Goal: Transaction & Acquisition: Purchase product/service

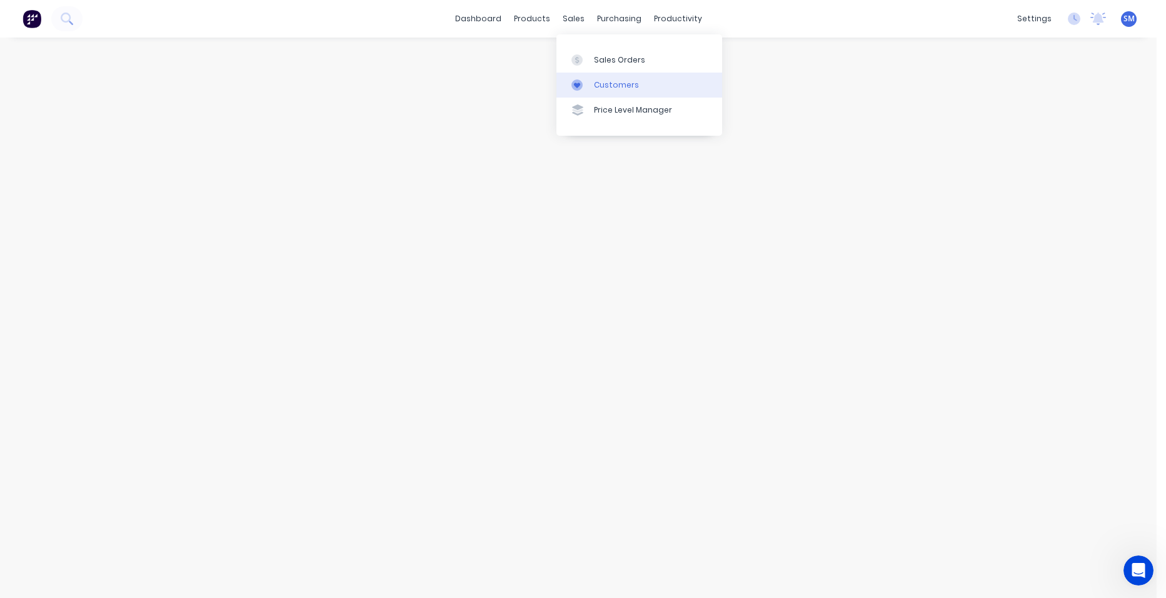
click at [599, 84] on div "Customers" at bounding box center [616, 84] width 45 height 11
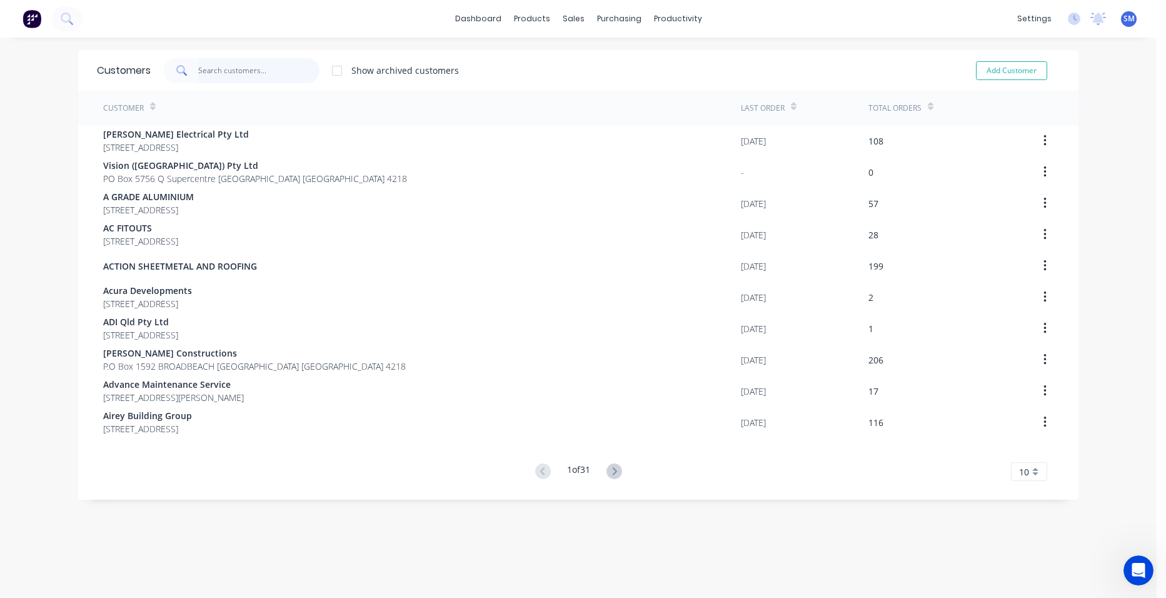
click at [220, 70] on input "text" at bounding box center [259, 70] width 122 height 25
click at [599, 56] on div "Sales Orders" at bounding box center [614, 59] width 51 height 11
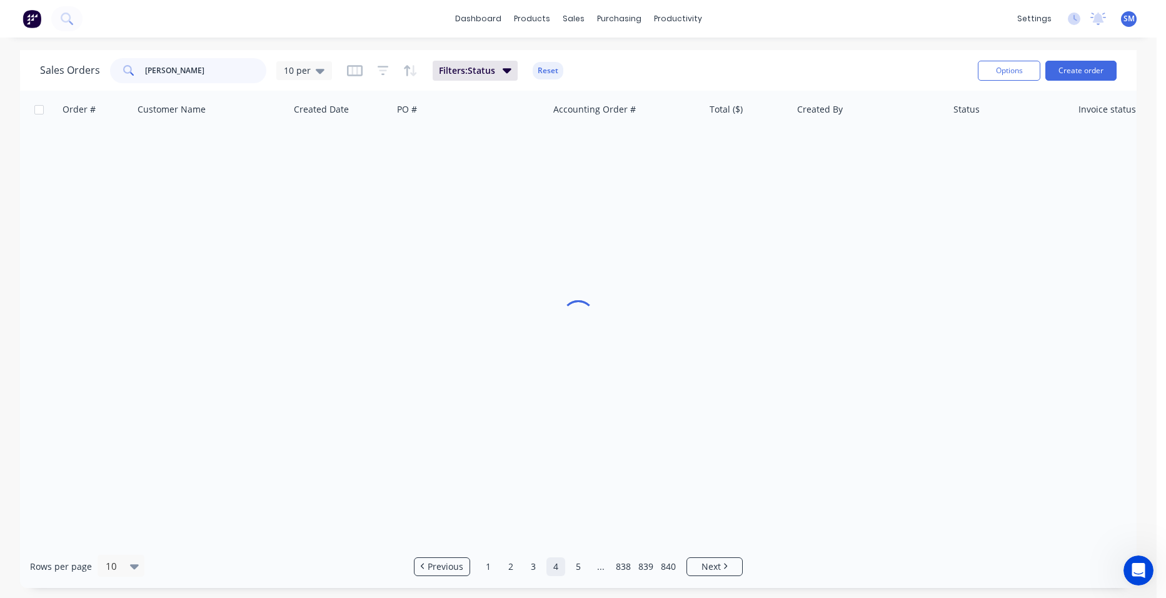
drag, startPoint x: 128, startPoint y: 76, endPoint x: 98, endPoint y: 61, distance: 34.4
click at [77, 73] on div "Sales Orders [PERSON_NAME] 10 per" at bounding box center [186, 70] width 292 height 25
drag, startPoint x: 188, startPoint y: 73, endPoint x: 129, endPoint y: 76, distance: 58.8
click at [139, 73] on div "[PERSON_NAME]" at bounding box center [188, 70] width 156 height 25
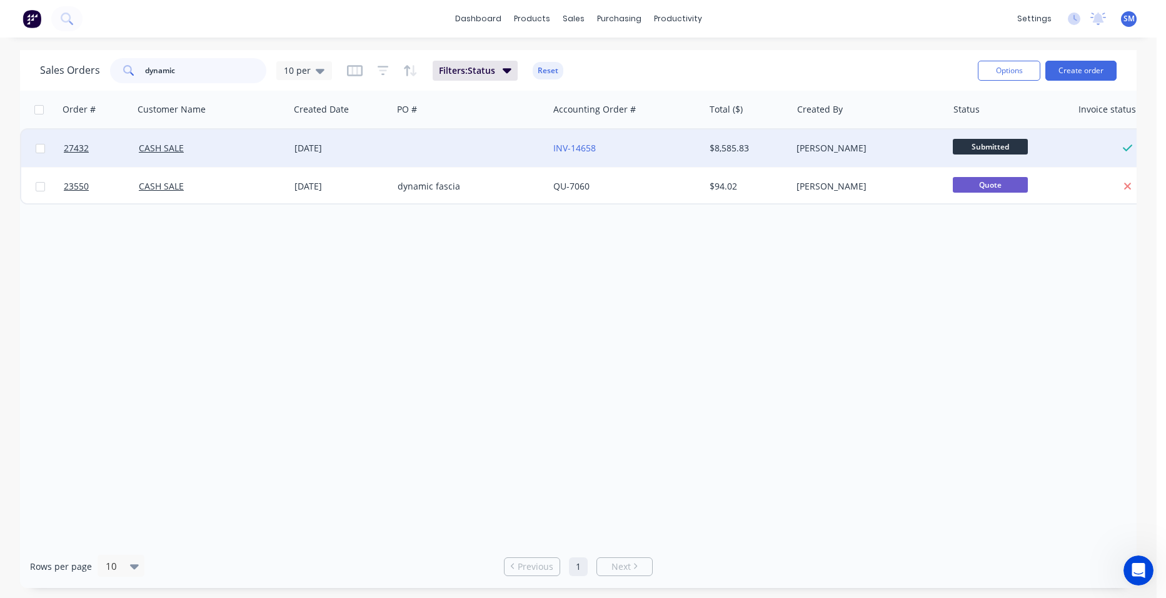
type input "dynamic"
click at [471, 144] on div at bounding box center [471, 148] width 156 height 38
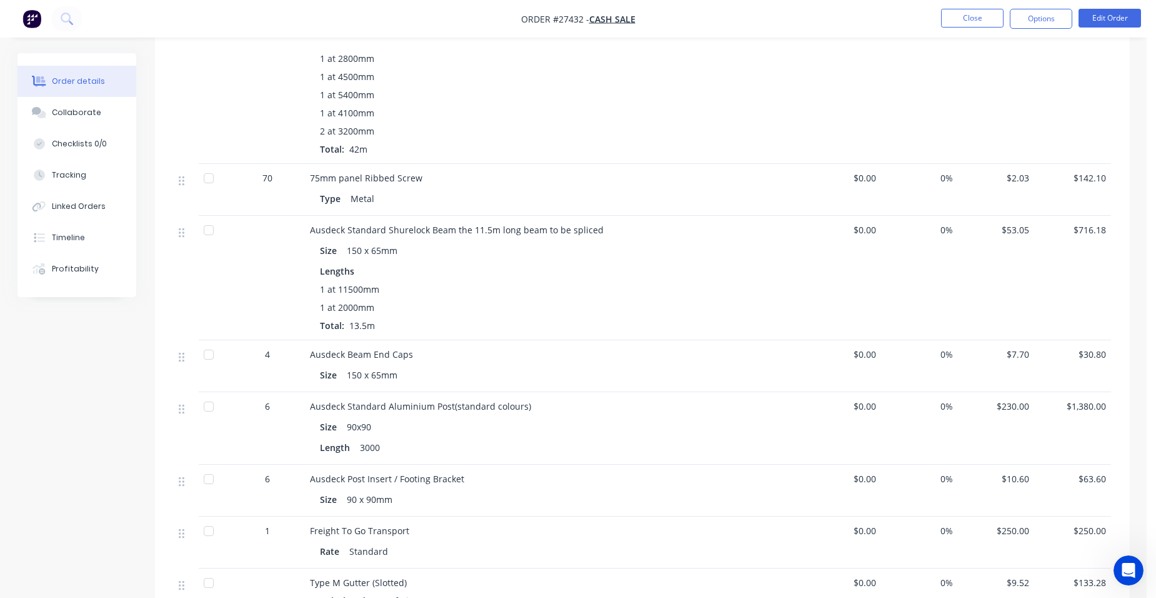
scroll to position [1250, 0]
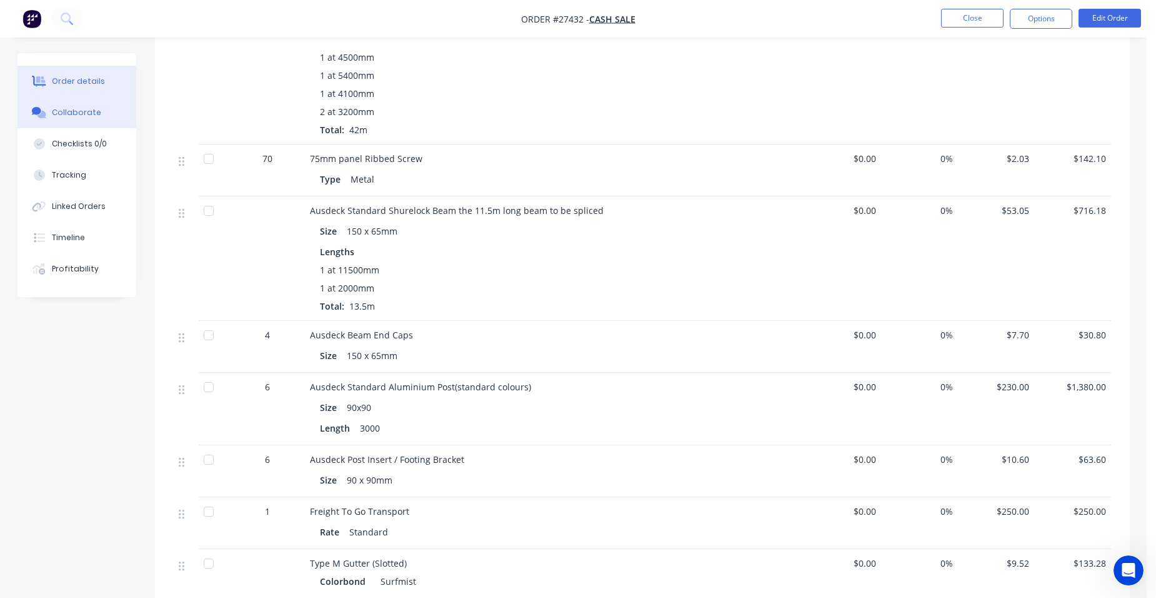
click at [81, 116] on div "Collaborate" at bounding box center [76, 112] width 49 height 11
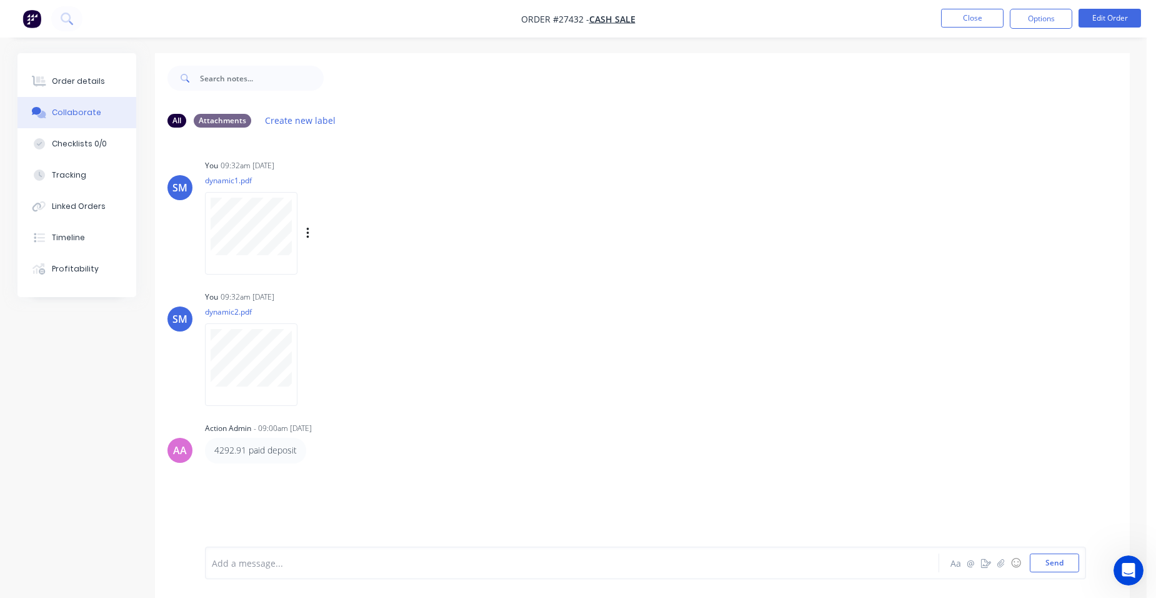
click at [261, 261] on div at bounding box center [251, 233] width 93 height 82
click at [61, 86] on div "Order details" at bounding box center [78, 81] width 53 height 11
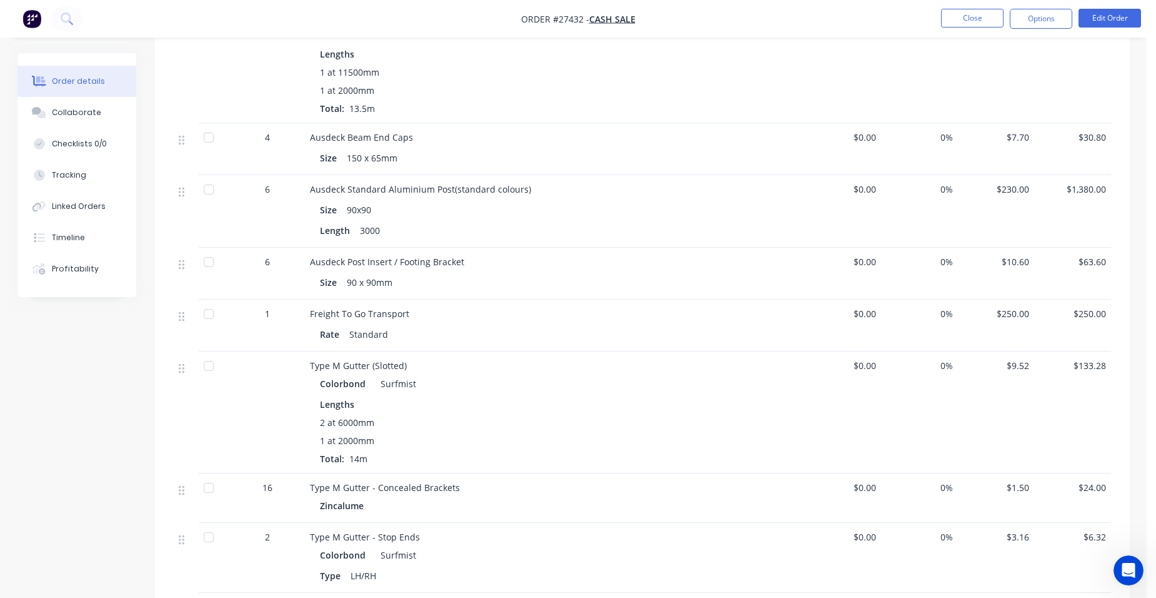
scroll to position [1375, 0]
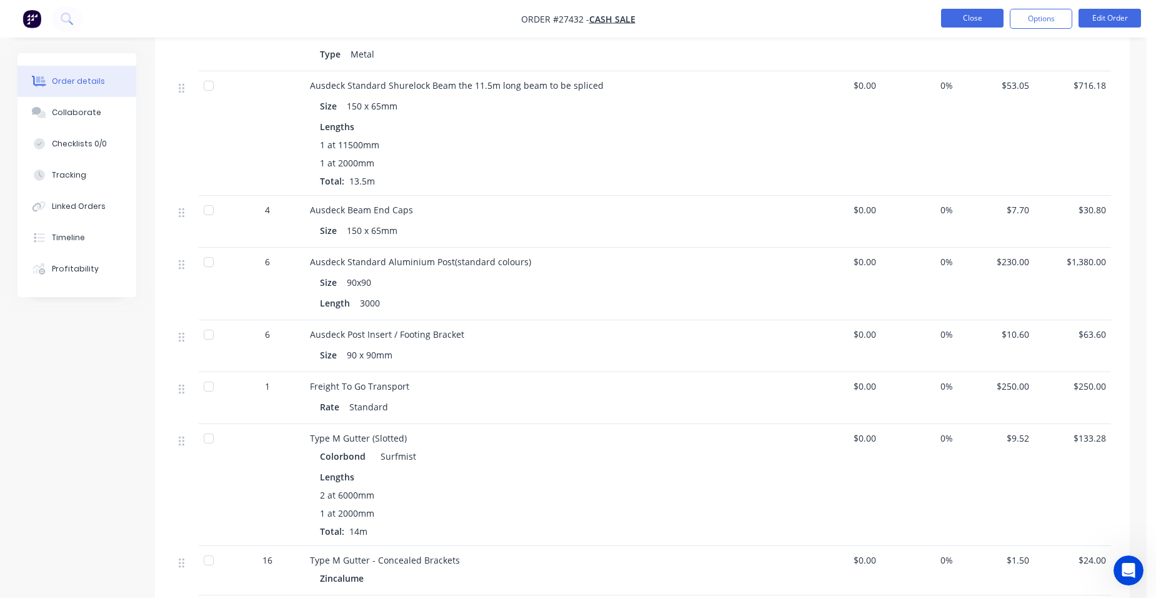
click at [961, 11] on button "Close" at bounding box center [972, 18] width 63 height 19
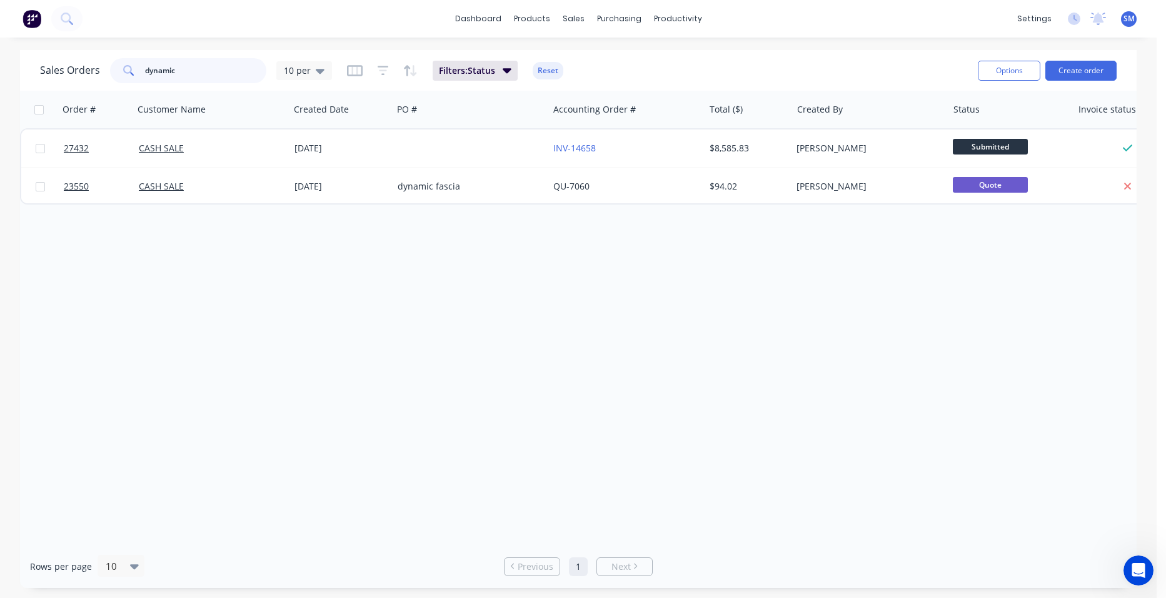
drag, startPoint x: 182, startPoint y: 76, endPoint x: 56, endPoint y: 98, distance: 128.3
click at [104, 74] on div "Sales Orders dynamic 10 per" at bounding box center [186, 70] width 292 height 25
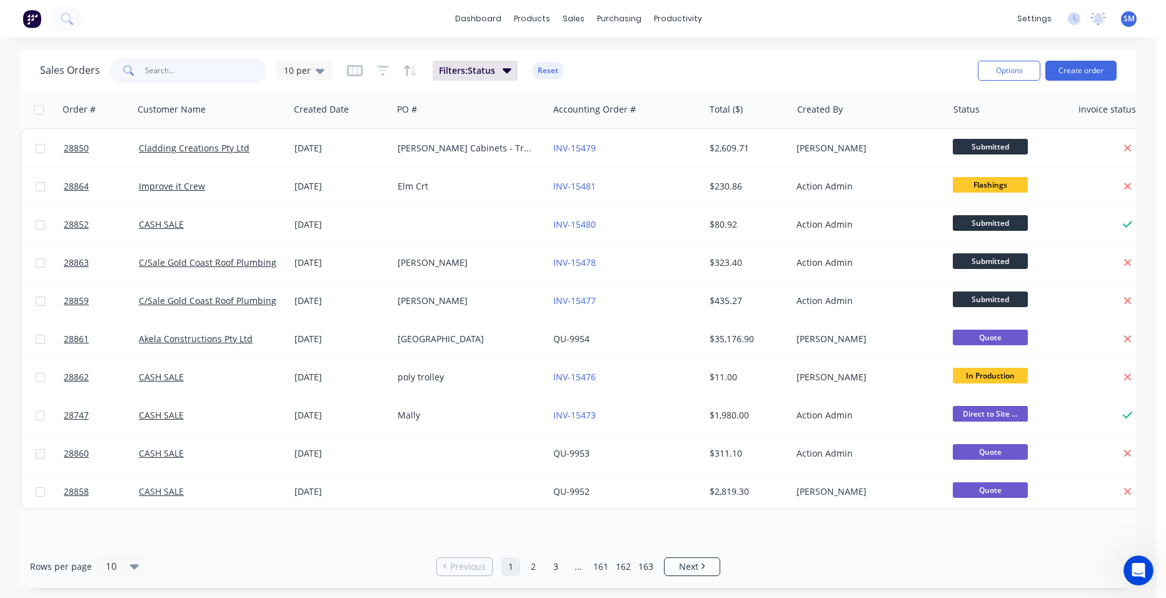
click at [156, 66] on input "text" at bounding box center [206, 70] width 122 height 25
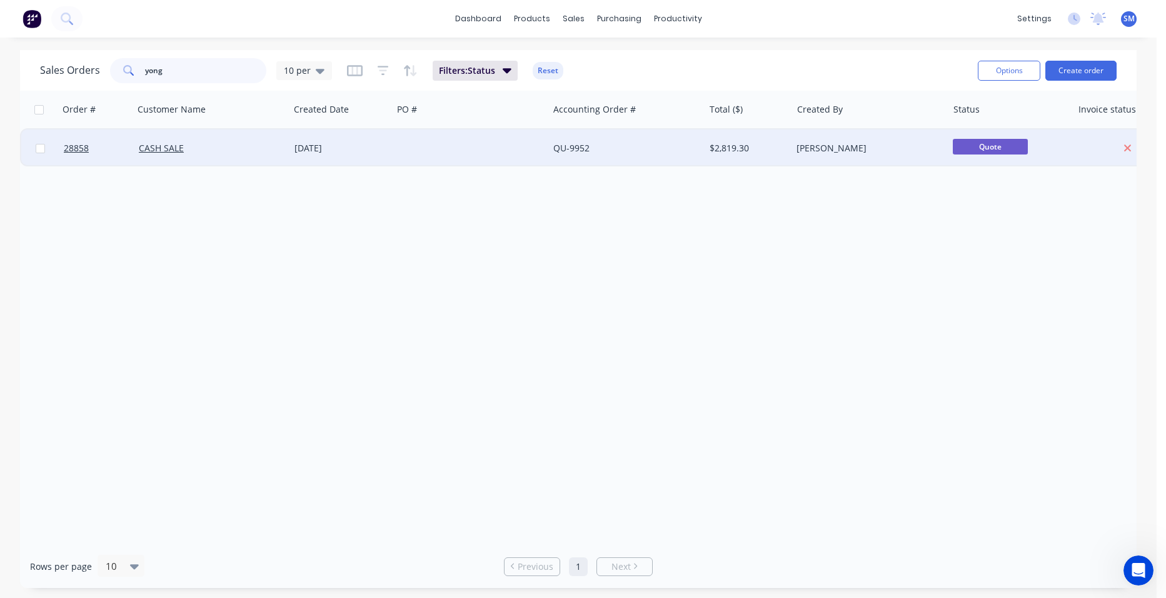
type input "yong"
click at [509, 139] on div at bounding box center [471, 148] width 156 height 38
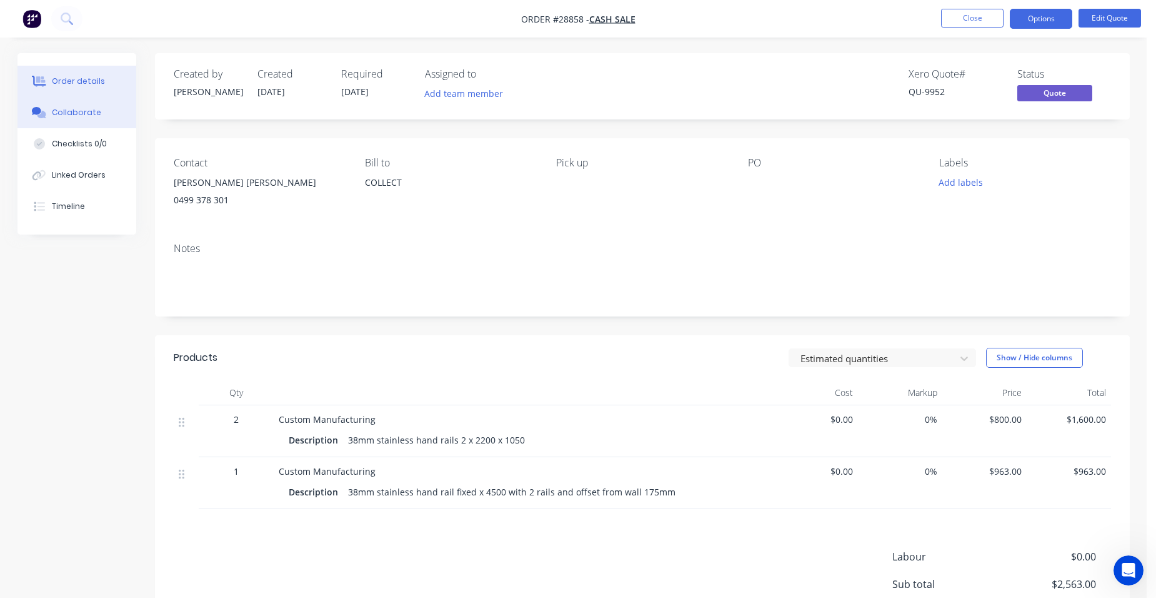
click at [71, 118] on div "Collaborate" at bounding box center [76, 112] width 49 height 11
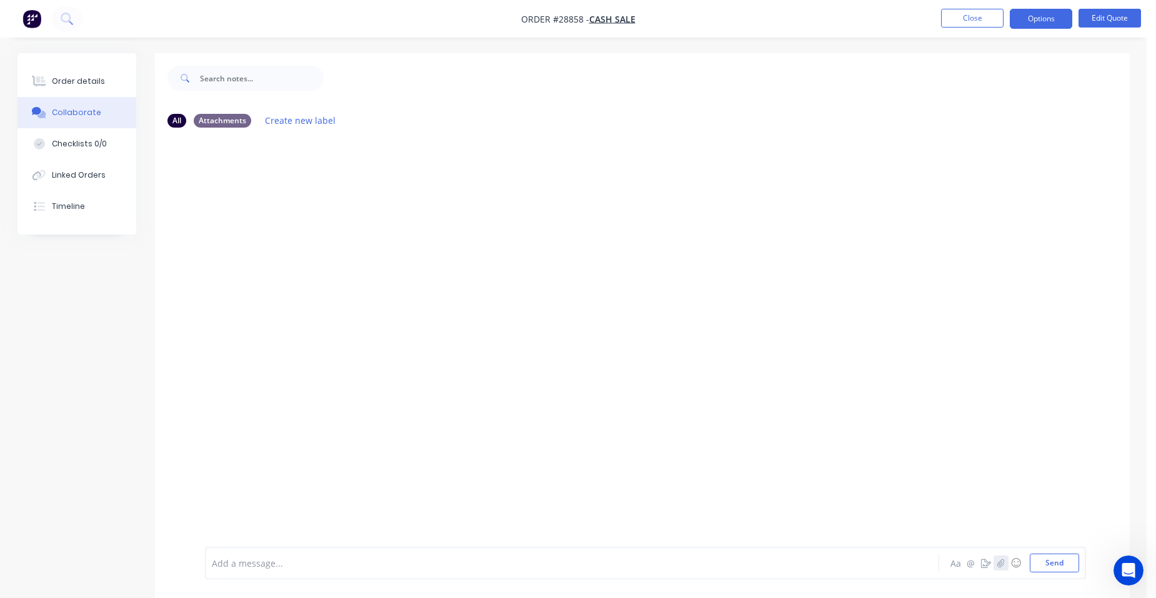
click at [1000, 564] on icon "button" at bounding box center [1001, 562] width 7 height 8
click at [1058, 562] on button "Send" at bounding box center [1054, 562] width 49 height 19
click at [102, 79] on button "Order details" at bounding box center [77, 81] width 119 height 31
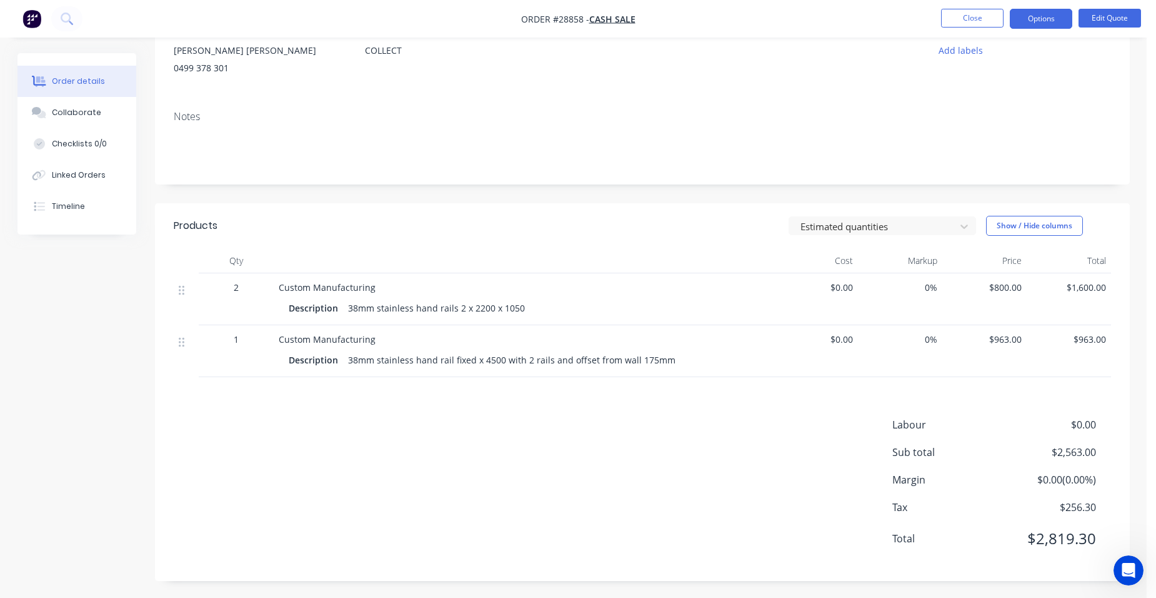
scroll to position [134, 0]
click at [1105, 19] on button "Edit Quote" at bounding box center [1110, 18] width 63 height 19
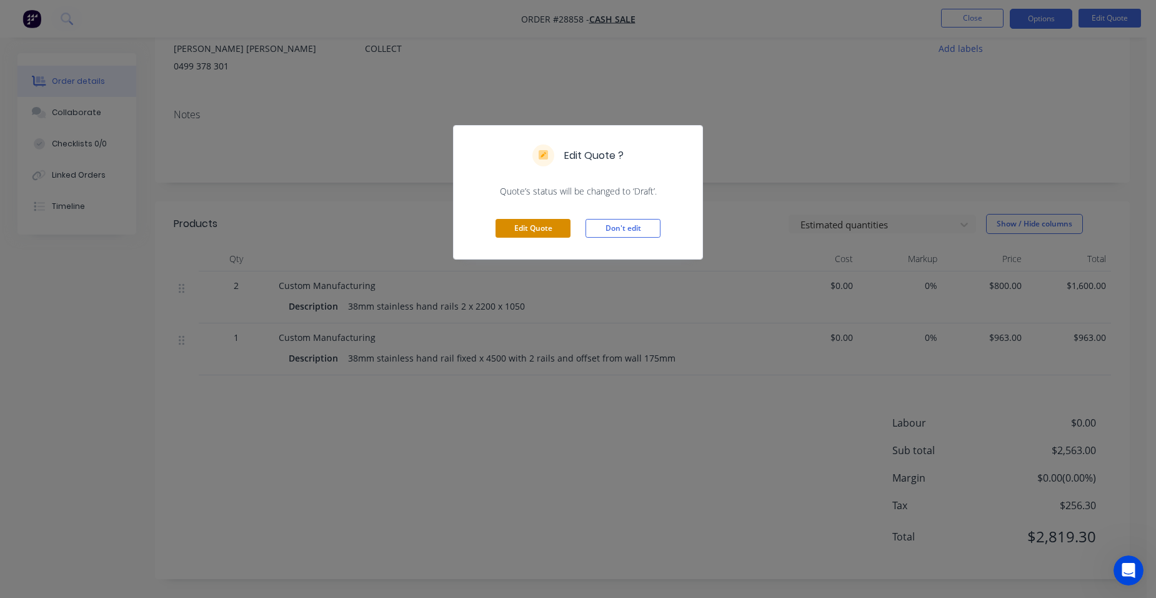
click at [559, 231] on button "Edit Quote" at bounding box center [533, 228] width 75 height 19
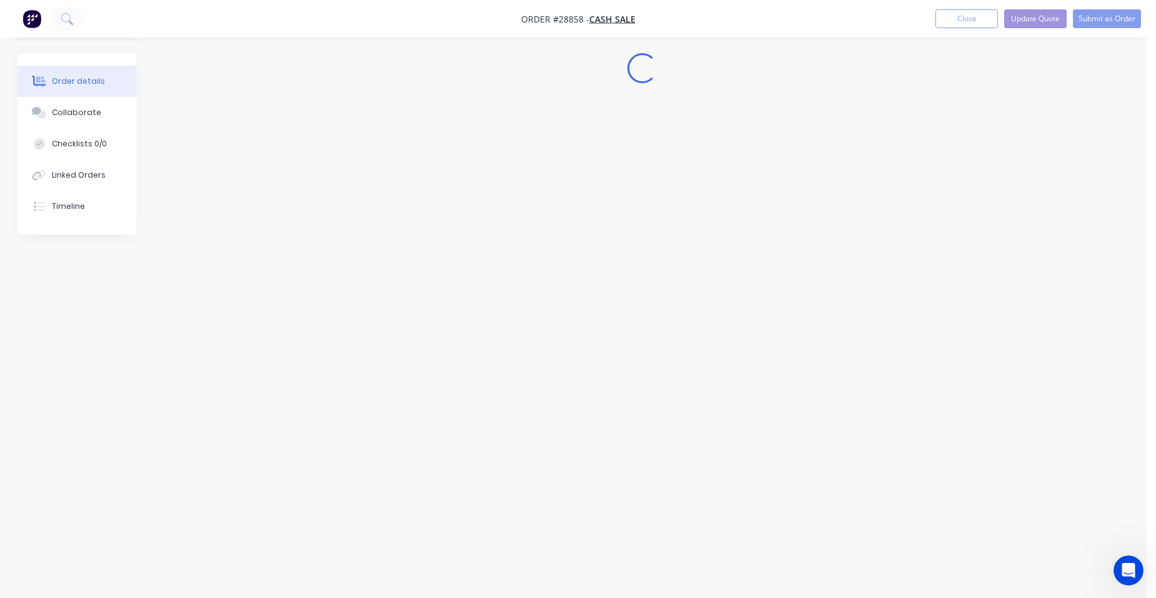
scroll to position [0, 0]
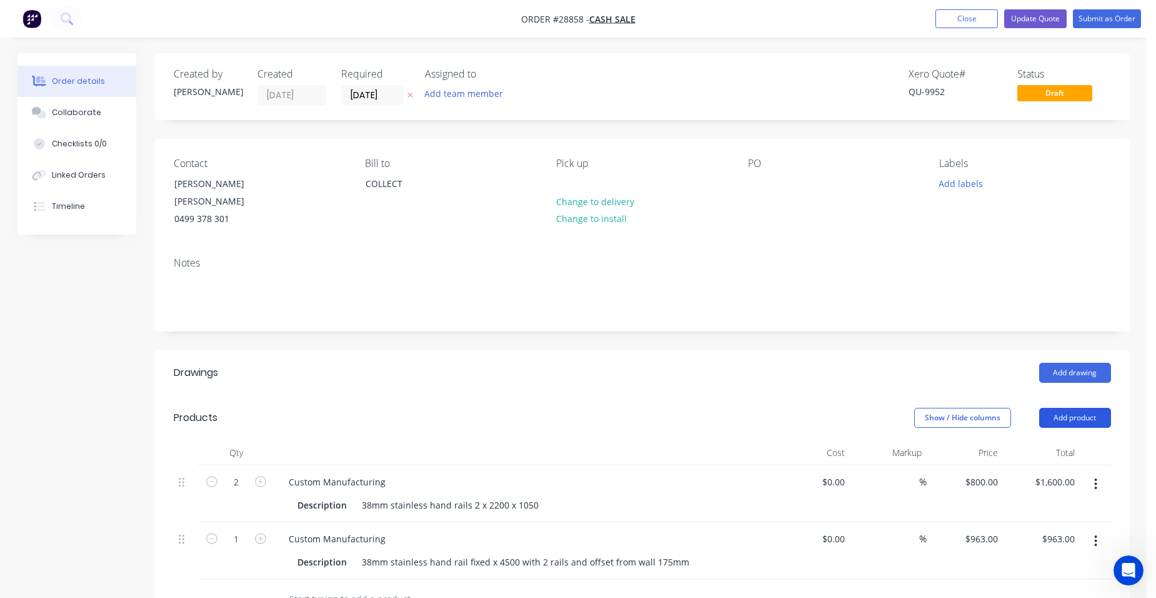
click at [1041, 408] on button "Add product" at bounding box center [1076, 418] width 72 height 20
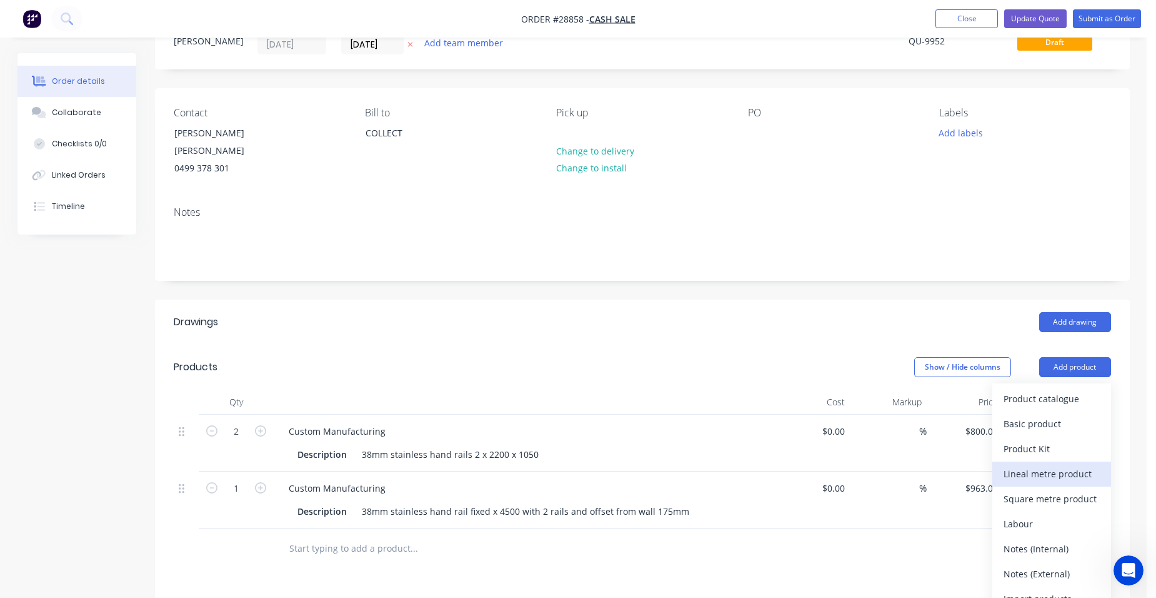
scroll to position [125, 0]
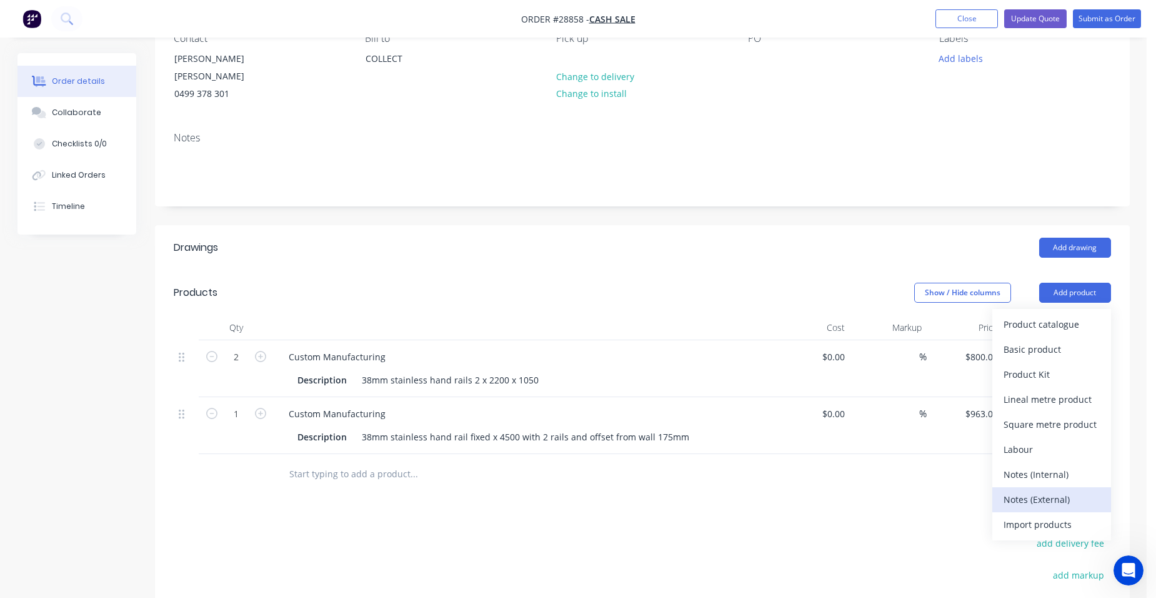
click at [1066, 493] on div "Notes (External)" at bounding box center [1052, 499] width 96 height 18
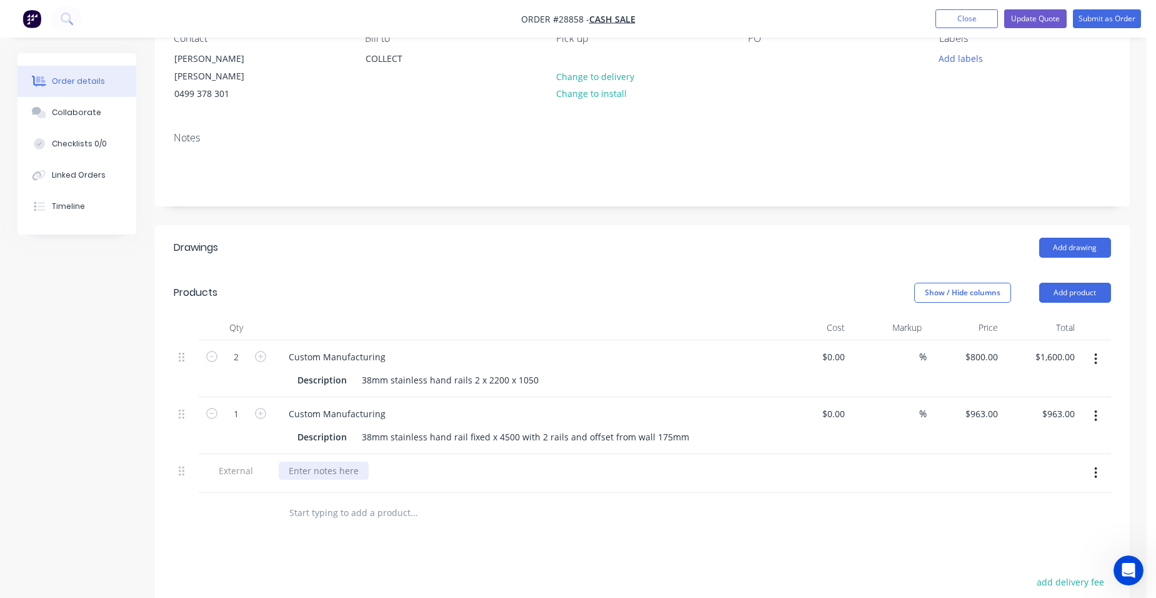
click at [329, 461] on div at bounding box center [324, 470] width 90 height 18
click at [1042, 14] on button "Update Quote" at bounding box center [1036, 18] width 63 height 19
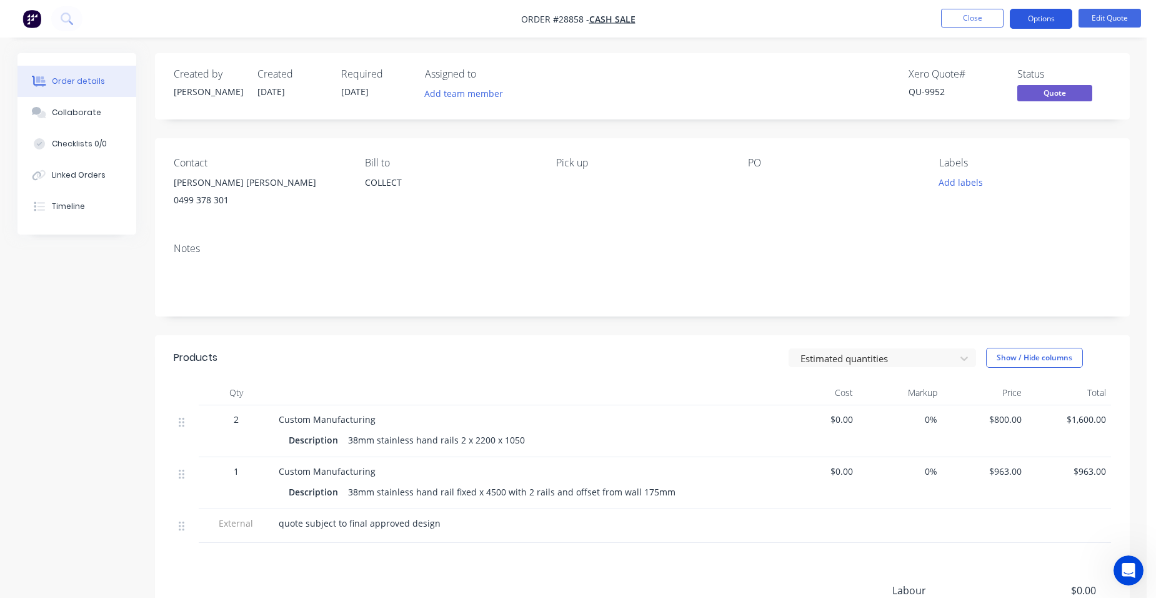
click at [1054, 19] on button "Options" at bounding box center [1041, 19] width 63 height 20
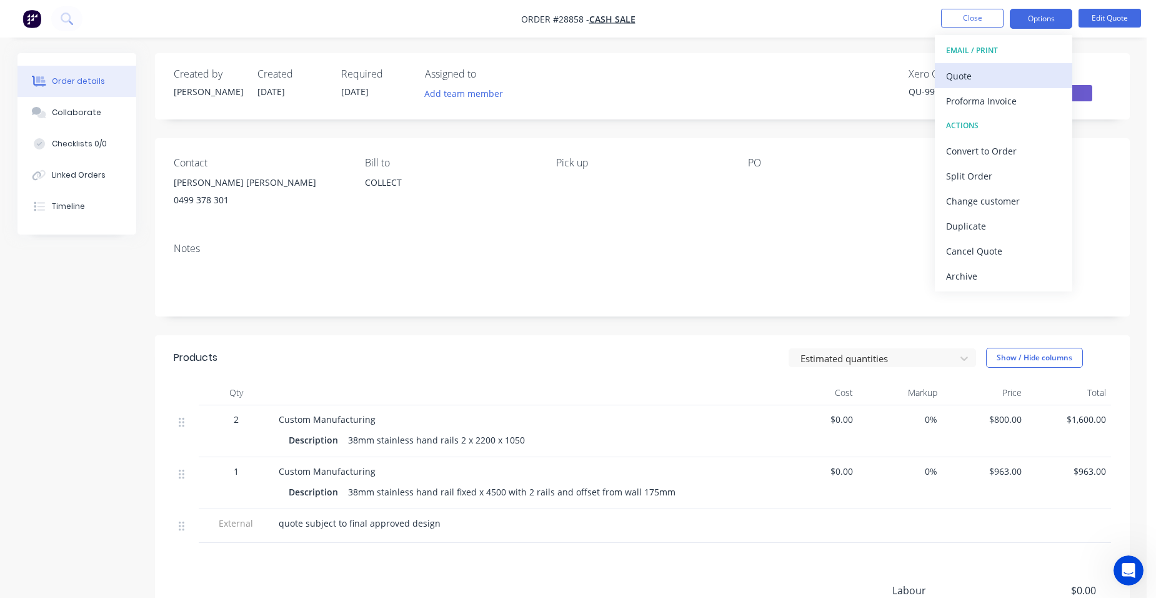
click at [971, 74] on div "Quote" at bounding box center [1003, 76] width 115 height 18
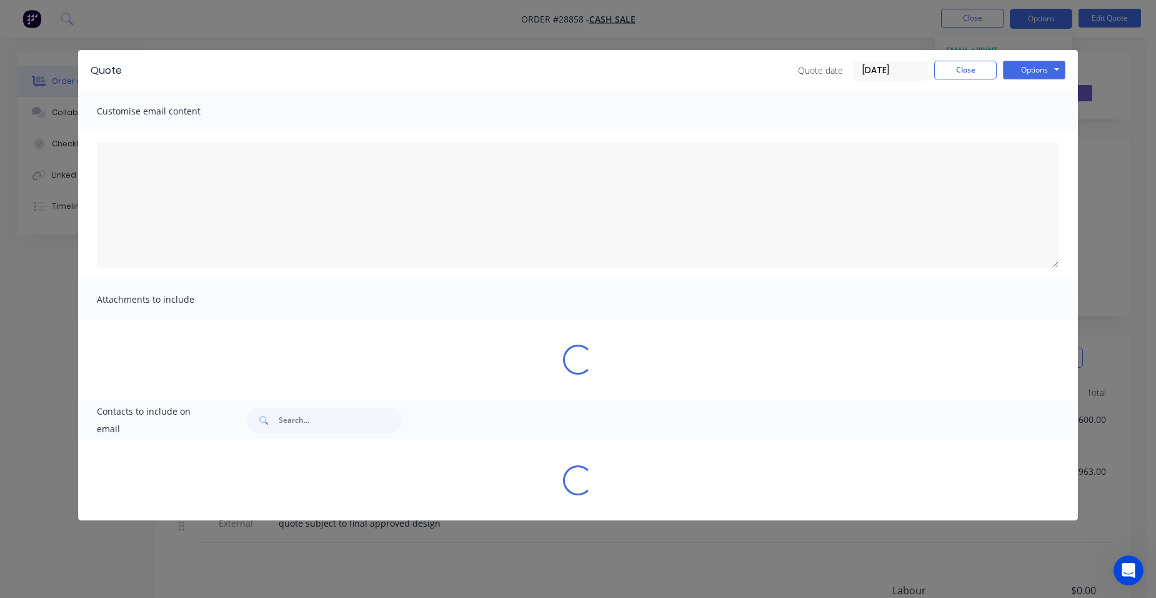
type textarea "A PDF copy of the quote has been attached to this email. To view your quote onl…"
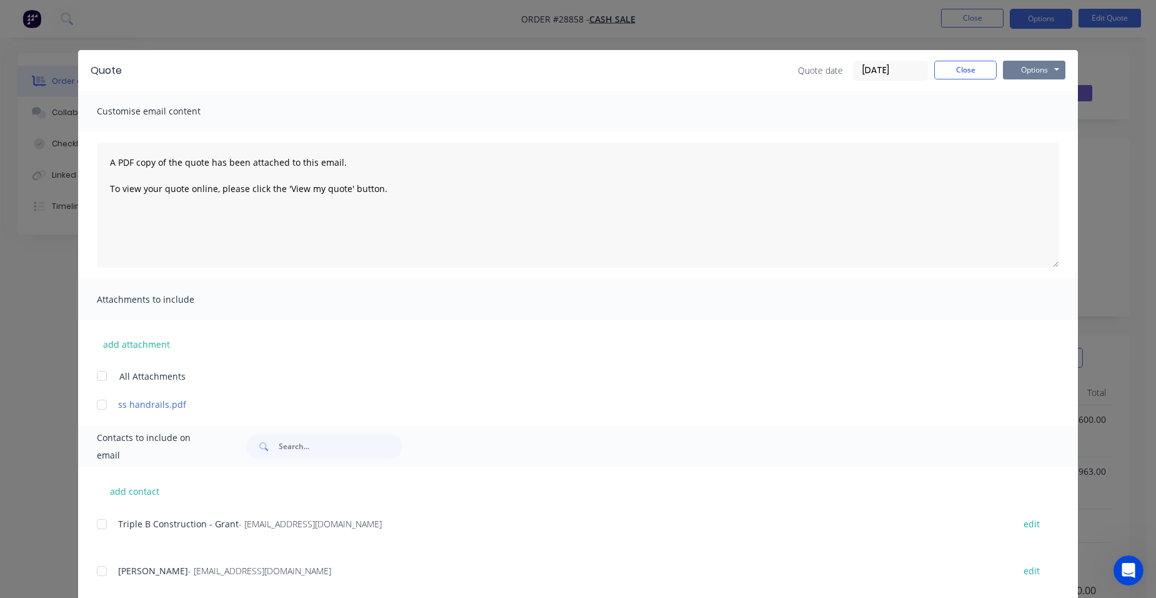
click at [1011, 76] on button "Options" at bounding box center [1034, 70] width 63 height 19
click at [1023, 120] on button "Print" at bounding box center [1043, 113] width 80 height 21
click at [953, 70] on button "Close" at bounding box center [965, 70] width 63 height 19
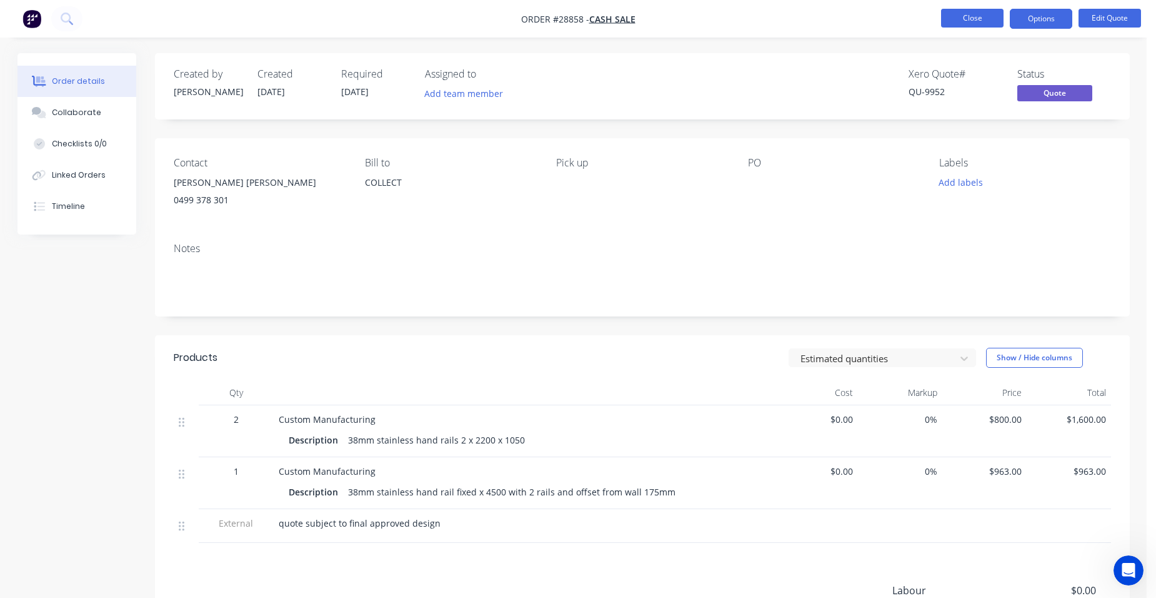
click at [975, 16] on button "Close" at bounding box center [972, 18] width 63 height 19
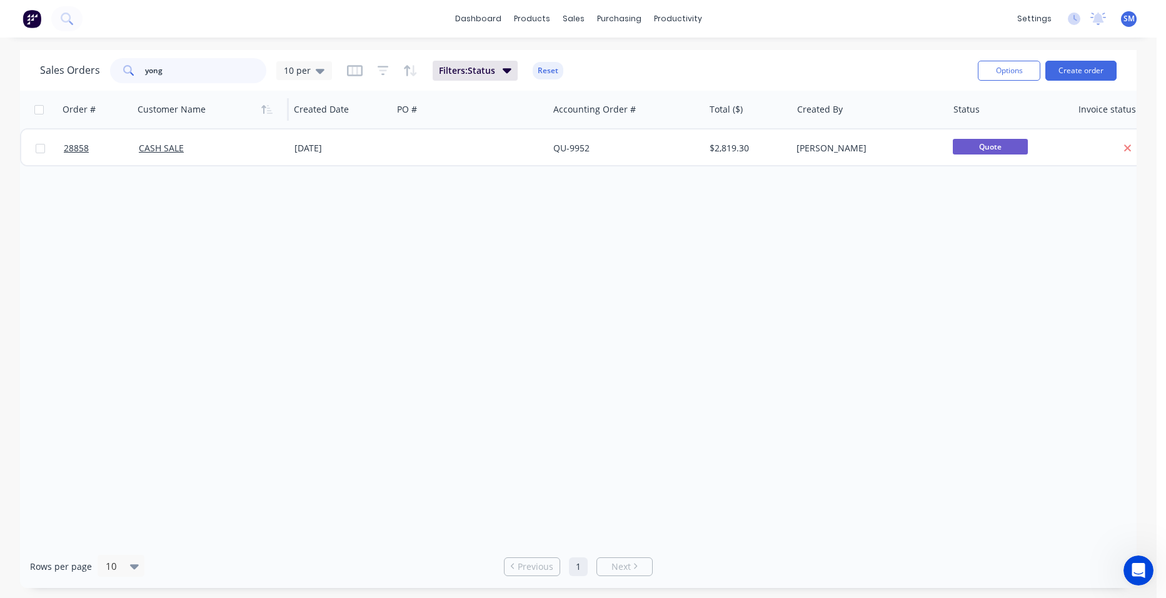
drag, startPoint x: 138, startPoint y: 74, endPoint x: 200, endPoint y: 114, distance: 73.9
click at [129, 79] on div "yong" at bounding box center [188, 70] width 156 height 25
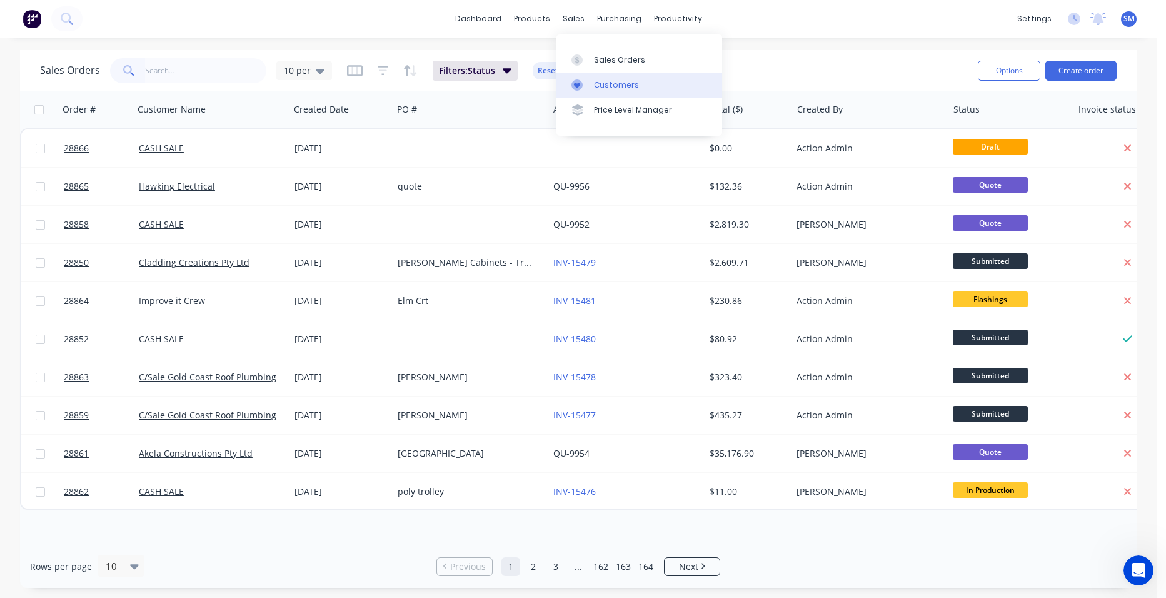
click at [595, 81] on div "Customers" at bounding box center [616, 84] width 45 height 11
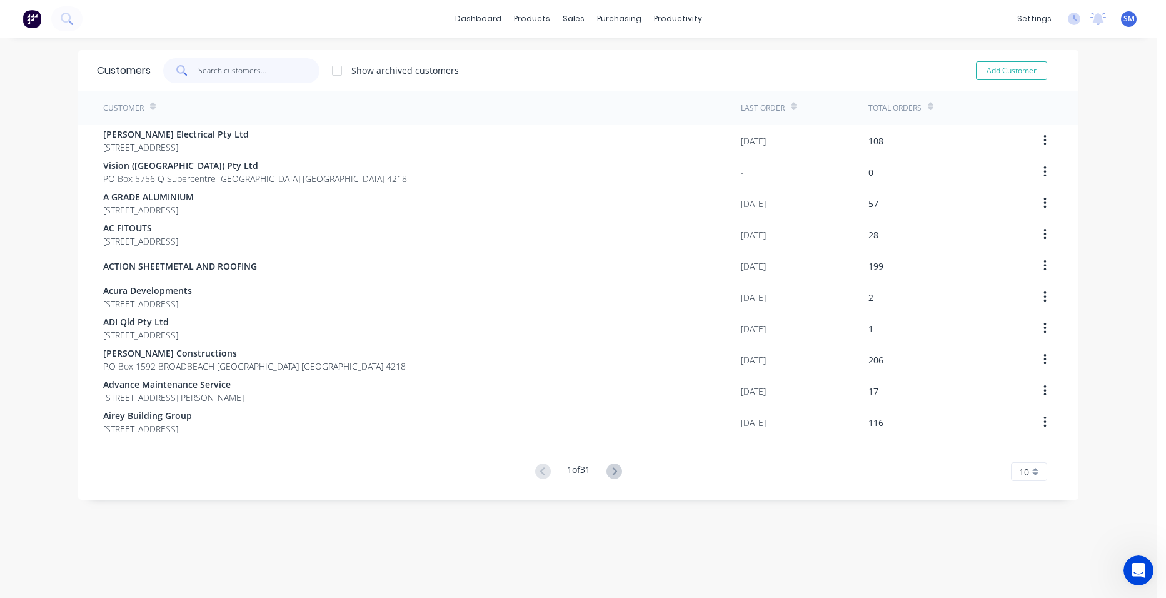
click at [273, 69] on input "text" at bounding box center [259, 70] width 122 height 25
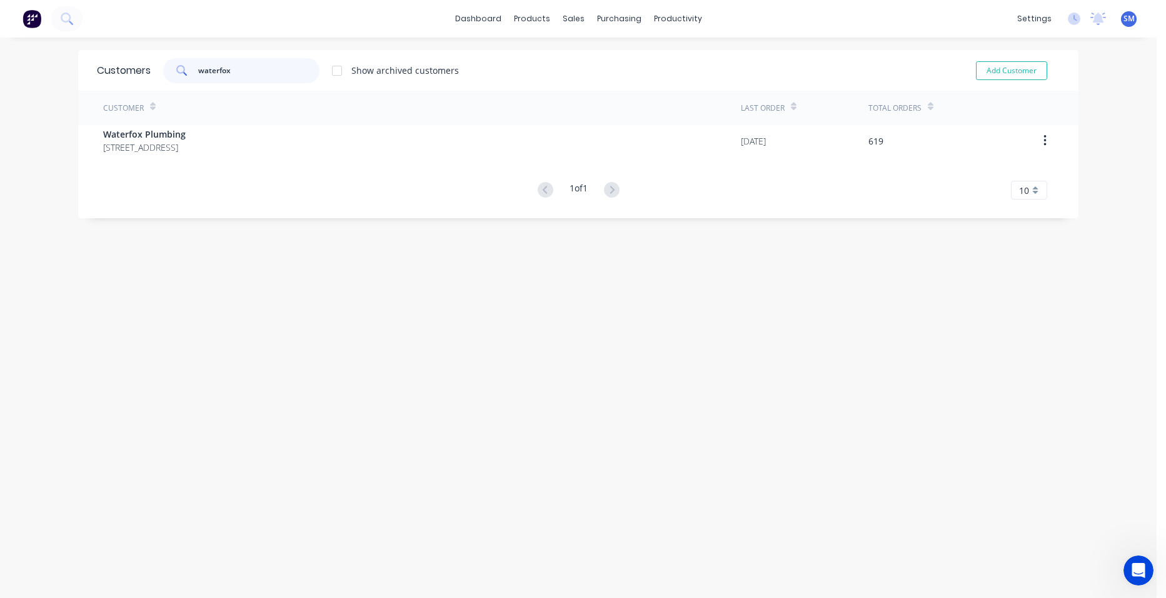
type input "waterfox"
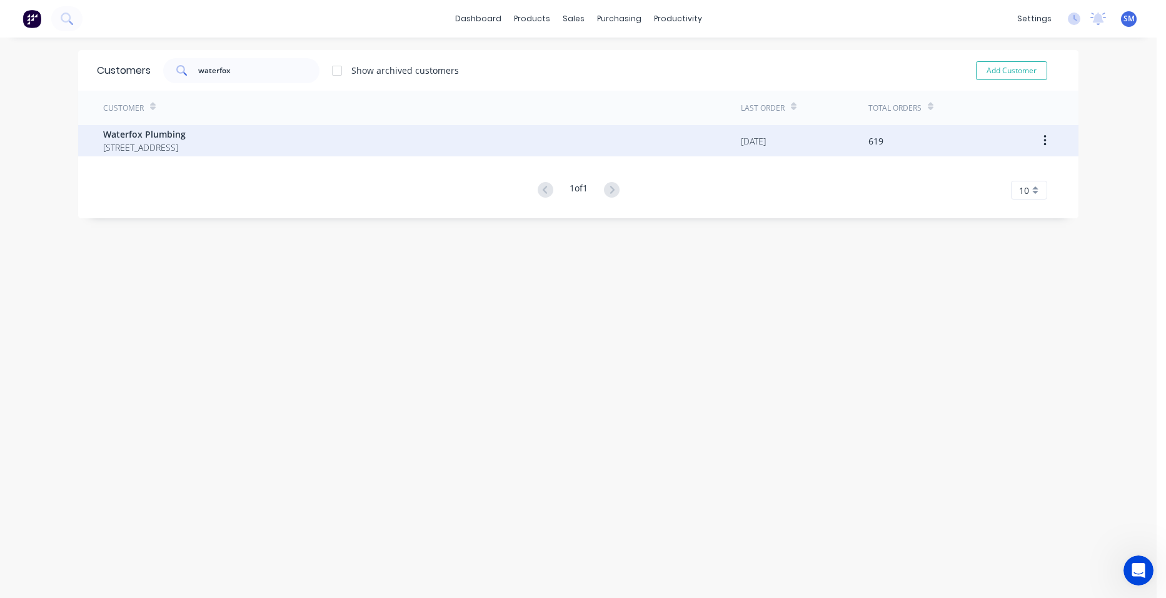
click at [136, 127] on div "Waterfox Plumbing [STREET_ADDRESS]" at bounding box center [422, 140] width 638 height 31
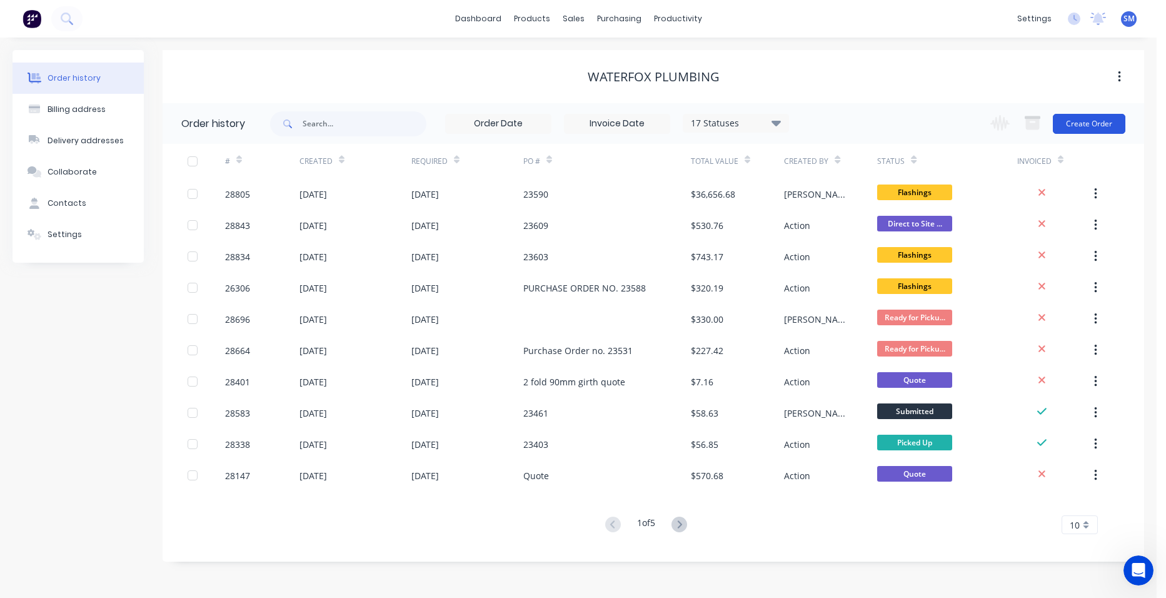
click at [1075, 121] on button "Create Order" at bounding box center [1089, 124] width 73 height 20
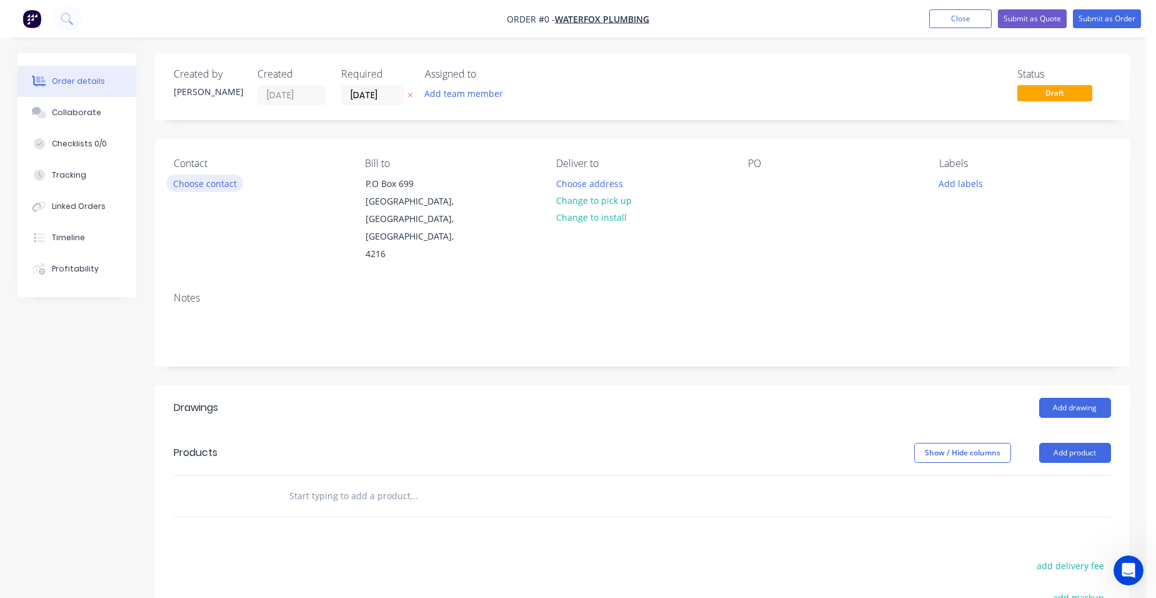
click at [176, 178] on button "Choose contact" at bounding box center [204, 182] width 77 height 17
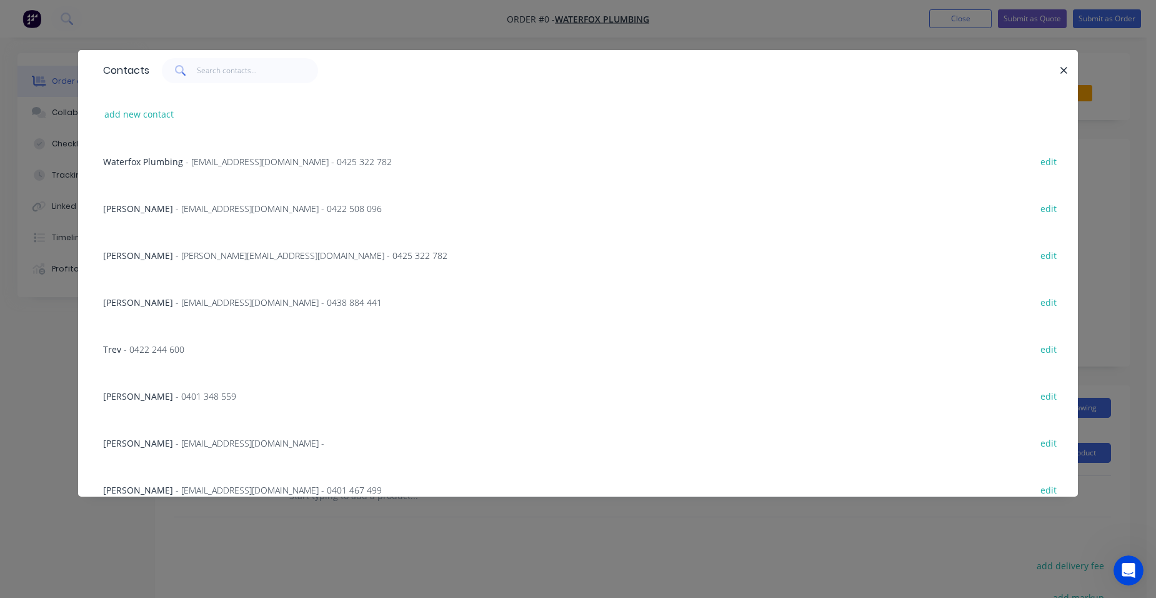
click at [197, 161] on span "- [EMAIL_ADDRESS][DOMAIN_NAME] - 0425 322 782" at bounding box center [289, 162] width 206 height 12
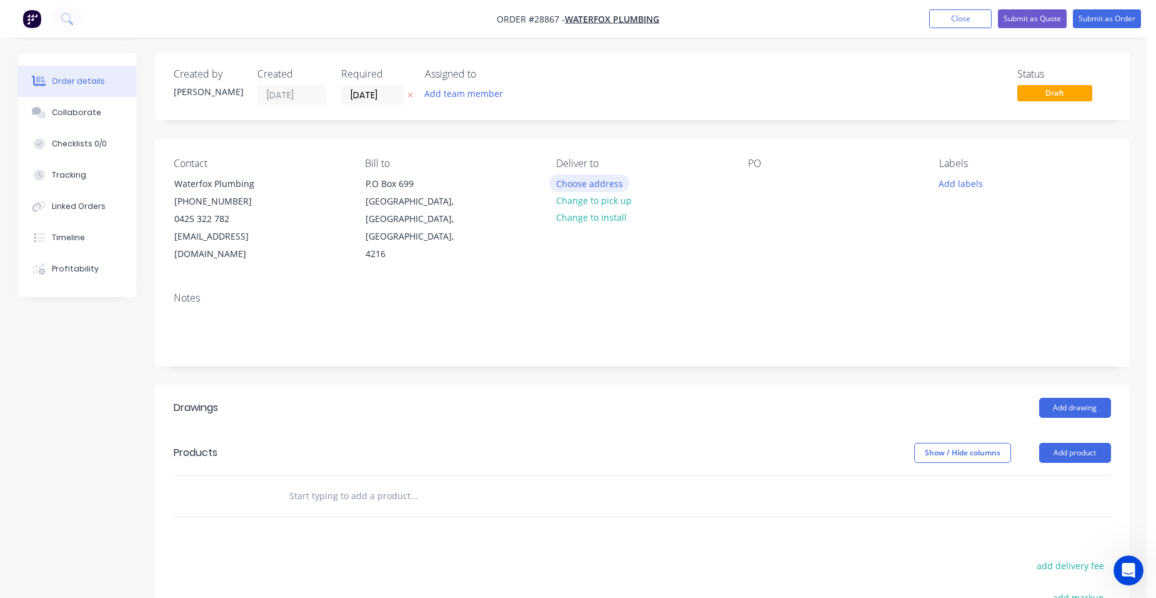
click at [583, 180] on button "Choose address" at bounding box center [589, 182] width 80 height 17
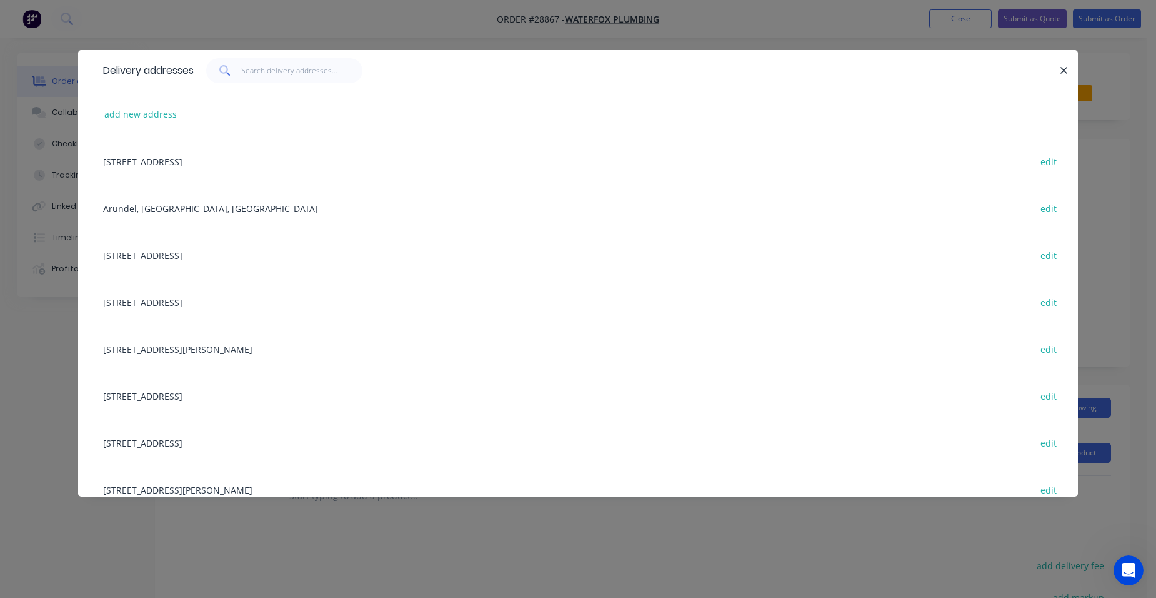
click at [249, 255] on div "[STREET_ADDRESS] edit" at bounding box center [578, 254] width 963 height 47
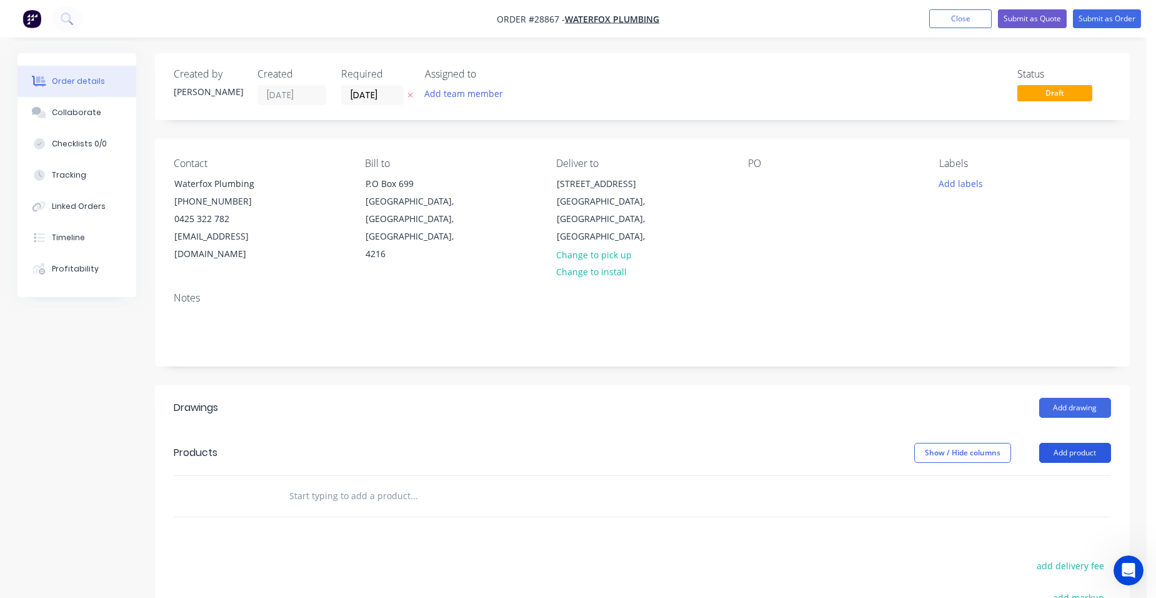
click at [1083, 443] on button "Add product" at bounding box center [1076, 453] width 72 height 20
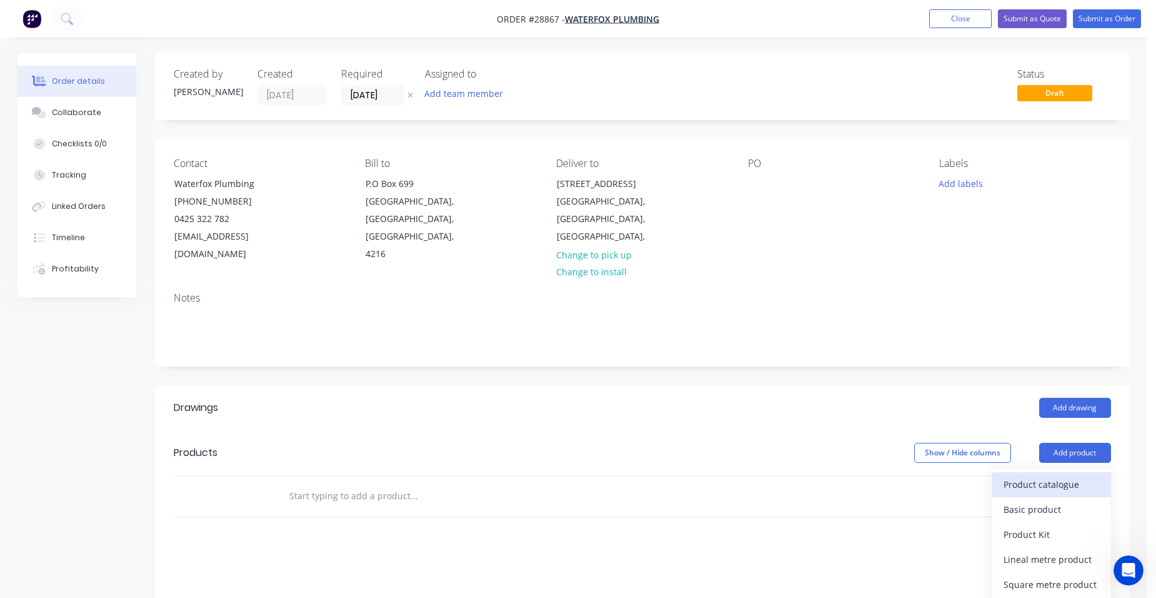
click at [1061, 475] on div "Product catalogue" at bounding box center [1052, 484] width 96 height 18
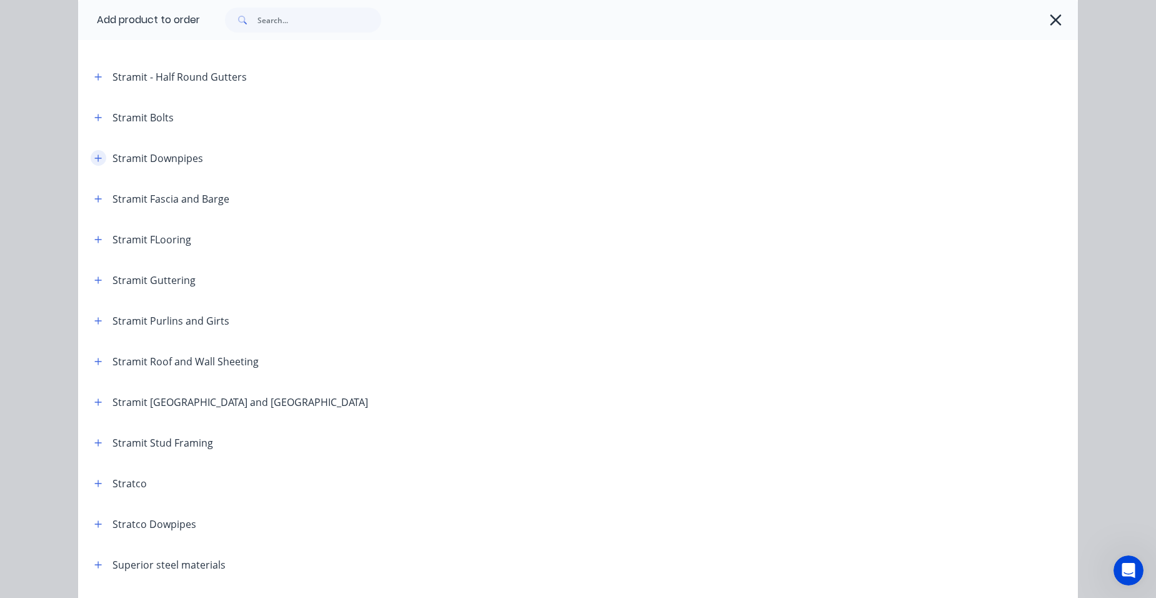
scroll to position [2063, 0]
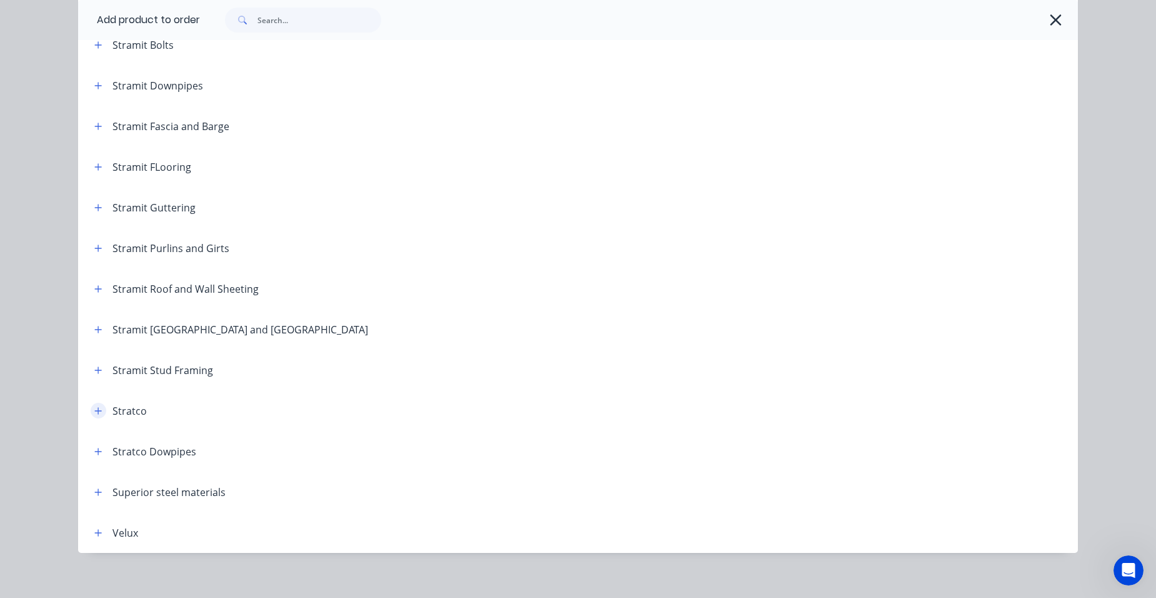
click at [94, 414] on icon "button" at bounding box center [98, 410] width 8 height 9
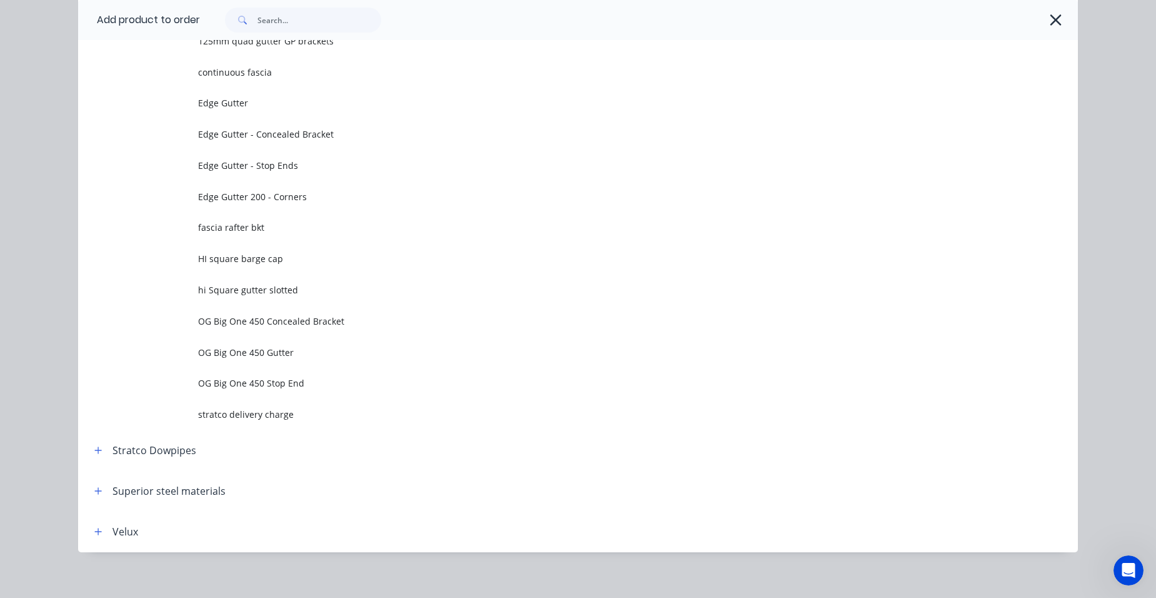
scroll to position [2563, 0]
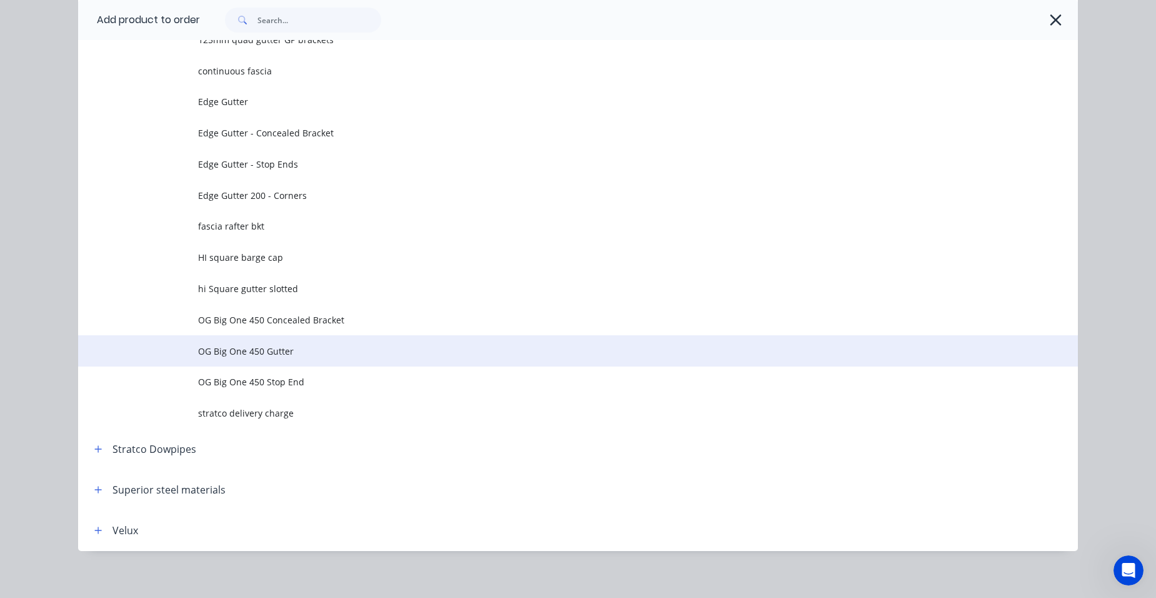
click at [276, 352] on span "OG Big One 450 Gutter" at bounding box center [550, 350] width 704 height 13
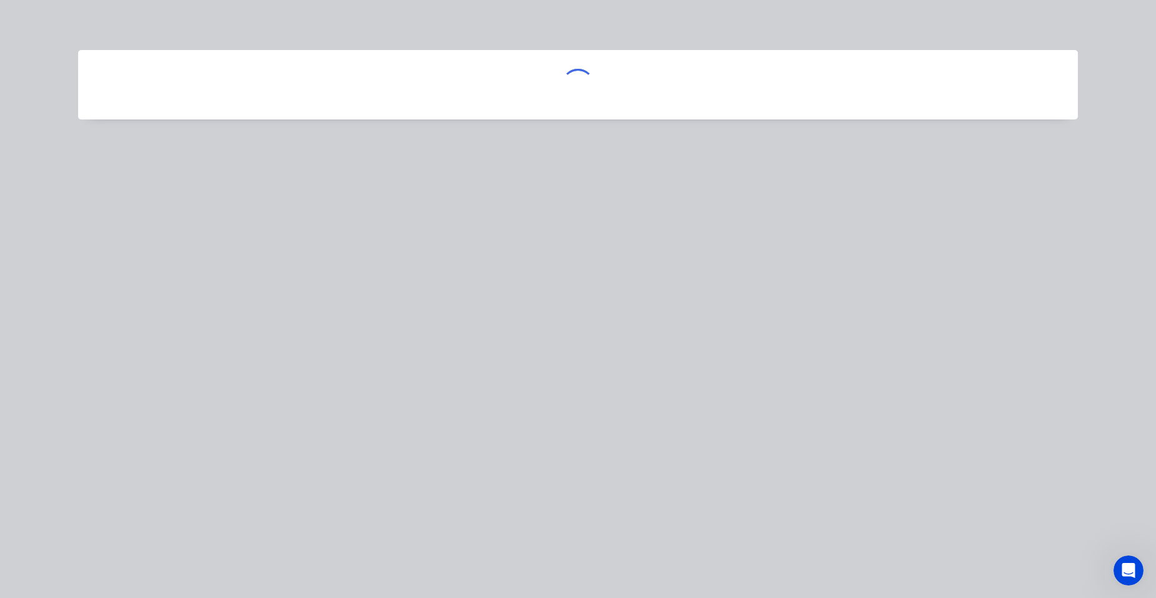
scroll to position [0, 0]
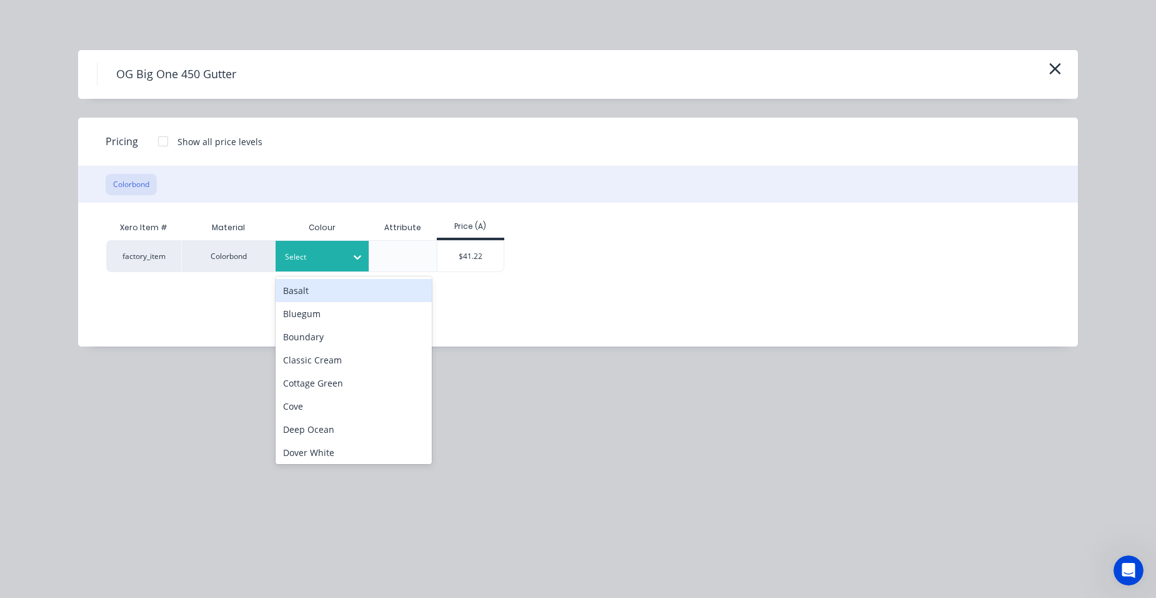
click at [314, 262] on div at bounding box center [313, 257] width 56 height 14
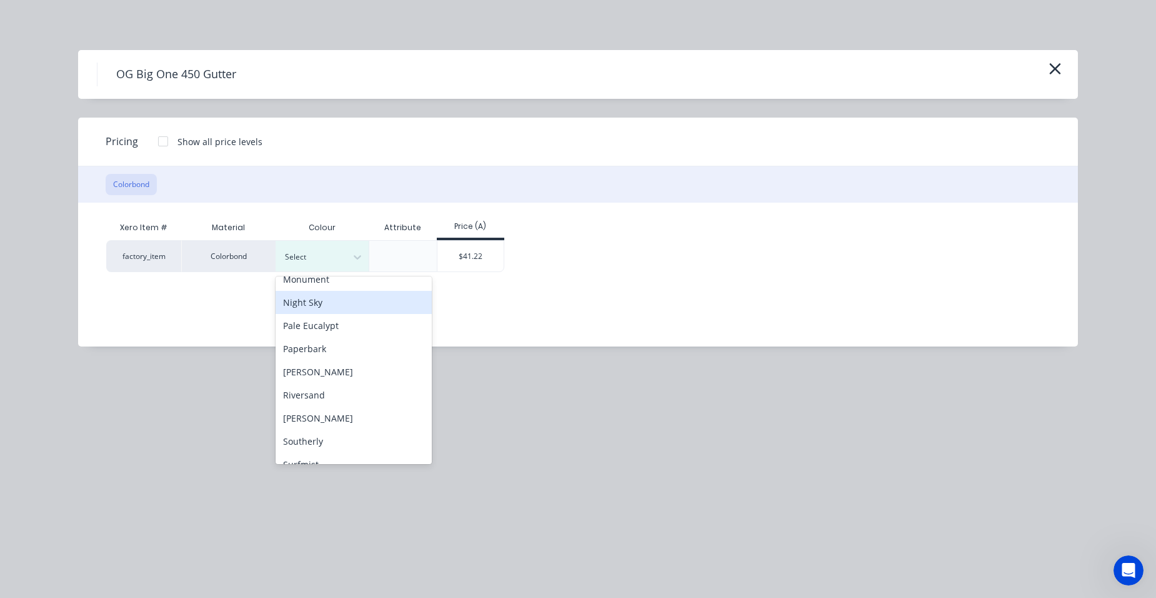
scroll to position [438, 0]
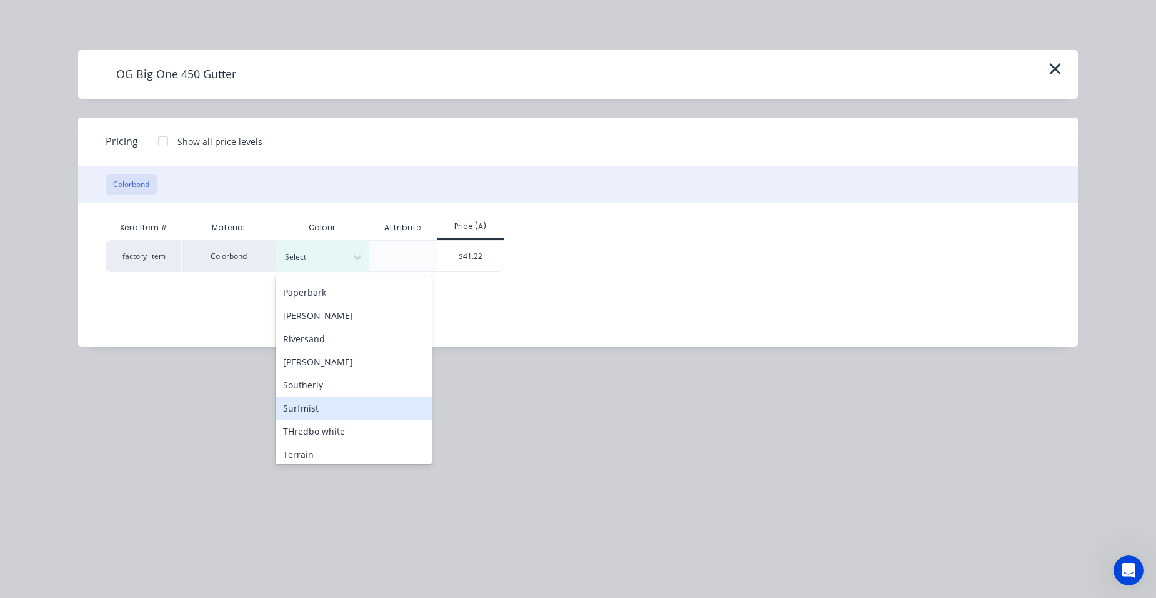
click at [316, 403] on div "Surfmist" at bounding box center [354, 407] width 156 height 23
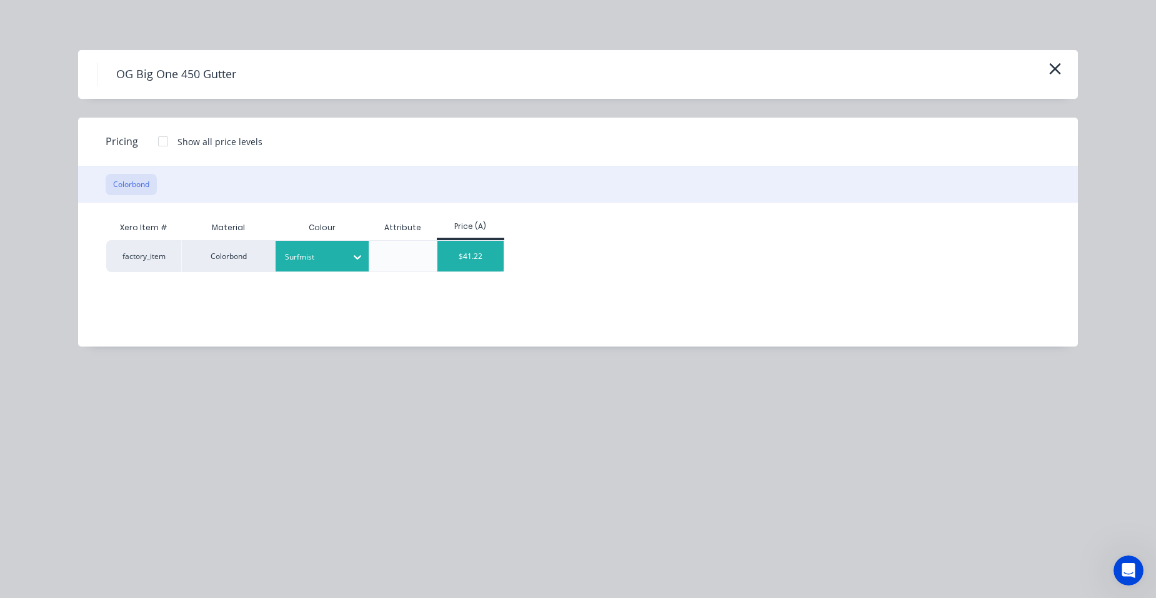
click at [459, 258] on div "$41.22" at bounding box center [471, 256] width 67 height 31
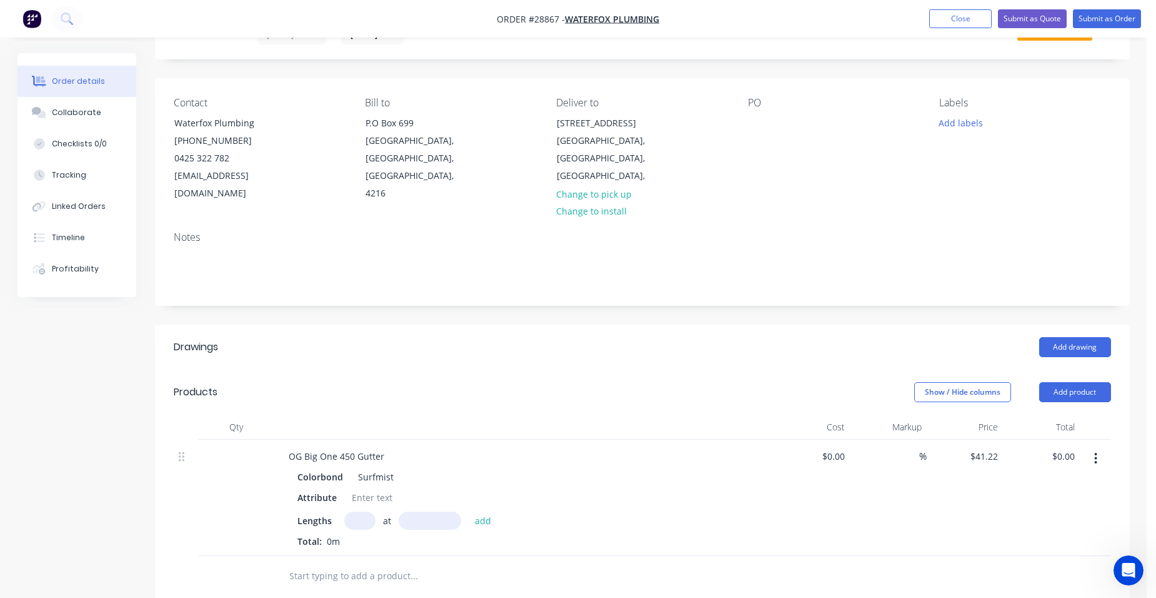
scroll to position [188, 0]
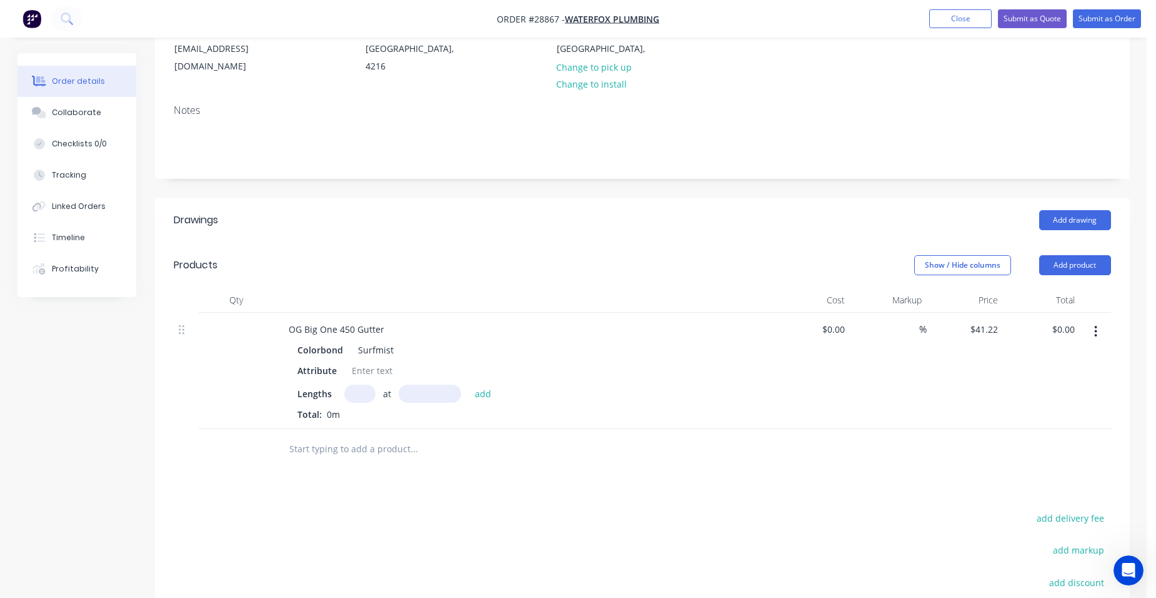
click at [357, 384] on input "text" at bounding box center [359, 393] width 31 height 18
type input "10"
type input "6000"
click at [469, 384] on button "add" at bounding box center [483, 392] width 29 height 17
type input "$2,473.20"
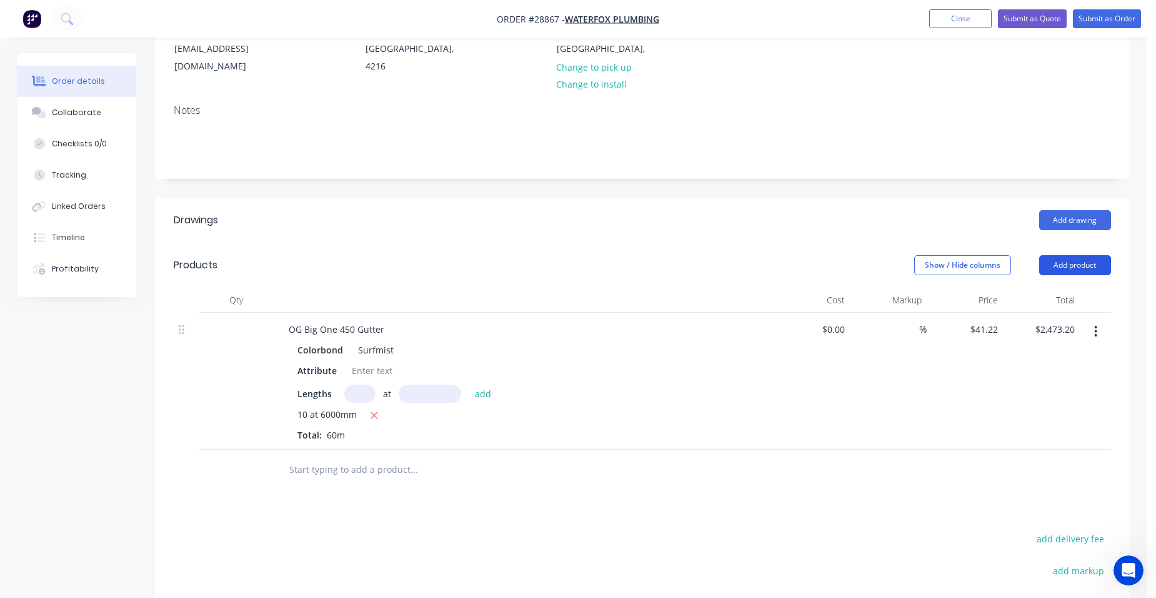
click at [1088, 255] on button "Add product" at bounding box center [1076, 265] width 72 height 20
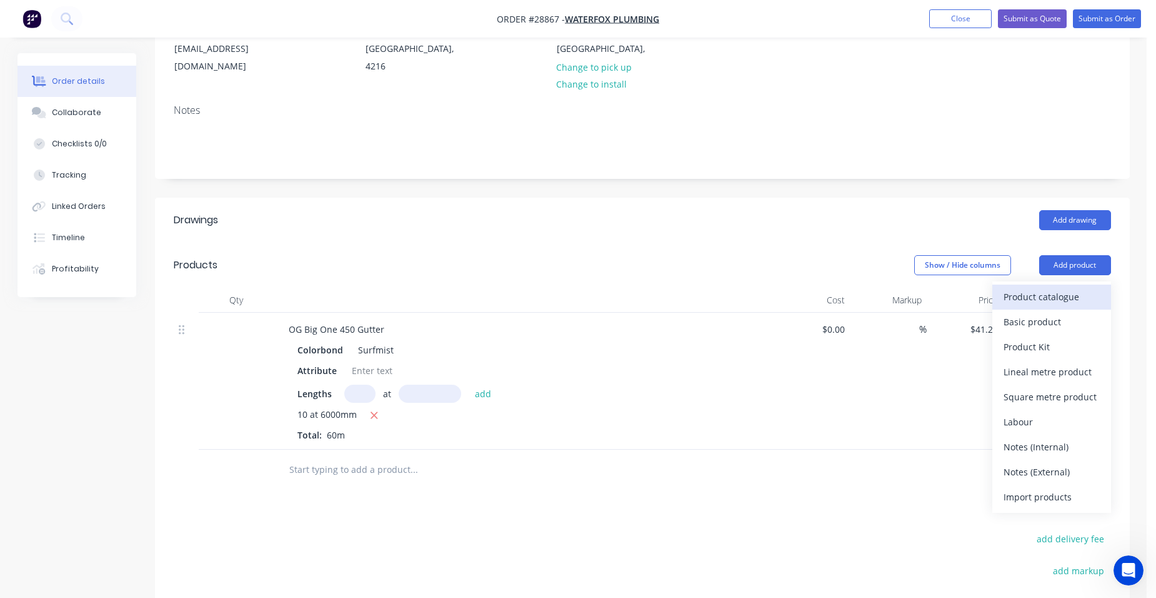
click at [1043, 288] on div "Product catalogue" at bounding box center [1052, 297] width 96 height 18
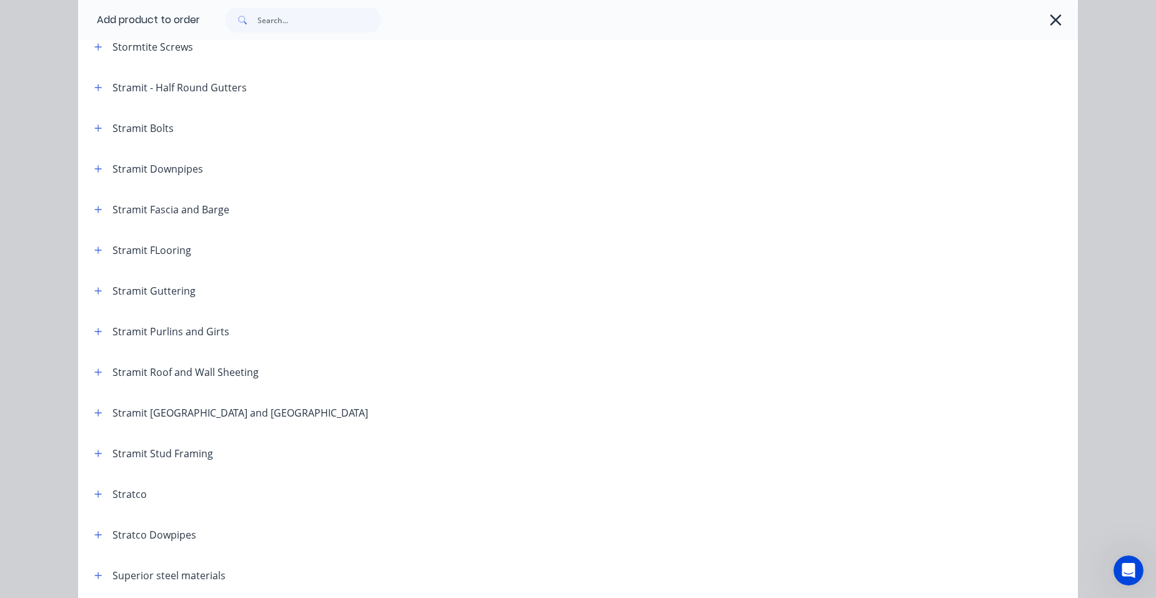
scroll to position [2010, 0]
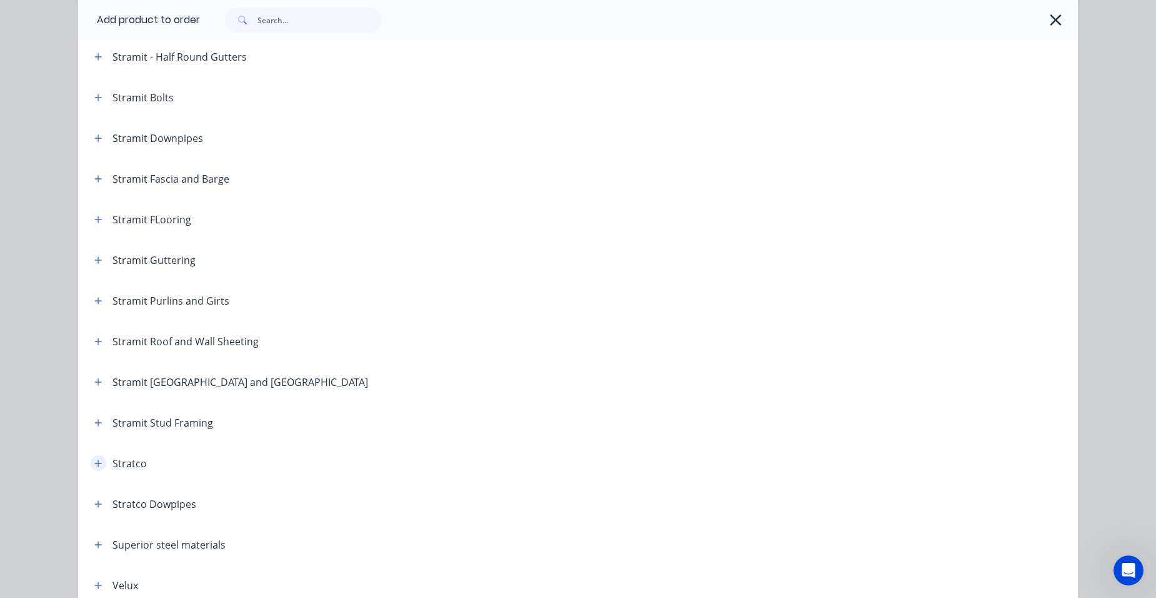
click at [95, 462] on icon "button" at bounding box center [98, 462] width 7 height 7
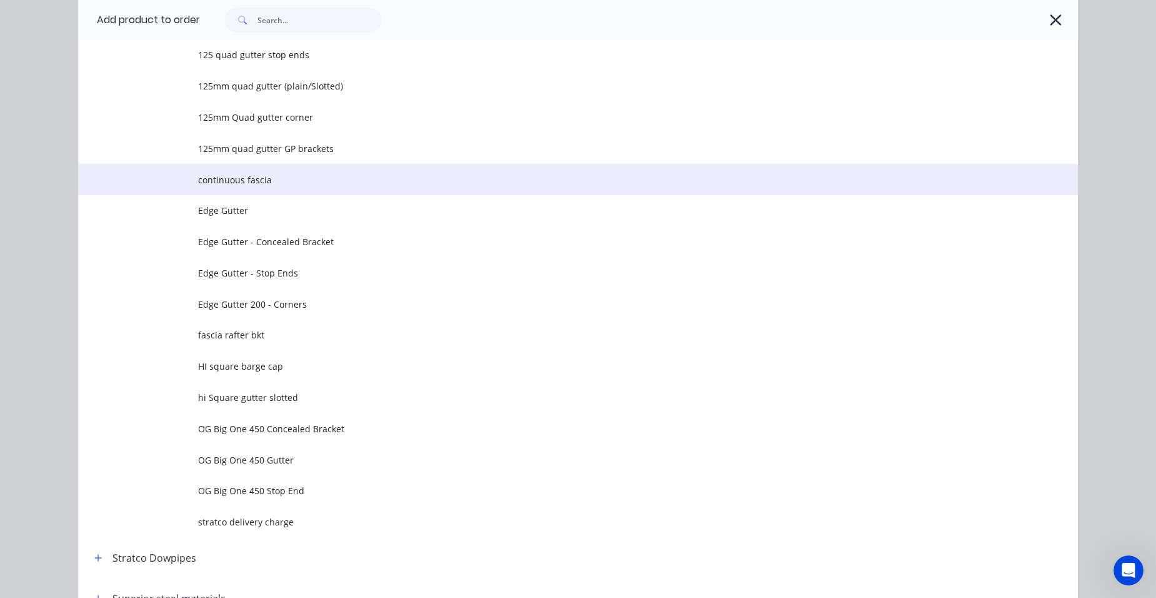
scroll to position [2508, 0]
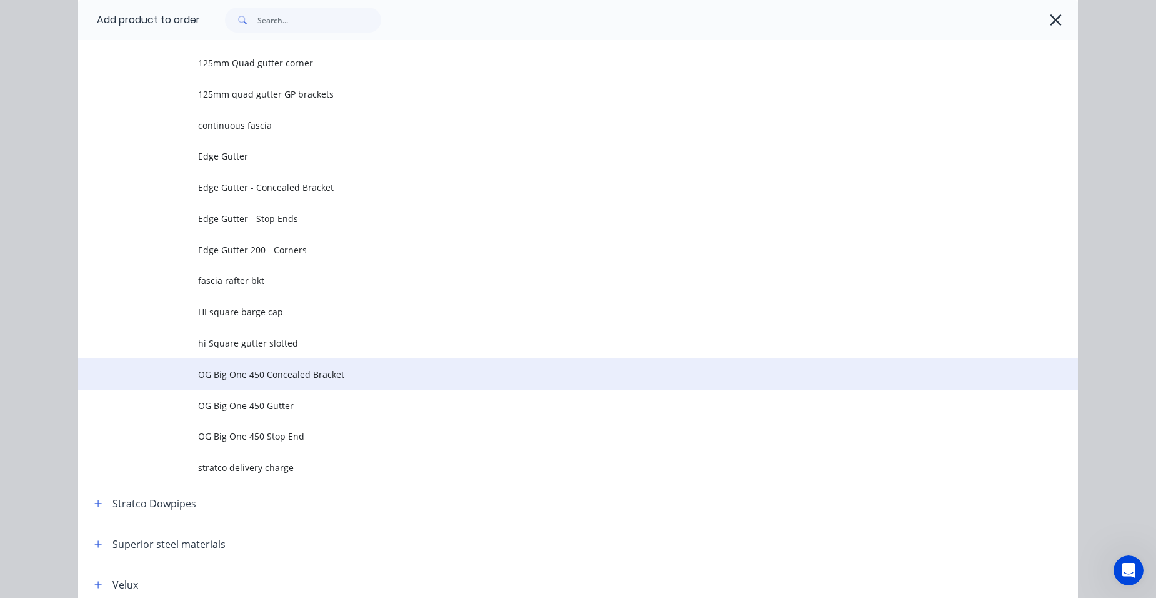
click at [294, 374] on span "OG Big One 450 Concealed Bracket" at bounding box center [550, 374] width 704 height 13
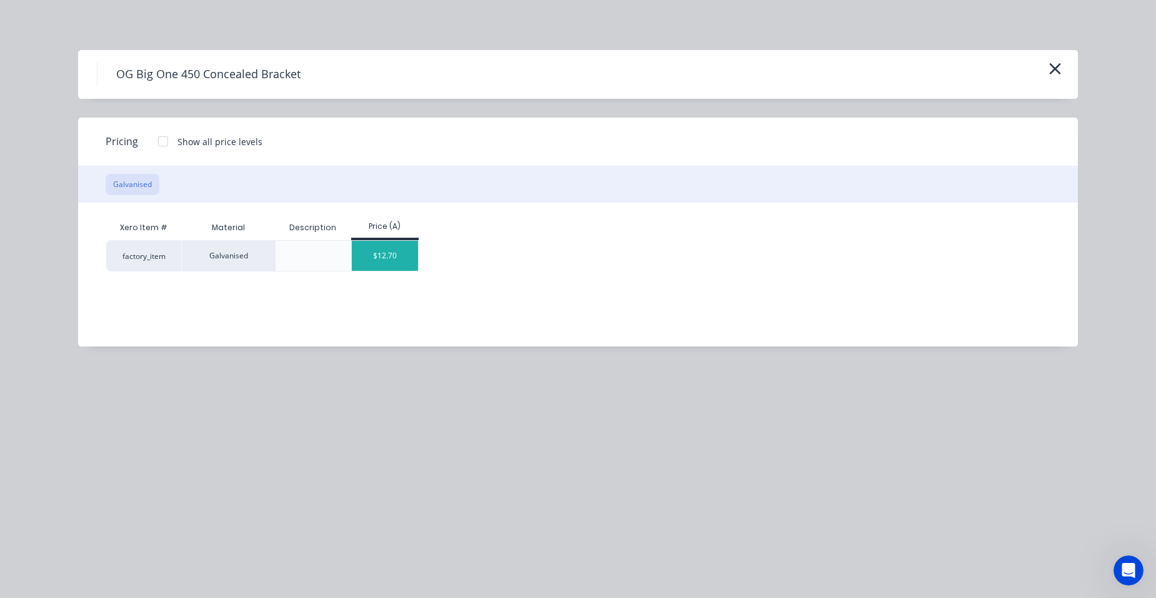
click at [387, 251] on div "$12.70" at bounding box center [385, 256] width 67 height 30
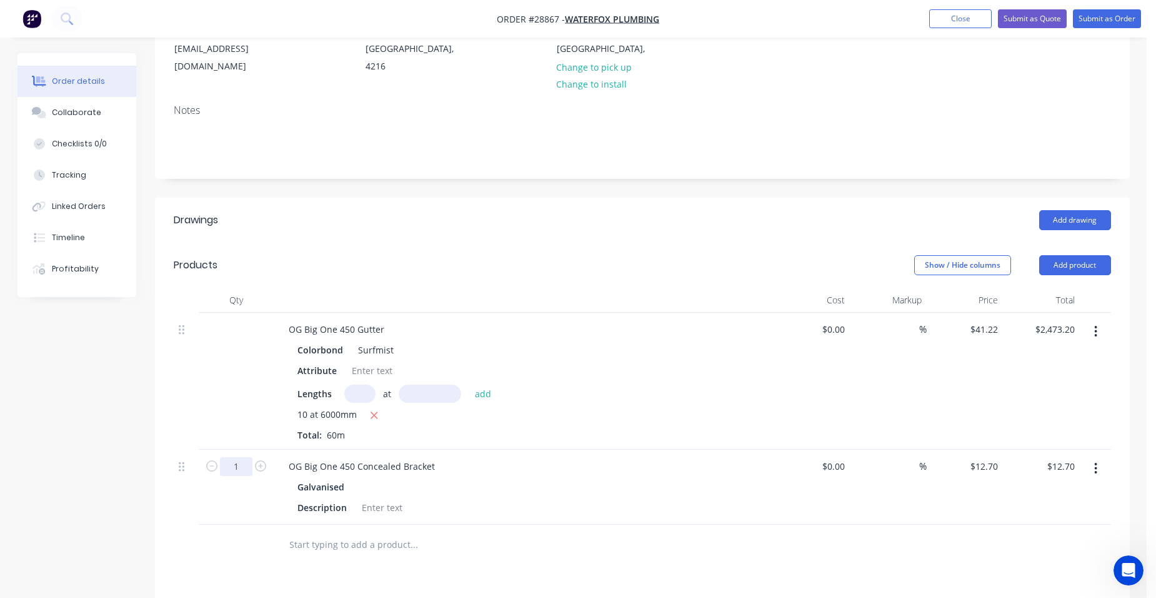
drag, startPoint x: 239, startPoint y: 448, endPoint x: 228, endPoint y: 445, distance: 12.1
click at [239, 457] on input "1" at bounding box center [236, 466] width 33 height 19
type input "60"
type input "$762.00"
click at [1058, 255] on button "Add product" at bounding box center [1076, 265] width 72 height 20
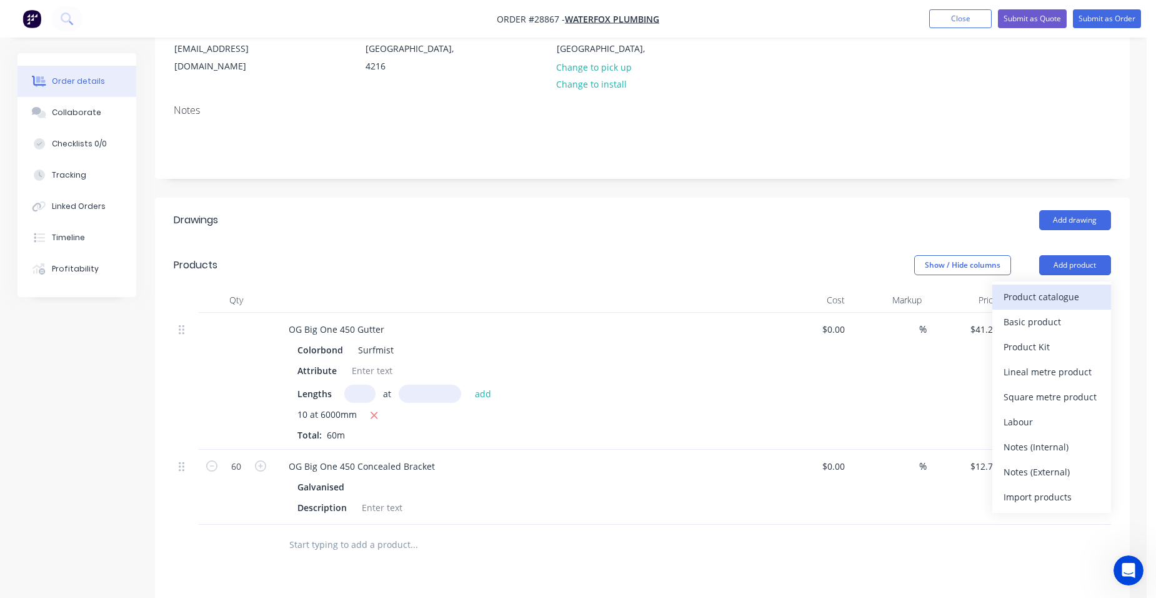
click at [1053, 288] on div "Product catalogue" at bounding box center [1052, 297] width 96 height 18
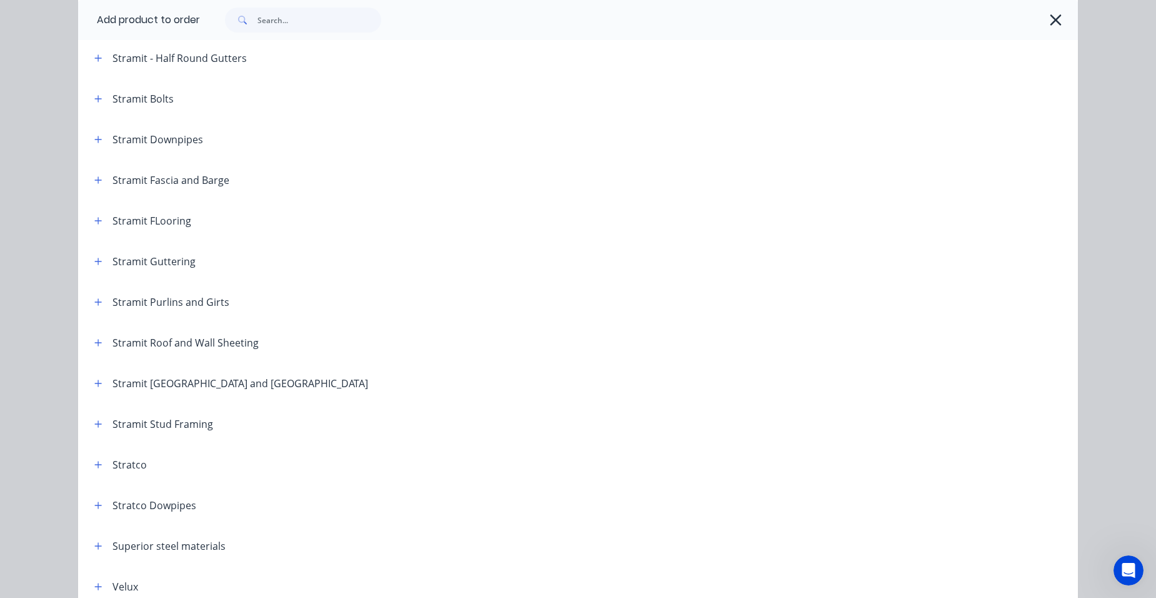
scroll to position [2010, 0]
click at [95, 459] on icon "button" at bounding box center [98, 463] width 8 height 9
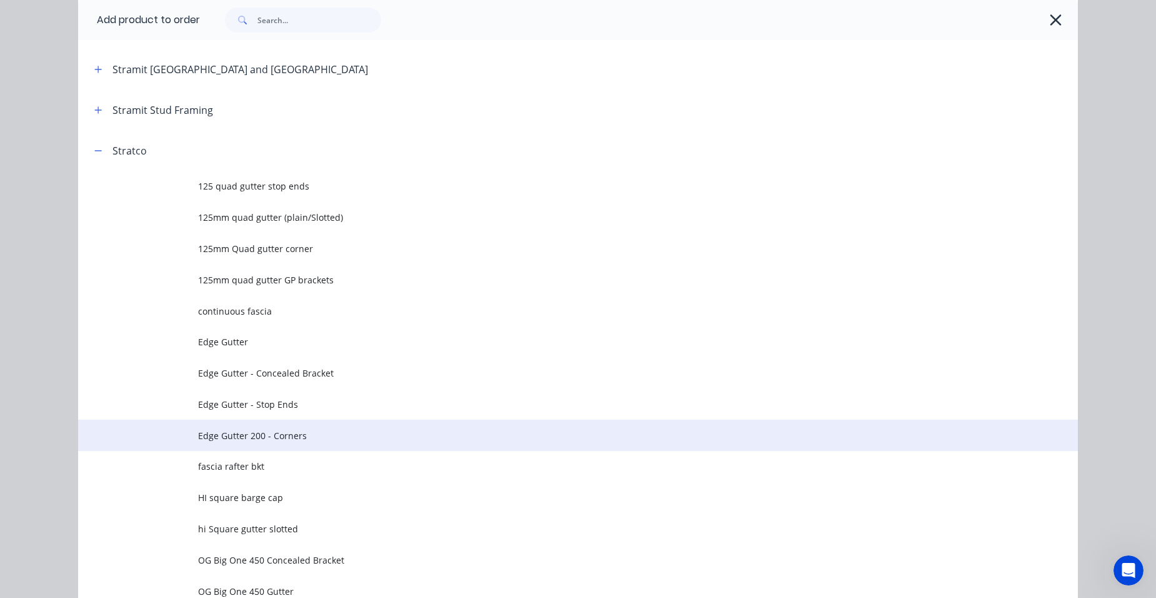
scroll to position [2510, 0]
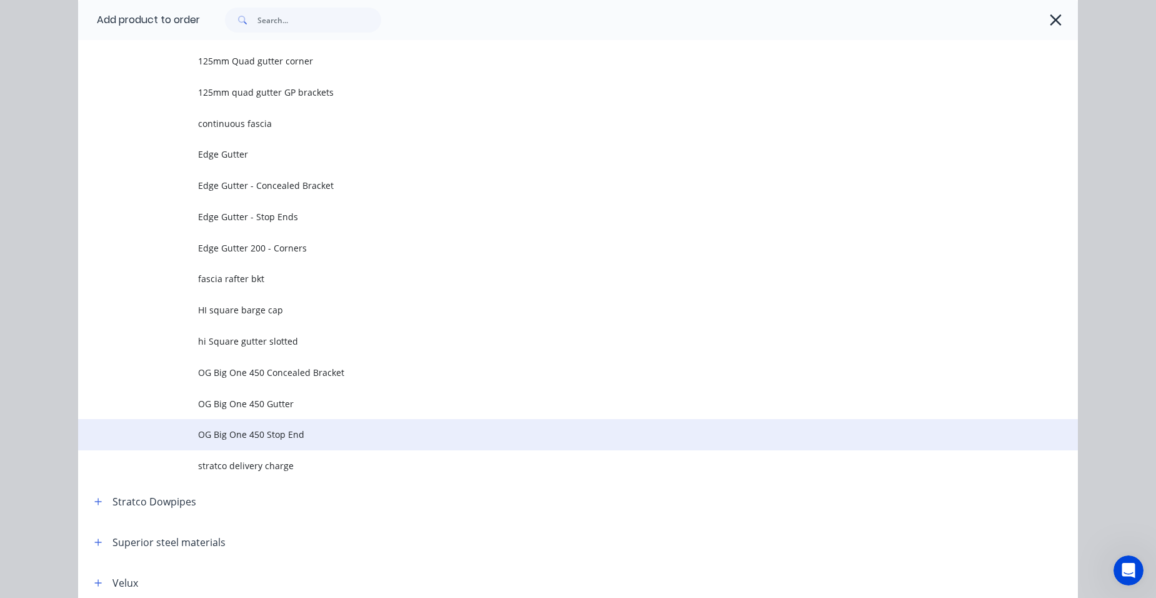
click at [300, 431] on span "OG Big One 450 Stop End" at bounding box center [550, 434] width 704 height 13
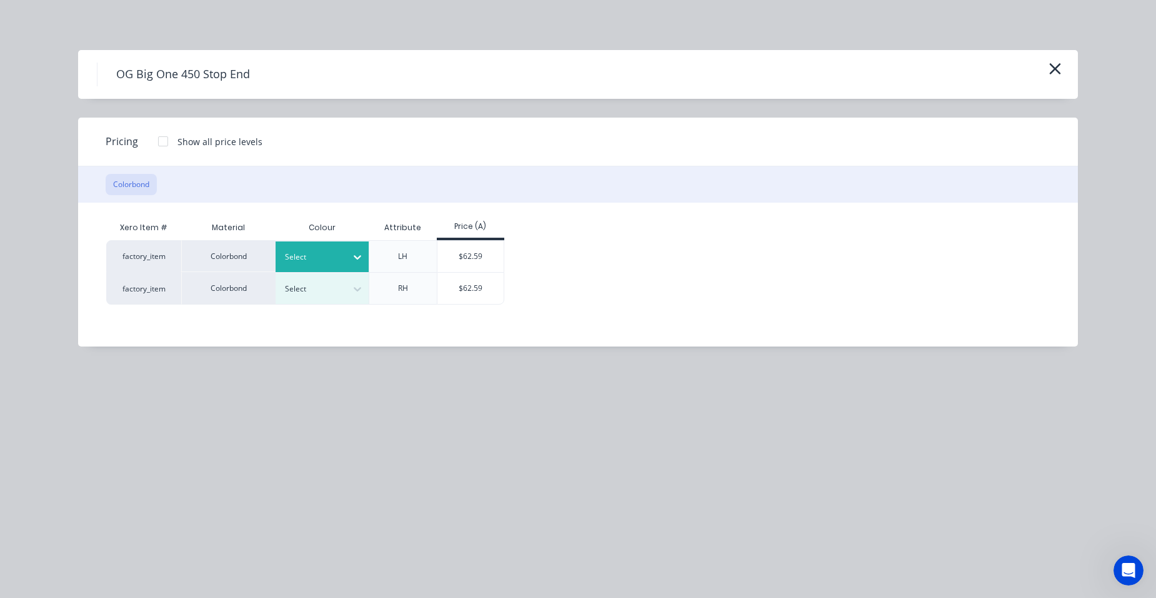
click at [277, 267] on div "Select" at bounding box center [323, 256] width 94 height 31
click at [156, 415] on div "Surfmist" at bounding box center [78, 426] width 156 height 23
click at [450, 258] on div "$62.59" at bounding box center [471, 256] width 67 height 31
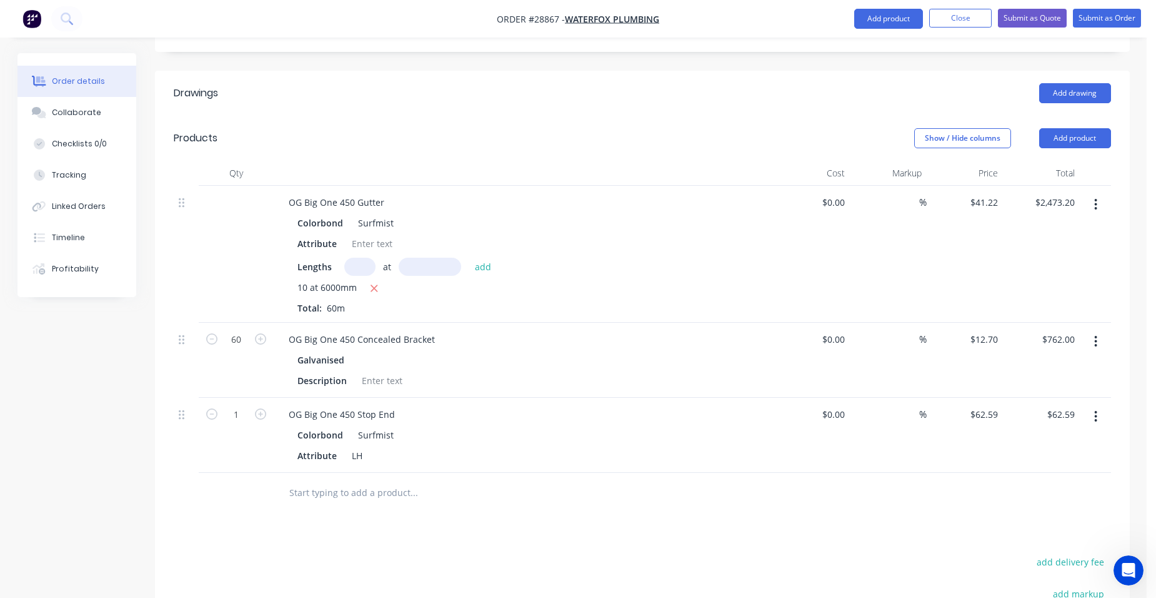
scroll to position [438, 0]
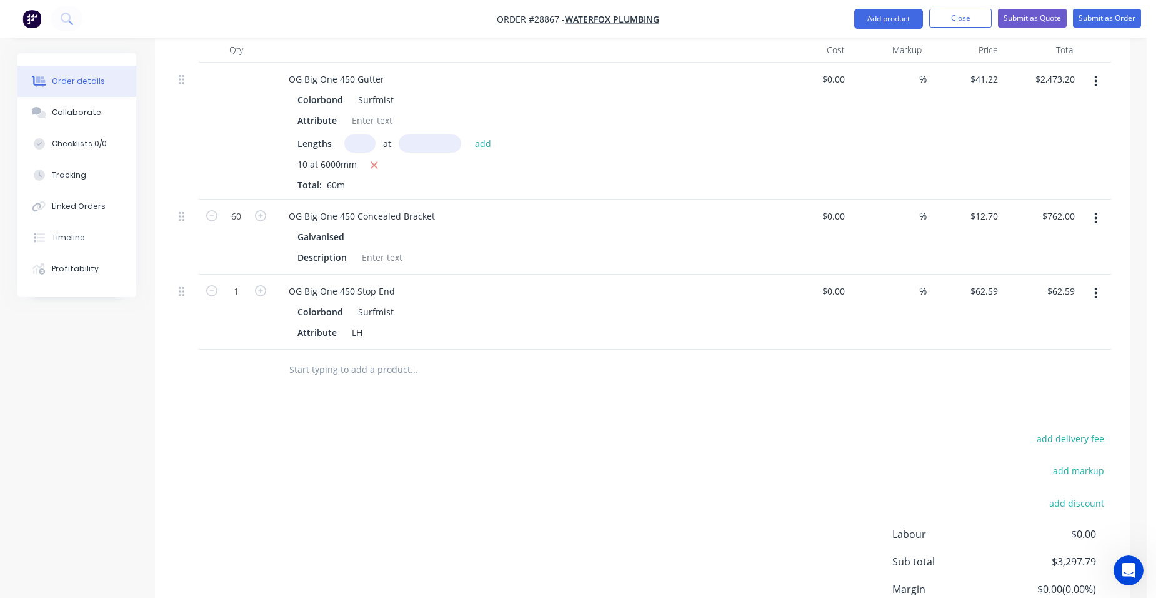
click at [1096, 286] on icon "button" at bounding box center [1096, 293] width 3 height 14
click at [1059, 342] on div "Duplicate" at bounding box center [1052, 351] width 96 height 18
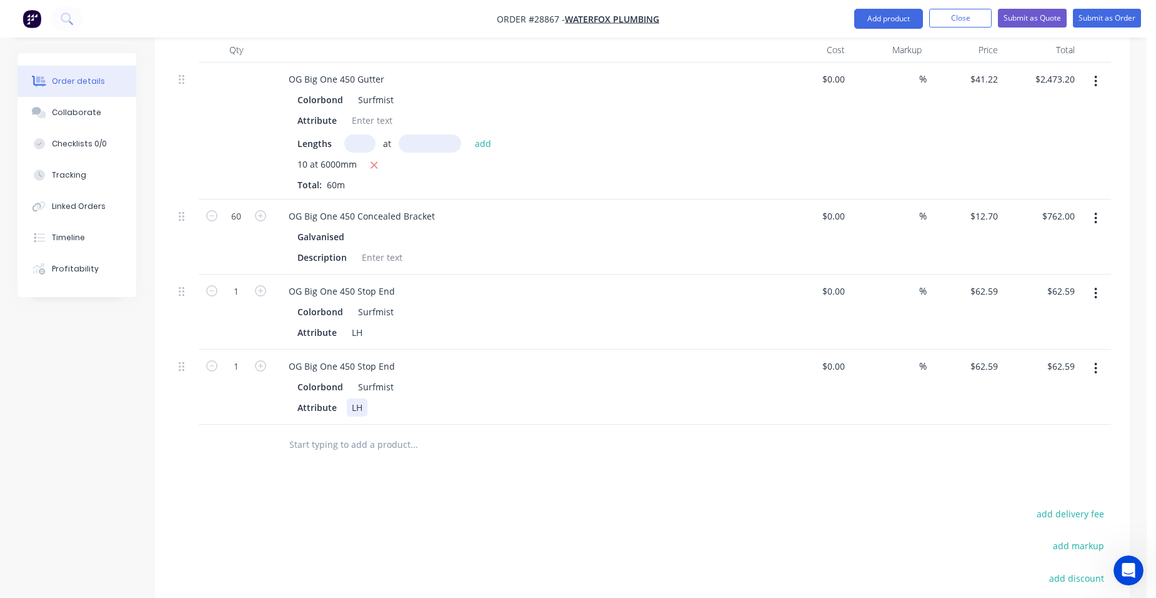
click at [357, 398] on div "LH" at bounding box center [357, 407] width 21 height 18
click at [873, 11] on button "Add product" at bounding box center [888, 19] width 69 height 20
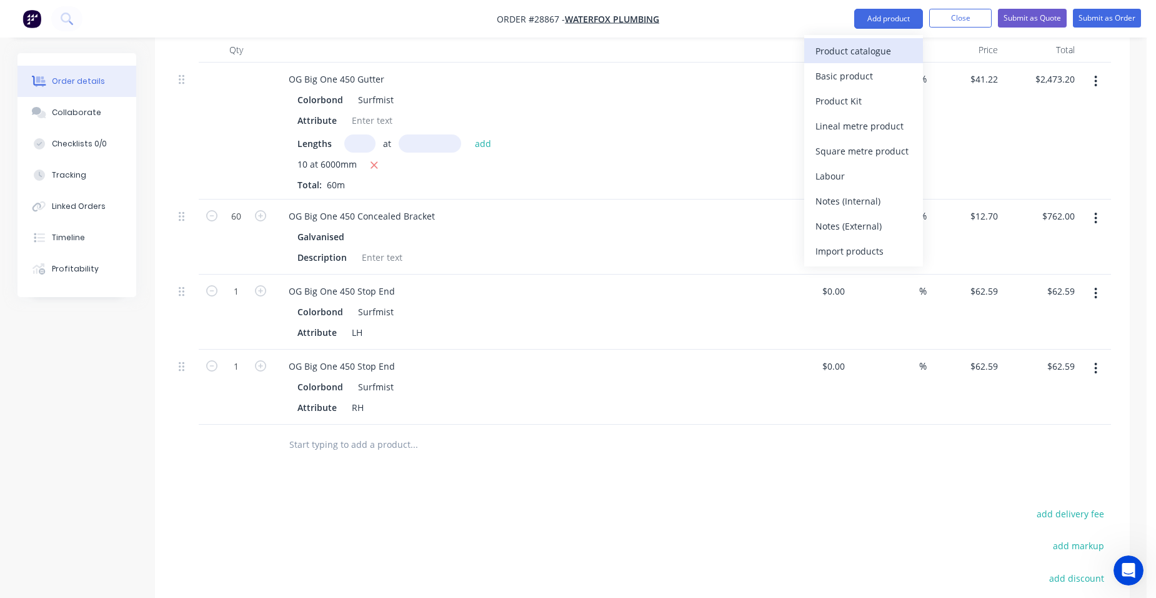
click at [856, 48] on div "Product catalogue" at bounding box center [864, 51] width 96 height 18
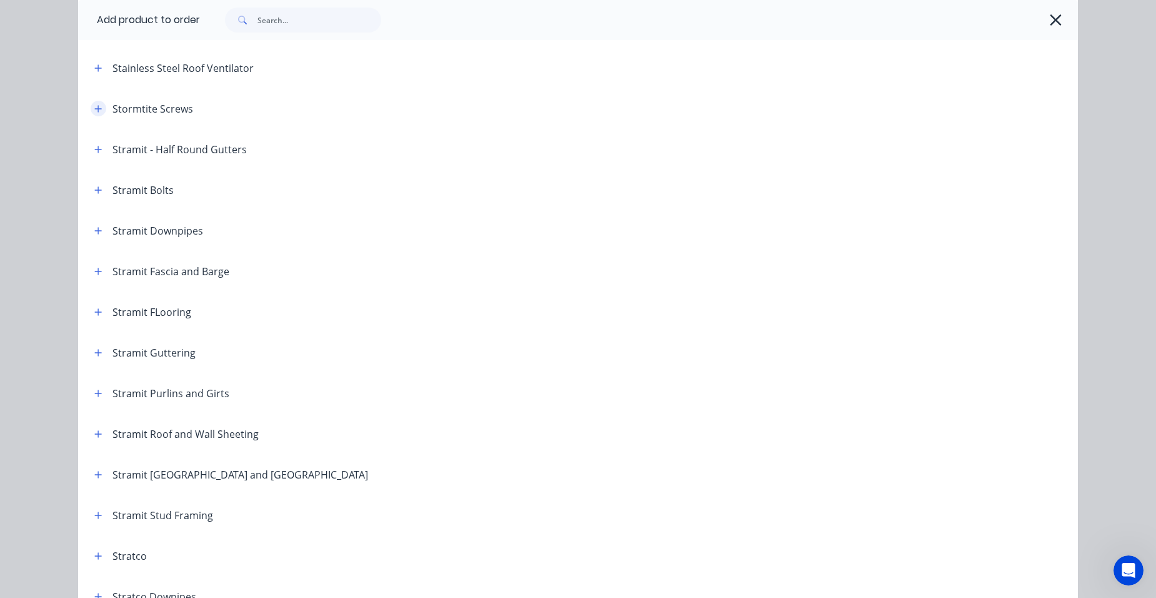
scroll to position [1938, 0]
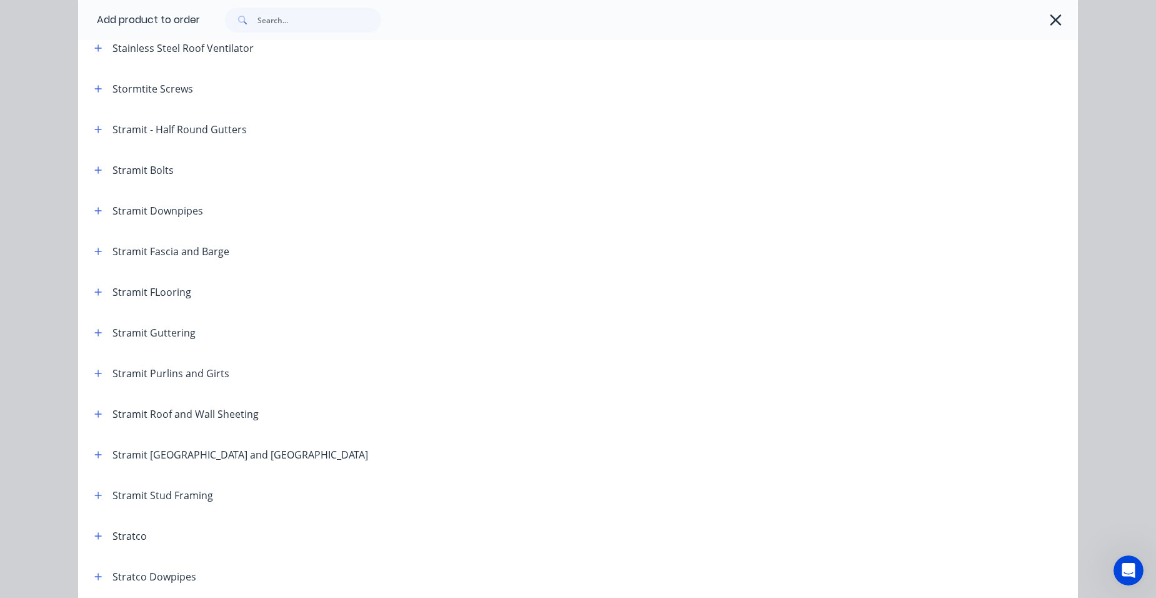
drag, startPoint x: 95, startPoint y: 207, endPoint x: 158, endPoint y: 228, distance: 66.4
click at [95, 208] on icon "button" at bounding box center [98, 210] width 8 height 9
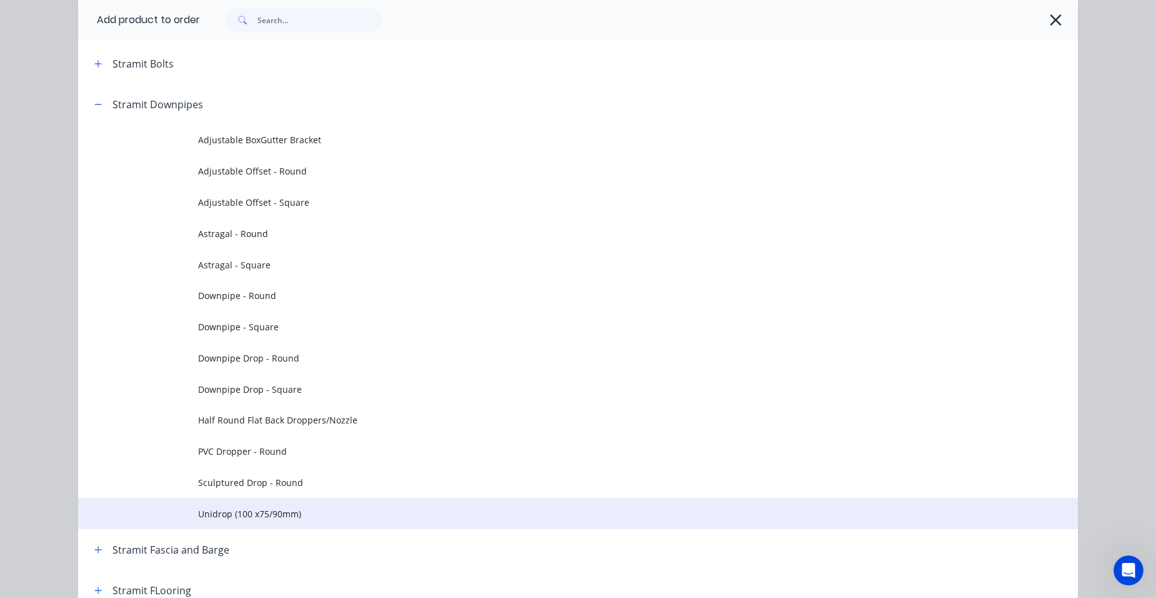
scroll to position [2040, 0]
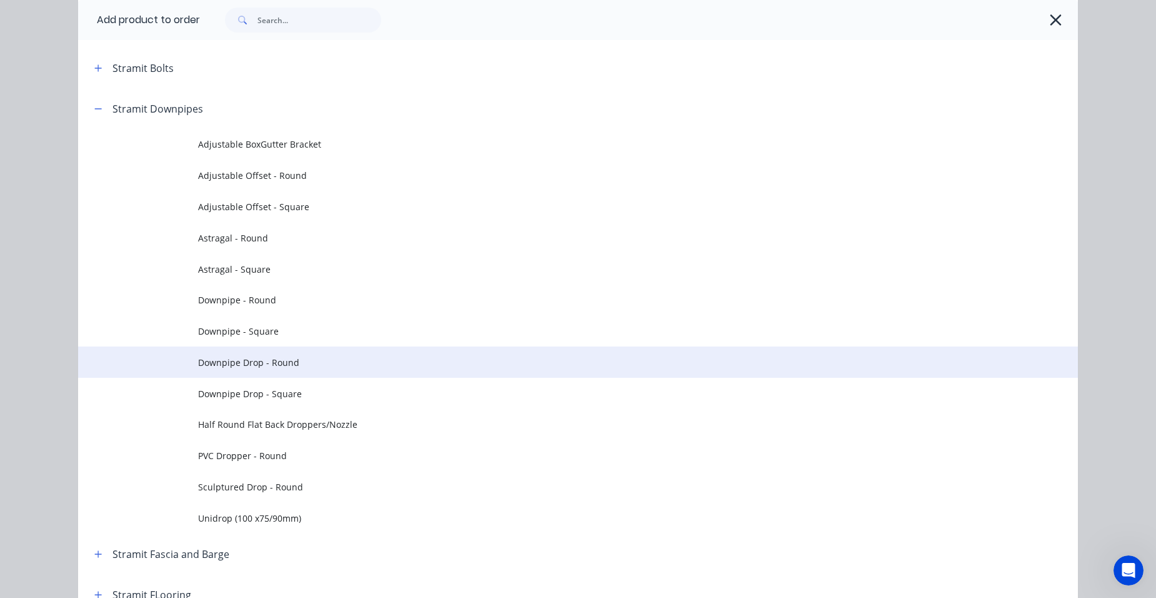
click at [300, 364] on span "Downpipe Drop - Round" at bounding box center [550, 362] width 704 height 13
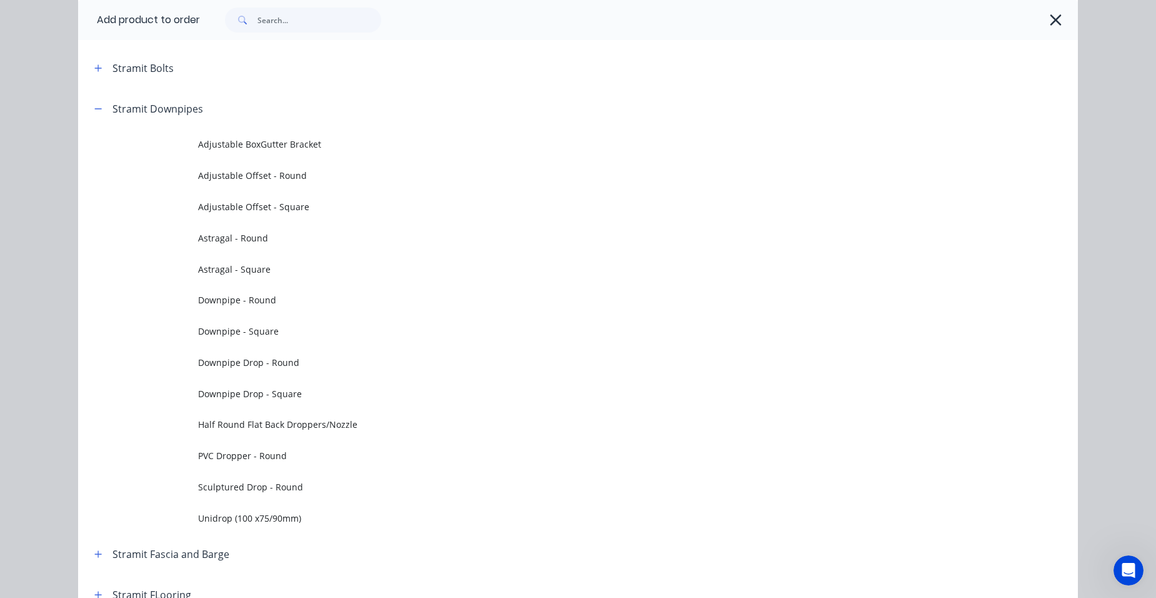
scroll to position [0, 0]
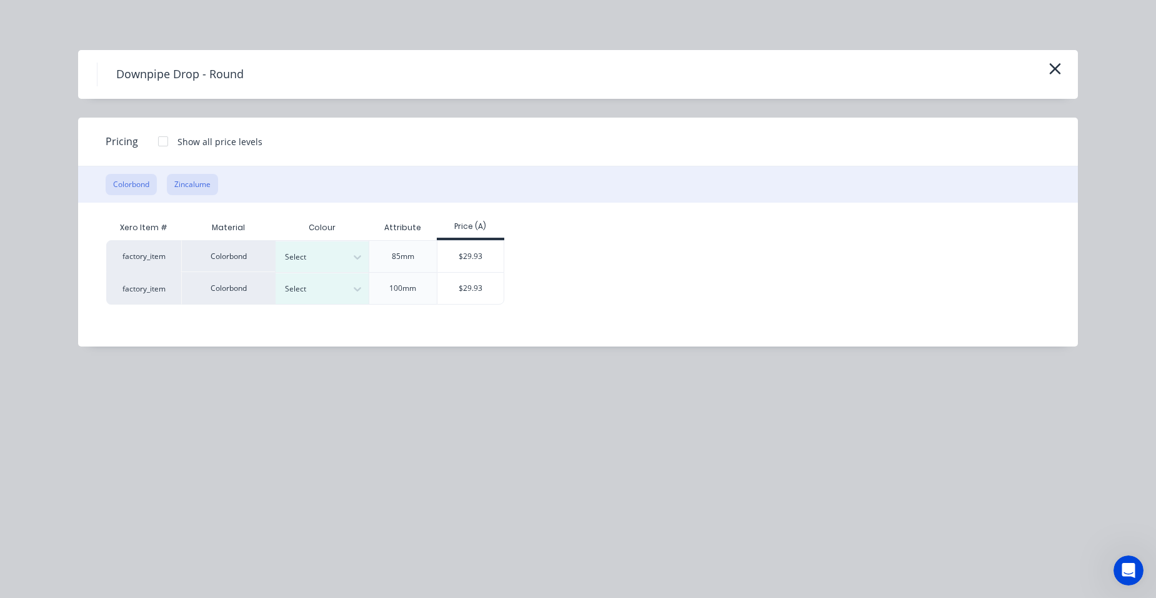
click at [208, 194] on button "Zincalume" at bounding box center [192, 184] width 51 height 21
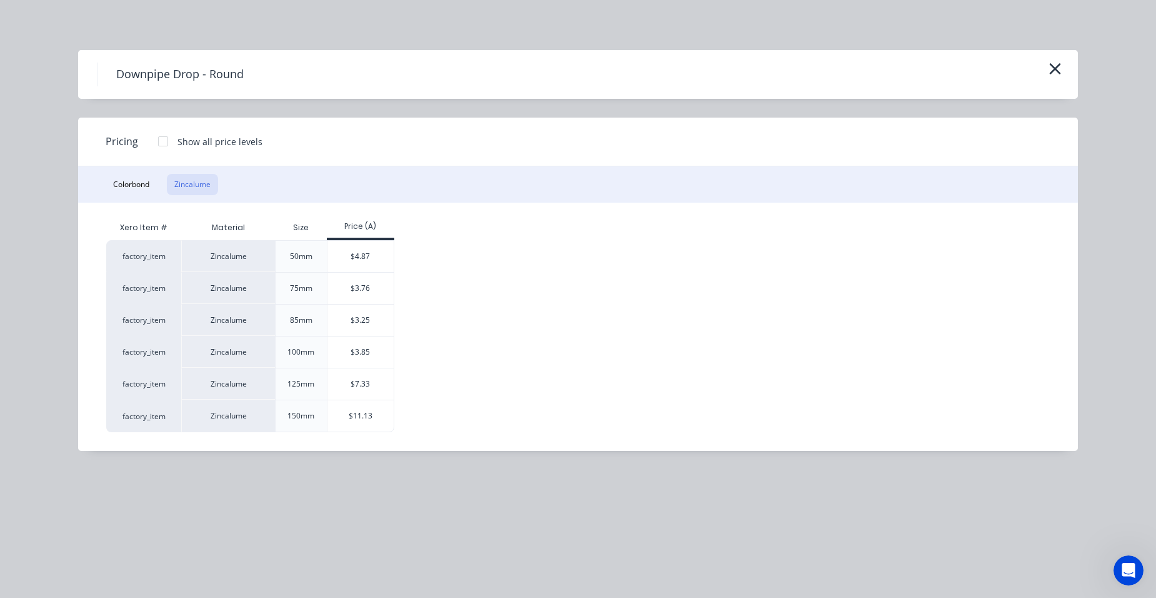
click at [348, 403] on div "$11.13" at bounding box center [361, 415] width 67 height 31
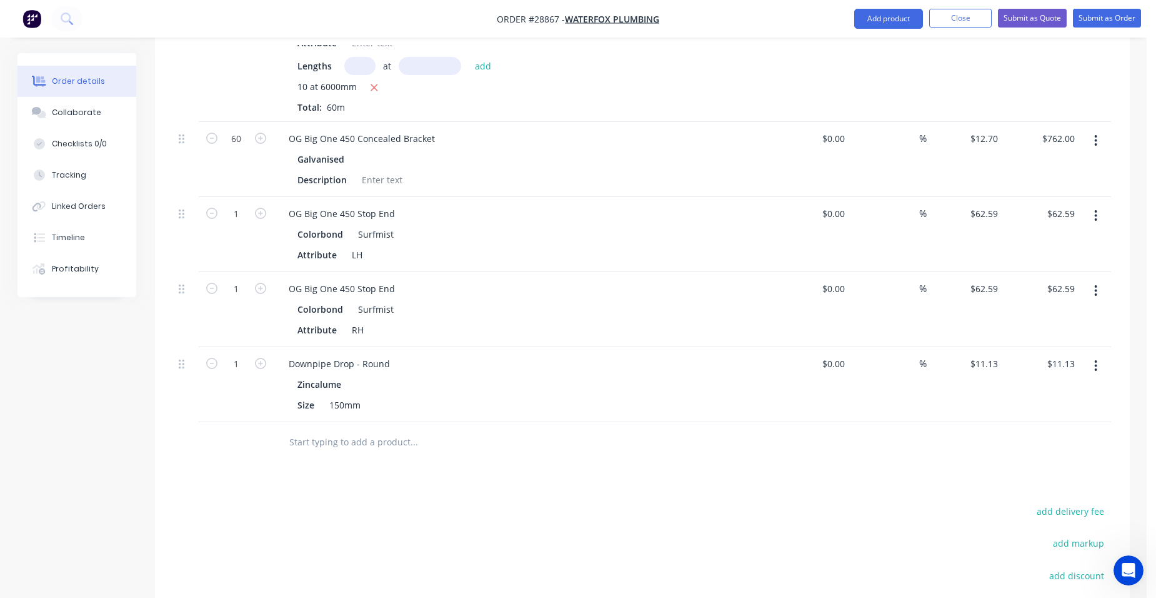
scroll to position [561, 0]
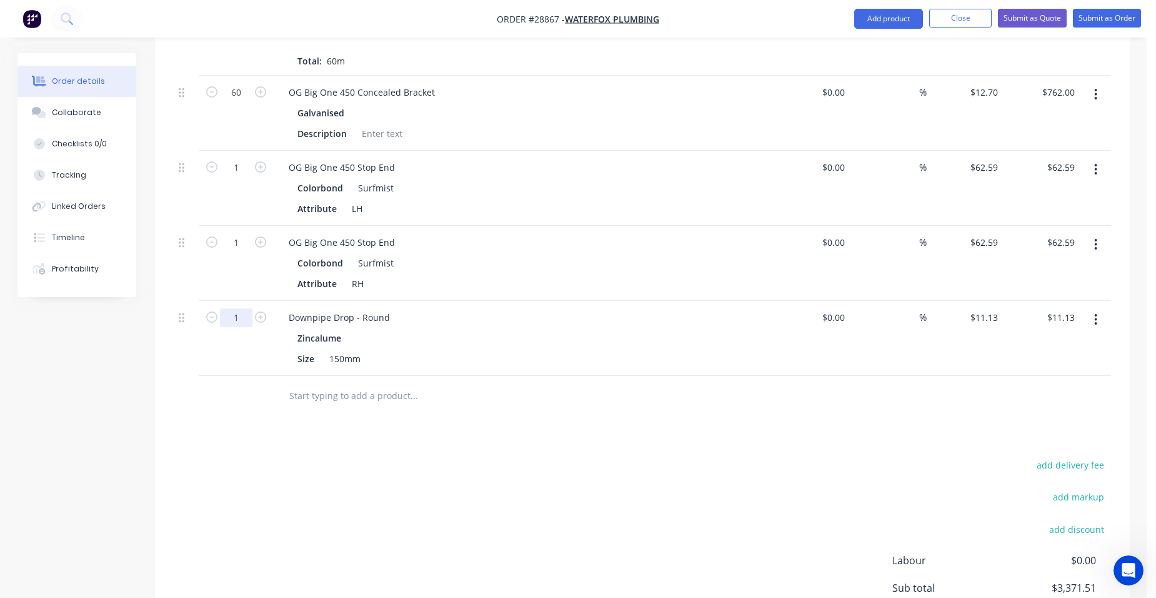
drag, startPoint x: 247, startPoint y: 301, endPoint x: 104, endPoint y: 326, distance: 145.3
click at [246, 308] on input "1" at bounding box center [236, 317] width 33 height 19
type input "10"
type input "$111.30"
click at [534, 308] on div "Downpipe Drop - Round" at bounding box center [524, 317] width 490 height 18
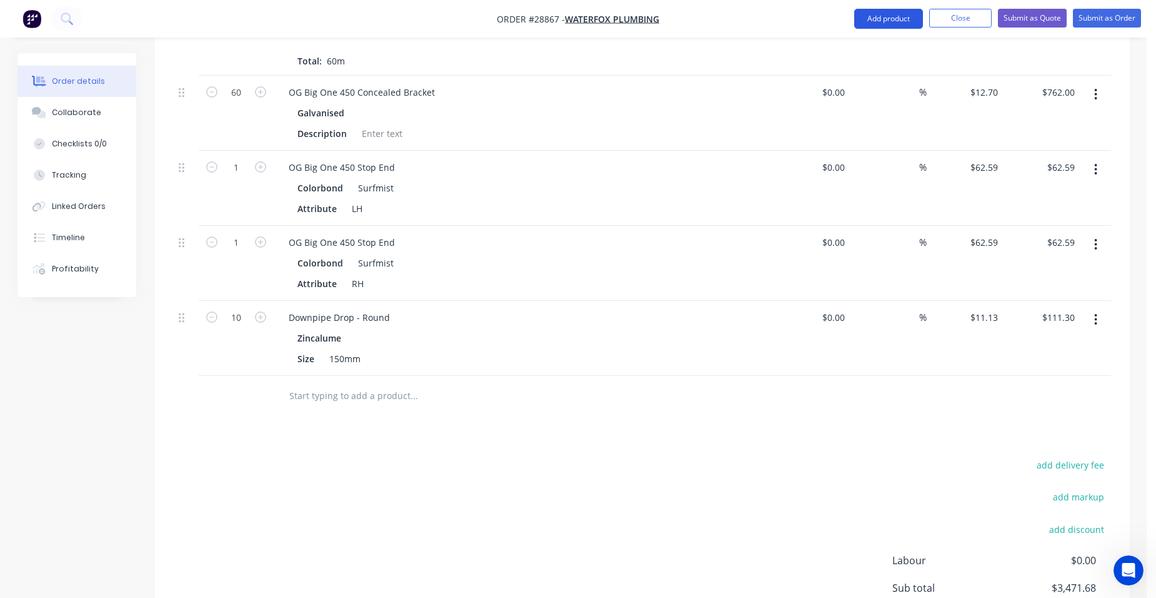
click at [864, 22] on button "Add product" at bounding box center [888, 19] width 69 height 20
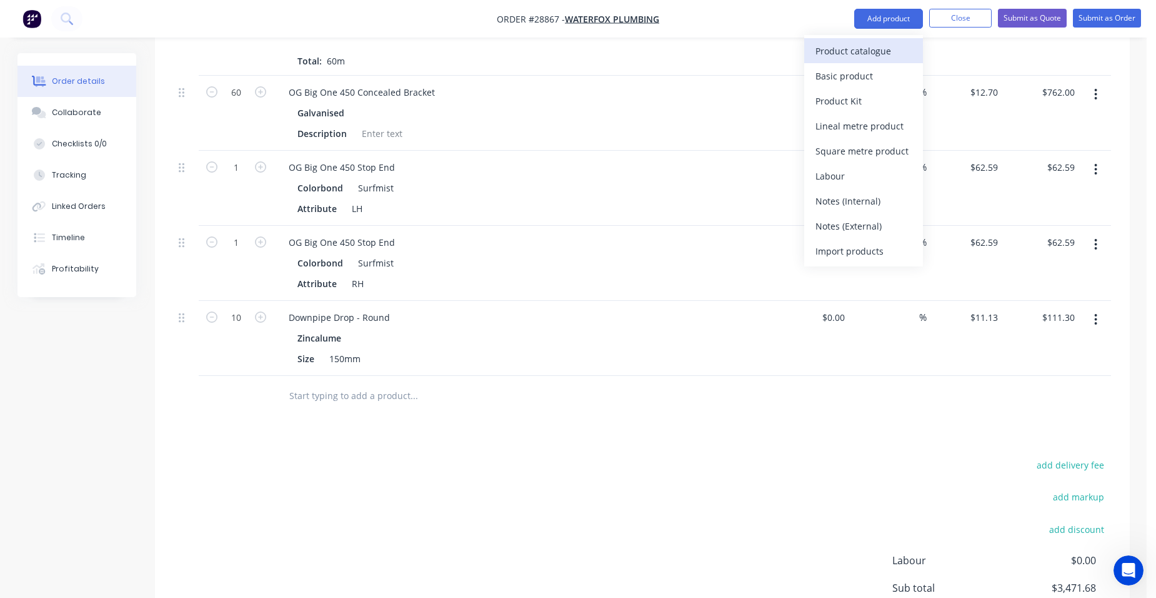
click at [856, 48] on div "Product catalogue" at bounding box center [864, 51] width 96 height 18
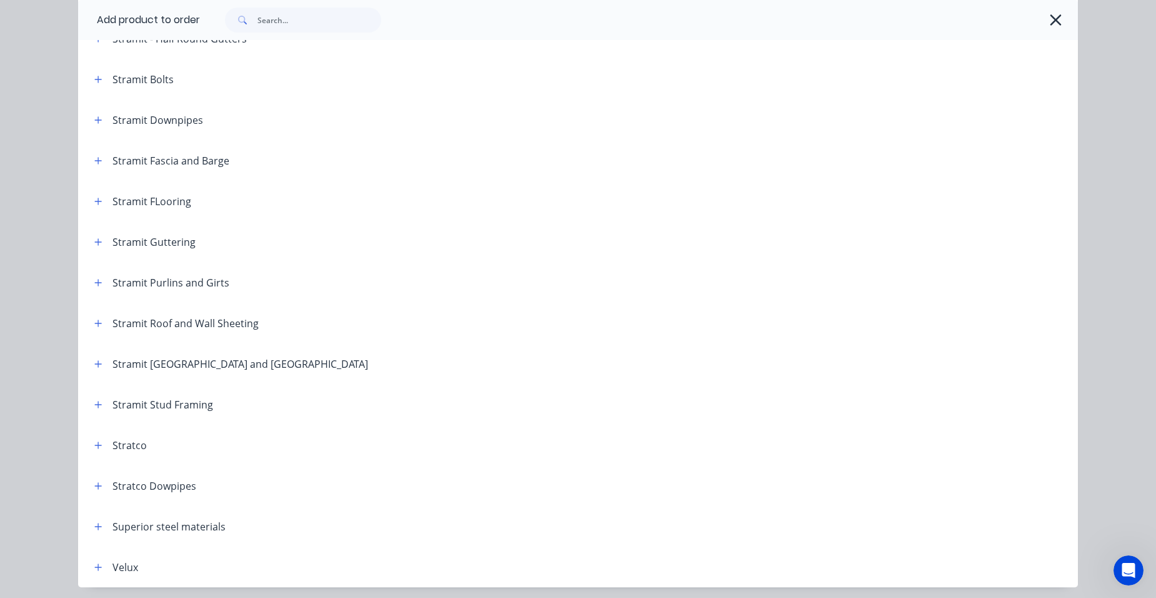
scroll to position [2073, 0]
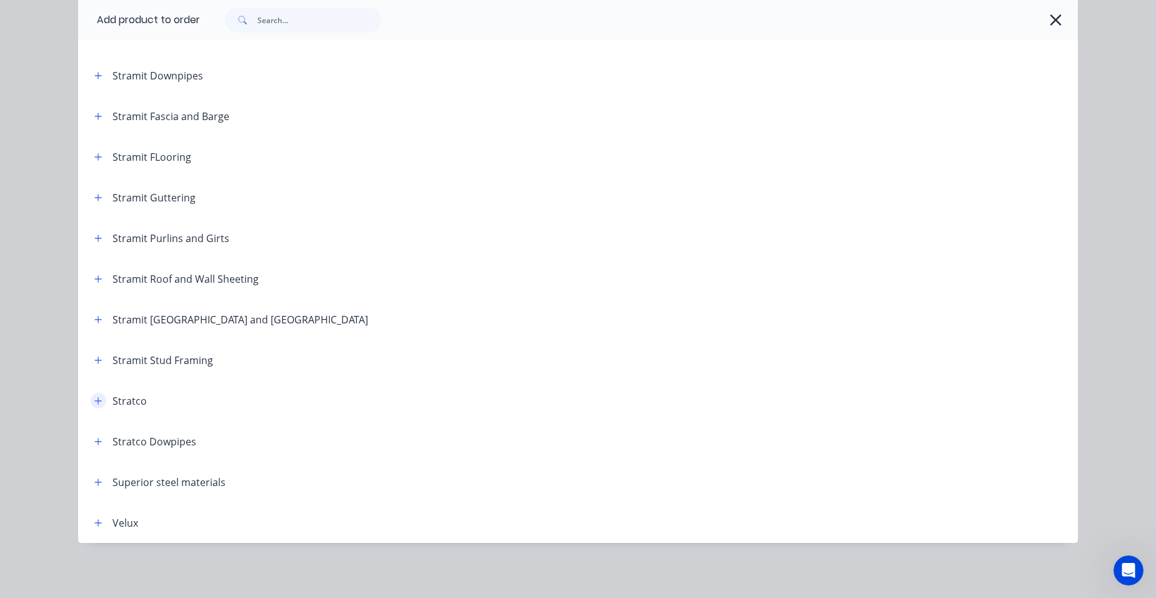
click at [101, 398] on button "button" at bounding box center [99, 401] width 16 height 16
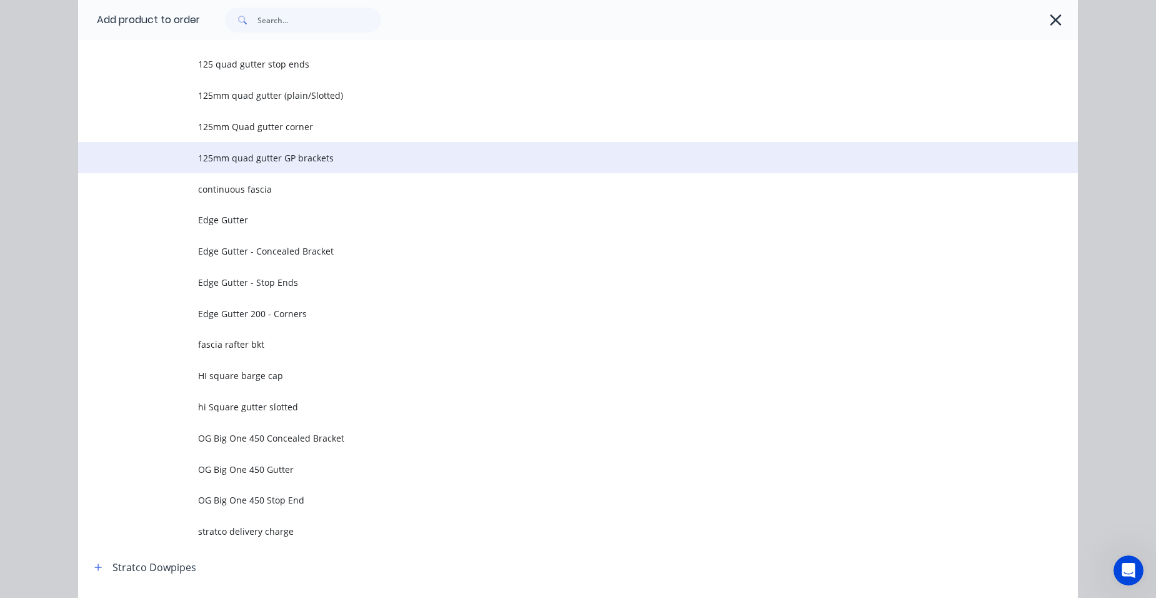
scroll to position [2448, 0]
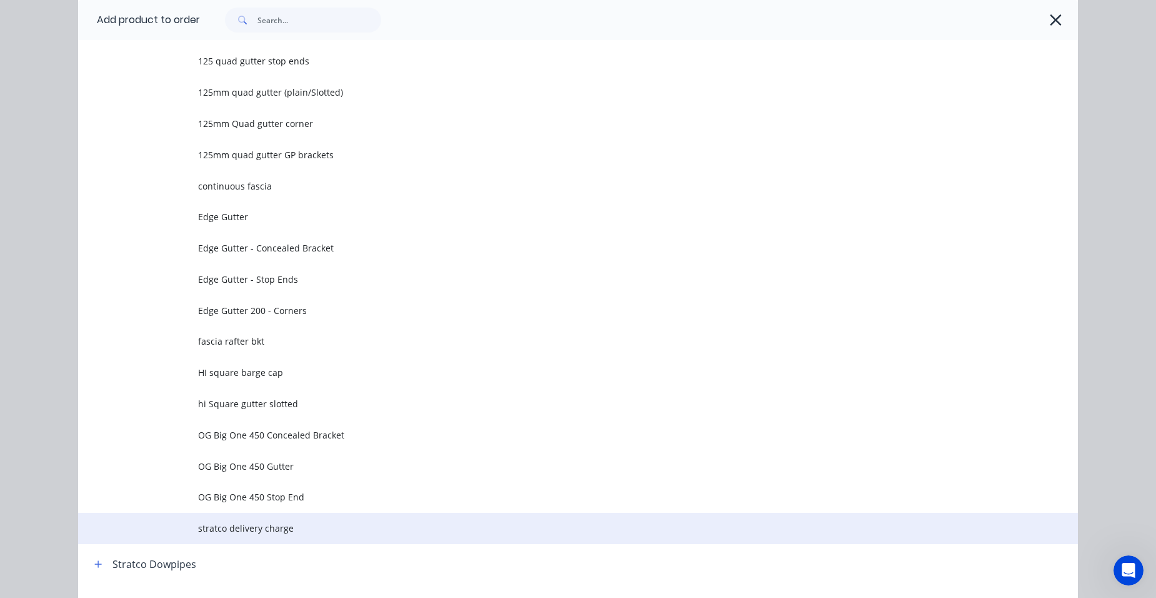
click at [222, 529] on span "stratco delivery charge" at bounding box center [550, 527] width 704 height 13
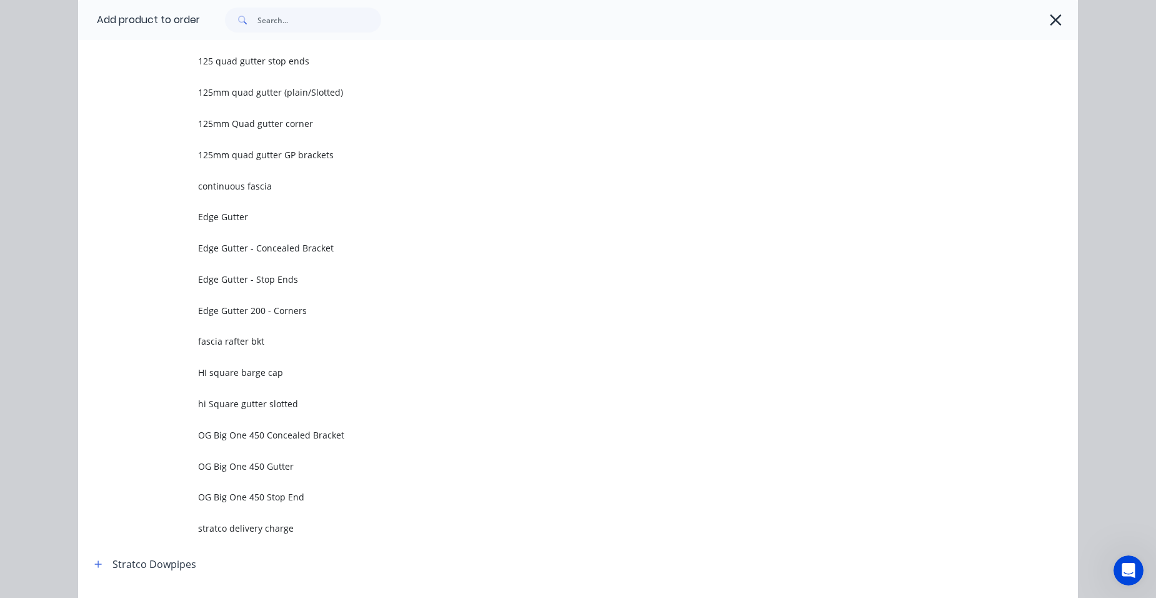
scroll to position [0, 0]
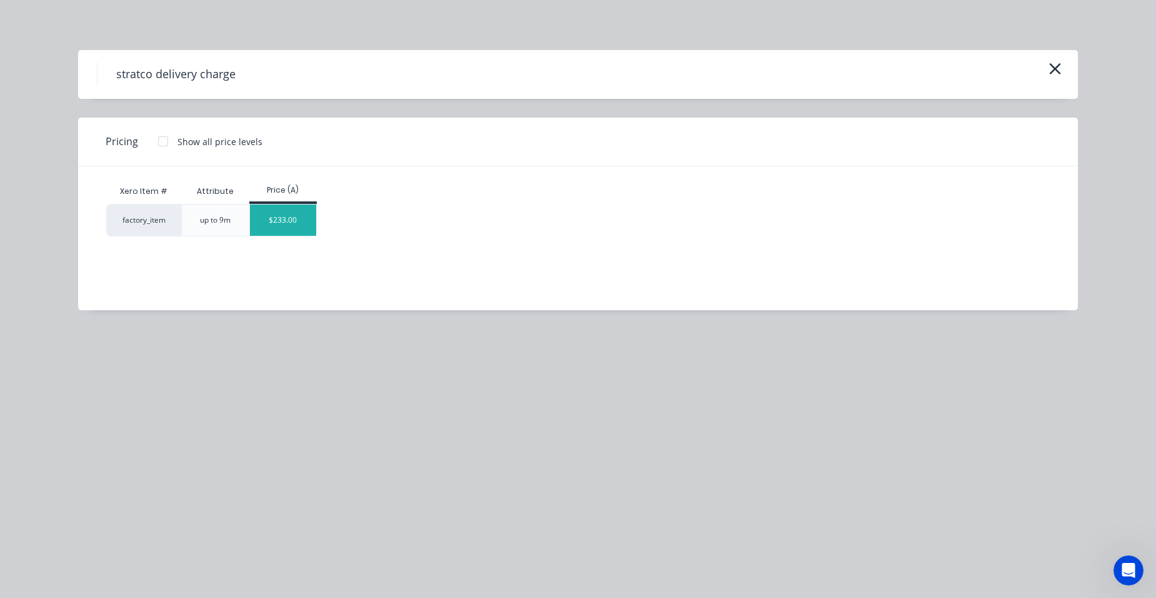
click at [290, 229] on div "$233.00" at bounding box center [283, 219] width 67 height 31
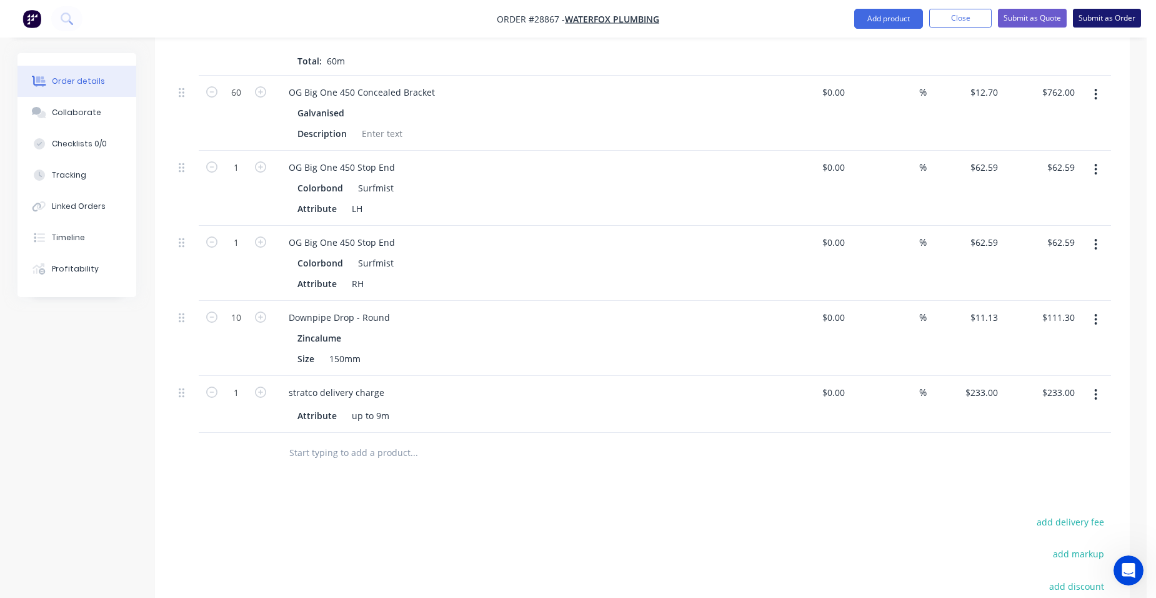
click at [1096, 19] on button "Submit as Order" at bounding box center [1107, 18] width 68 height 19
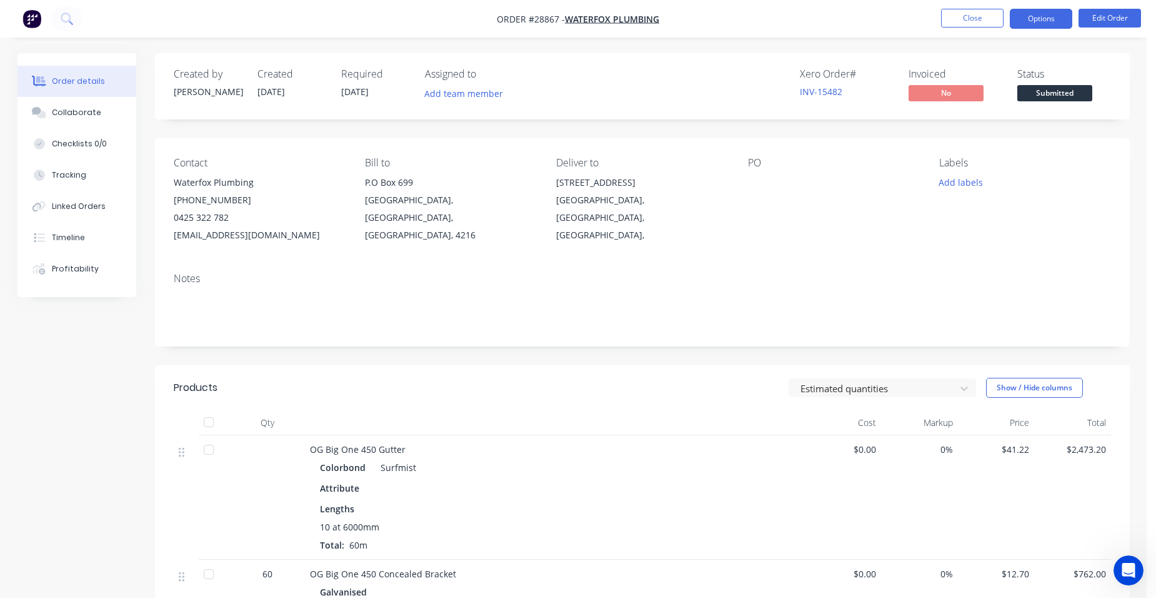
click at [1056, 15] on button "Options" at bounding box center [1041, 19] width 63 height 20
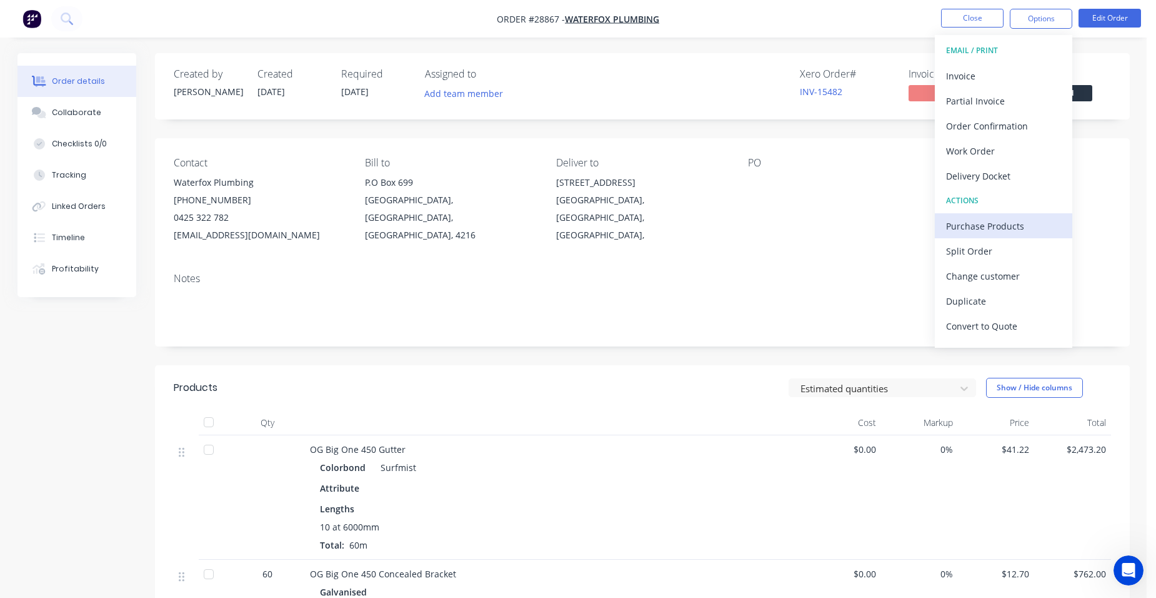
click at [1020, 221] on div "Purchase Products" at bounding box center [1003, 226] width 115 height 18
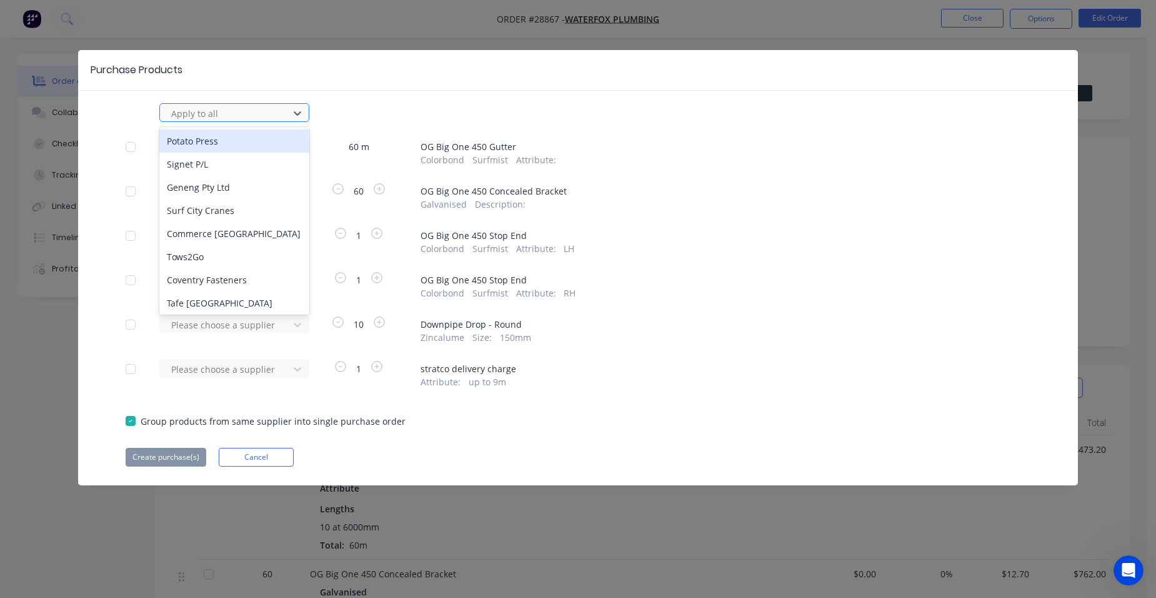
click at [216, 117] on div at bounding box center [226, 114] width 113 height 16
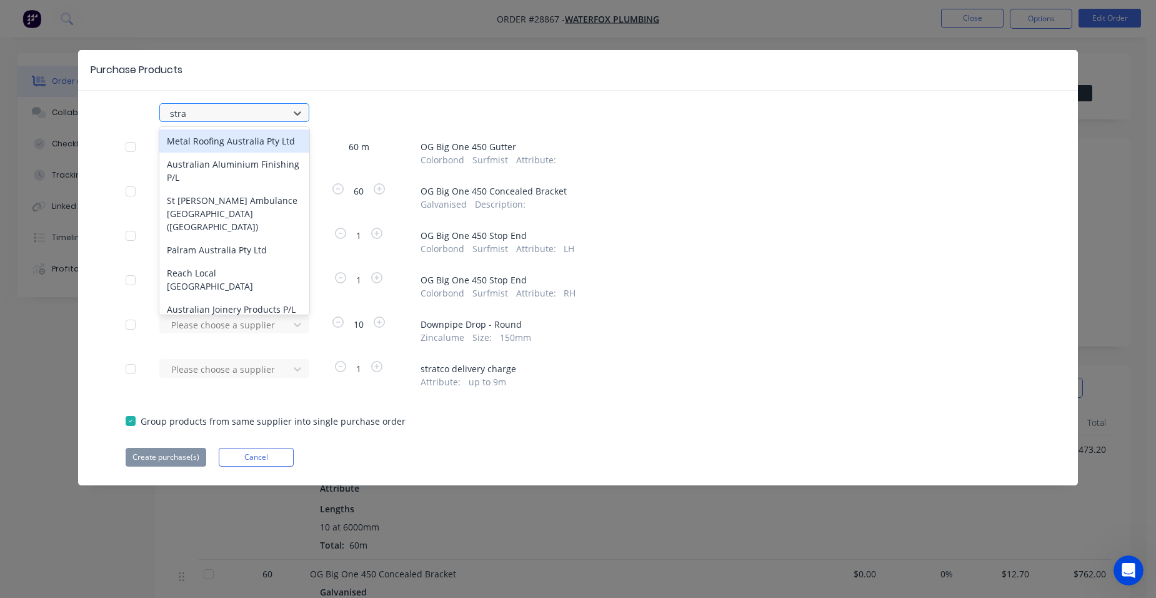
type input "strat"
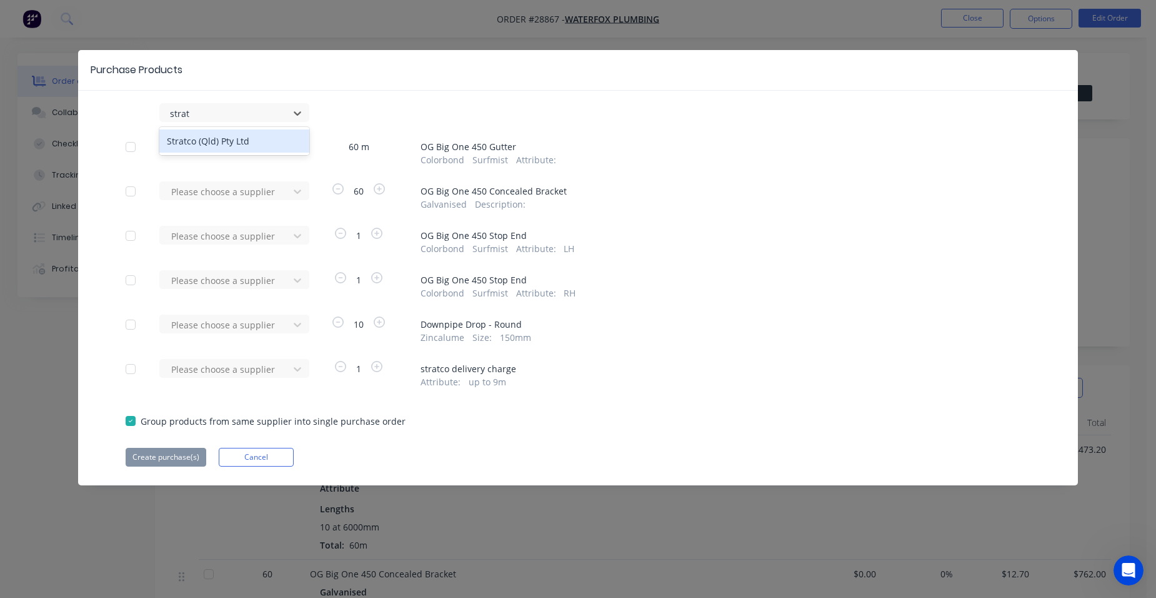
click at [201, 141] on div "Stratco (Qld) Pty Ltd" at bounding box center [234, 140] width 150 height 23
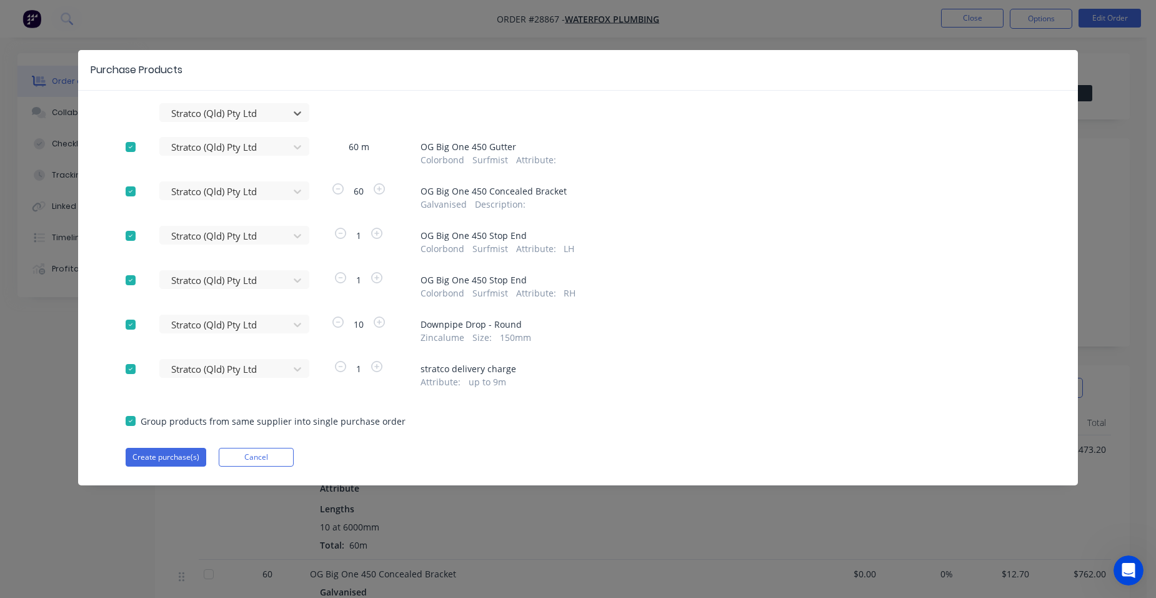
click at [130, 365] on div at bounding box center [130, 368] width 25 height 25
click at [168, 454] on button "Create purchase(s)" at bounding box center [166, 457] width 81 height 19
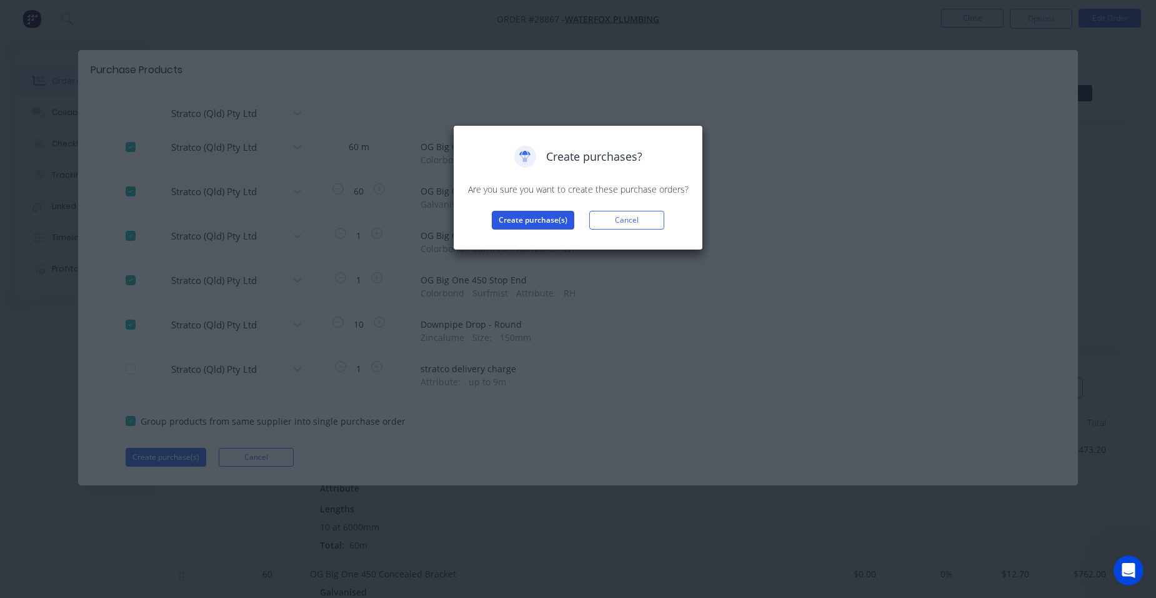
click at [548, 221] on button "Create purchase(s)" at bounding box center [533, 220] width 83 height 19
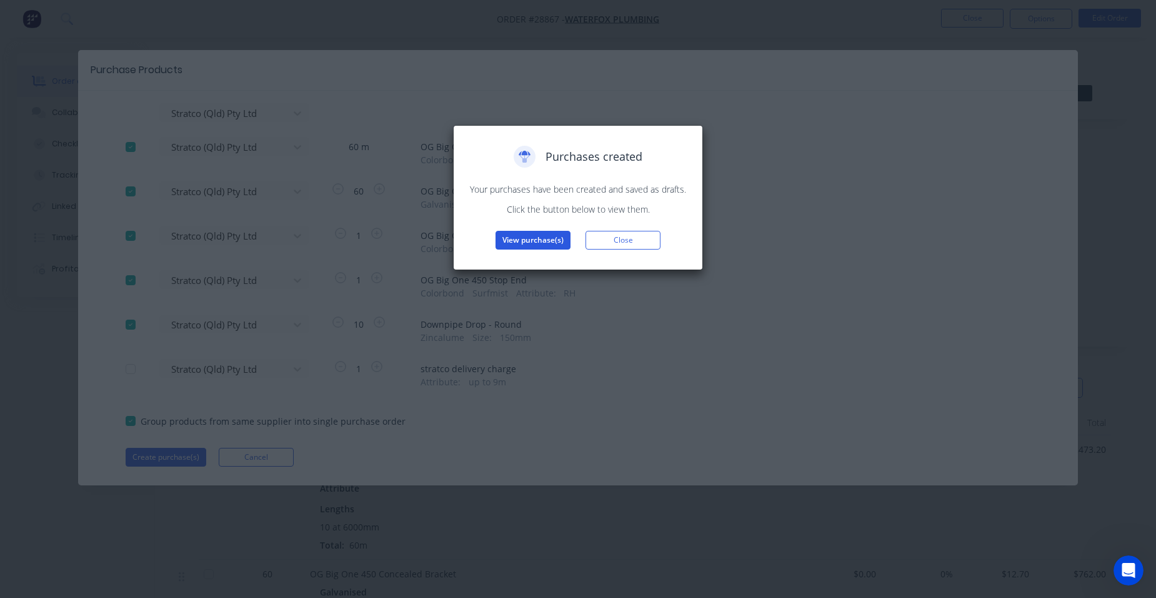
click at [532, 246] on button "View purchase(s)" at bounding box center [533, 240] width 75 height 19
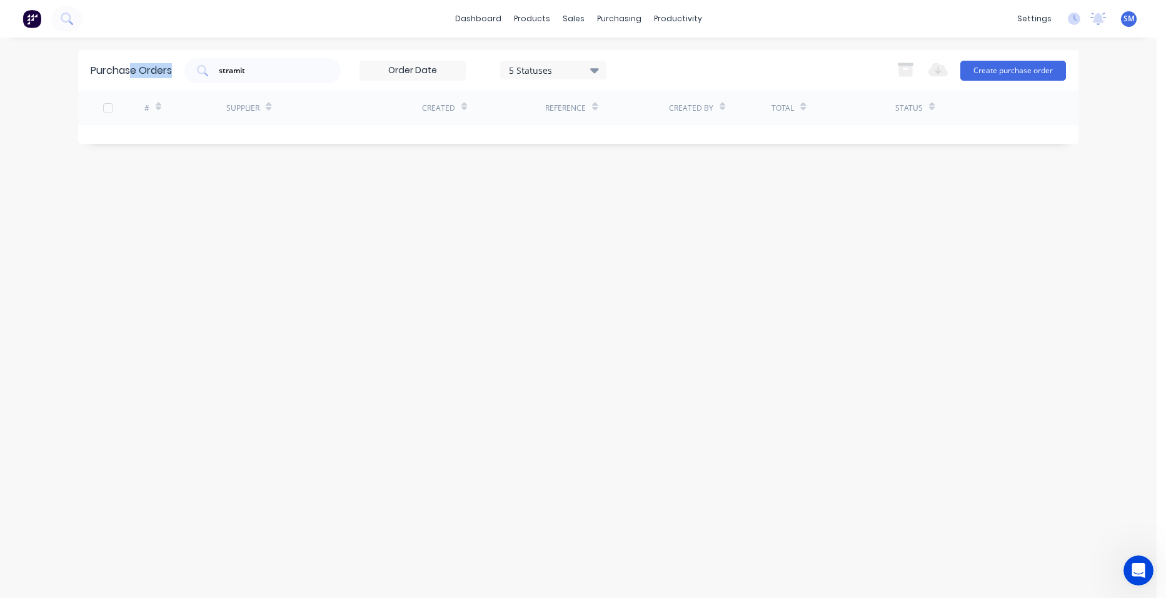
drag, startPoint x: 327, startPoint y: 68, endPoint x: 133, endPoint y: 58, distance: 194.7
click at [133, 58] on div "Purchase Orders stramit 5 Statuses 5 Statuses Export to Excel (XLSX) Create pur…" at bounding box center [578, 70] width 1000 height 41
drag, startPoint x: 133, startPoint y: 58, endPoint x: 251, endPoint y: 140, distance: 144.1
click at [246, 164] on div "Purchase Orders stramit 5 Statuses 5 Statuses Export to Excel (XLSX) Create pur…" at bounding box center [578, 317] width 1000 height 535
drag, startPoint x: 254, startPoint y: 78, endPoint x: 298, endPoint y: 77, distance: 44.4
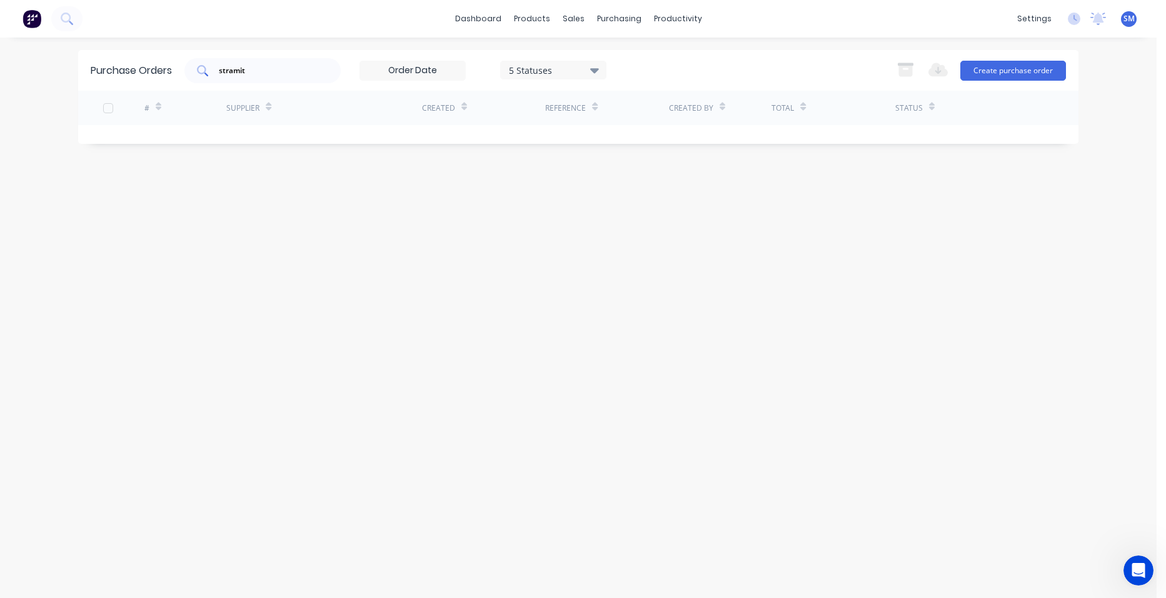
click at [218, 68] on div "stramit" at bounding box center [262, 70] width 156 height 25
click at [283, 74] on input "stramit" at bounding box center [270, 70] width 104 height 13
type input "s"
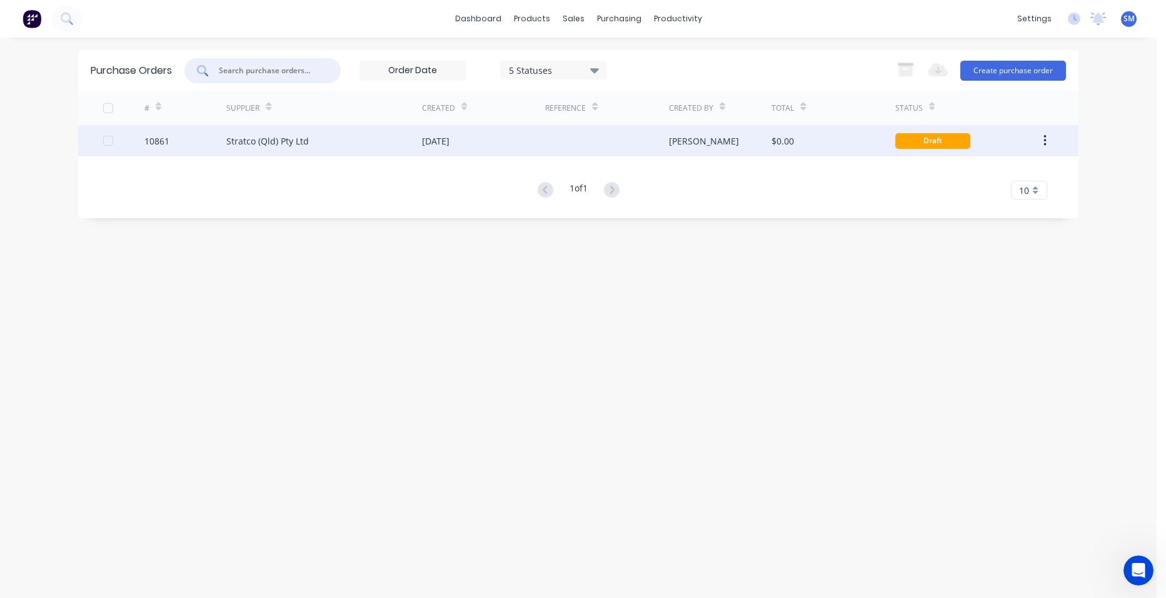
click at [323, 134] on div "Stratco (Qld) Pty Ltd" at bounding box center [324, 140] width 196 height 31
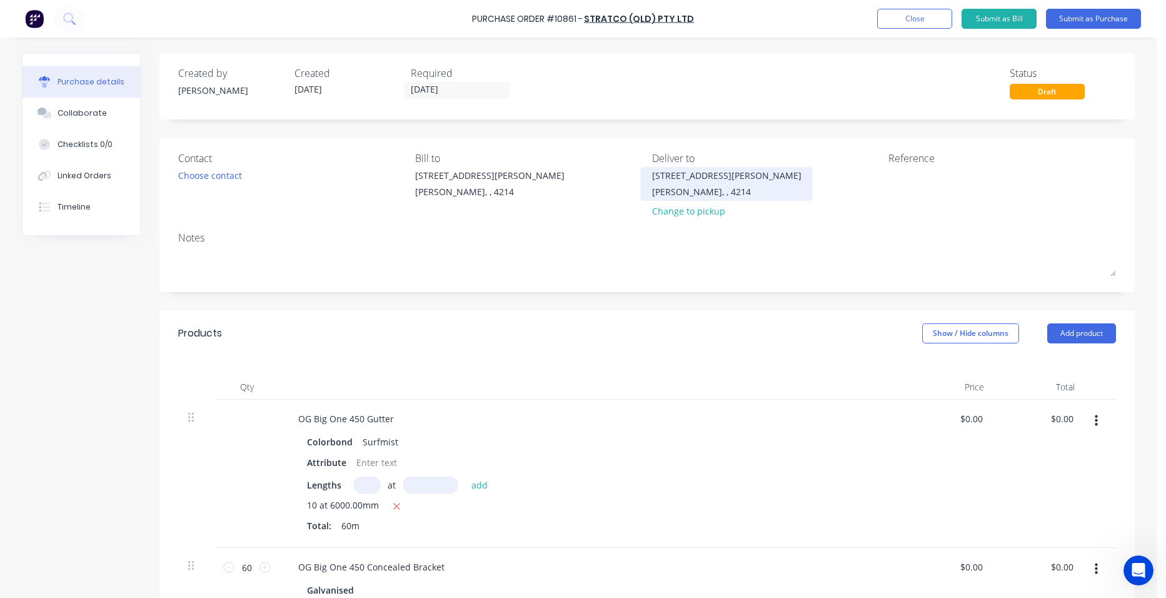
click at [702, 178] on div "[STREET_ADDRESS][PERSON_NAME]" at bounding box center [726, 175] width 149 height 13
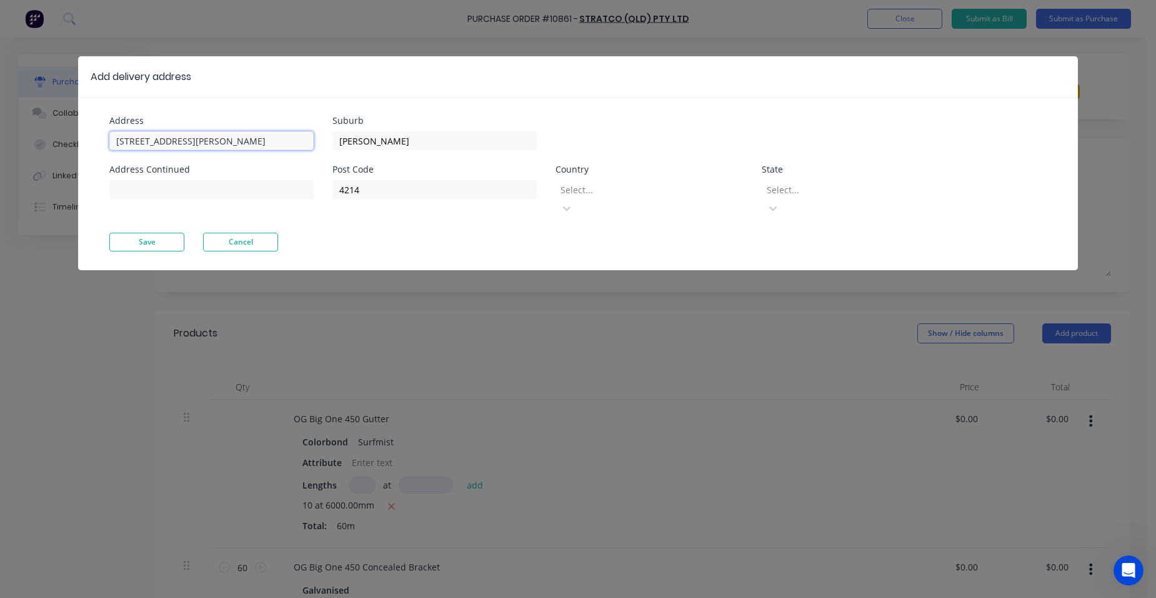
drag, startPoint x: 183, startPoint y: 138, endPoint x: 196, endPoint y: 155, distance: 21.5
click at [121, 138] on input "[STREET_ADDRESS][PERSON_NAME]" at bounding box center [211, 140] width 204 height 19
type input "5"
type input "[STREET_ADDRESS]"
drag, startPoint x: 404, startPoint y: 141, endPoint x: 328, endPoint y: 133, distance: 77.3
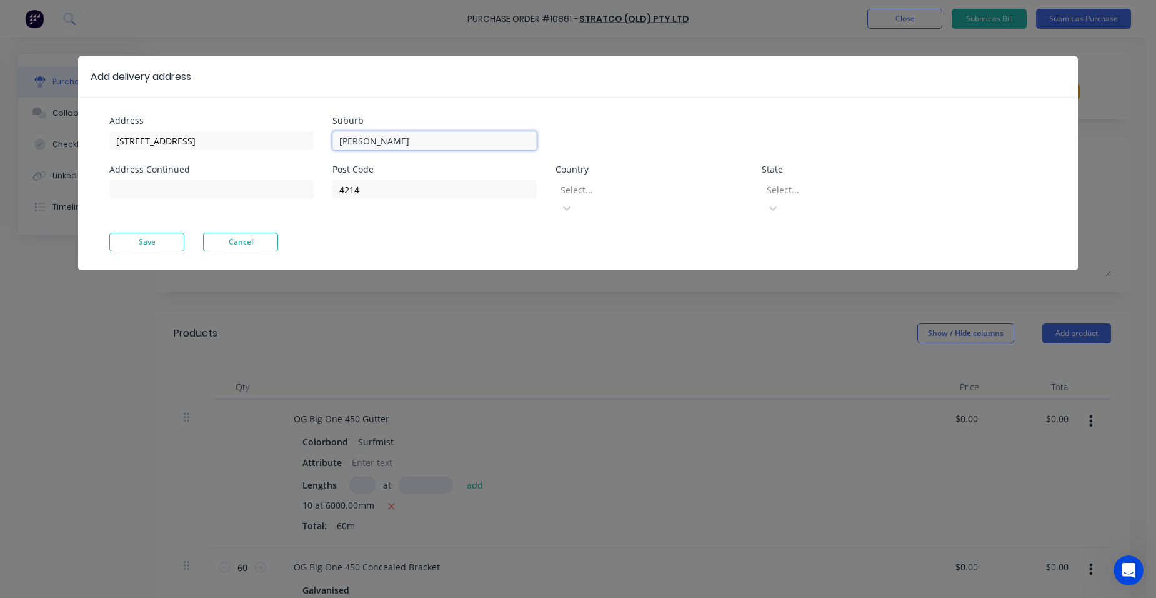
click at [328, 133] on div "Address [STREET_ADDRESS] Address Continued Suburb [PERSON_NAME] Post Code 4214 …" at bounding box center [343, 174] width 469 height 116
type input "bundall"
drag, startPoint x: 160, startPoint y: 186, endPoint x: 169, endPoint y: 177, distance: 12.8
click at [161, 185] on input at bounding box center [211, 189] width 204 height 19
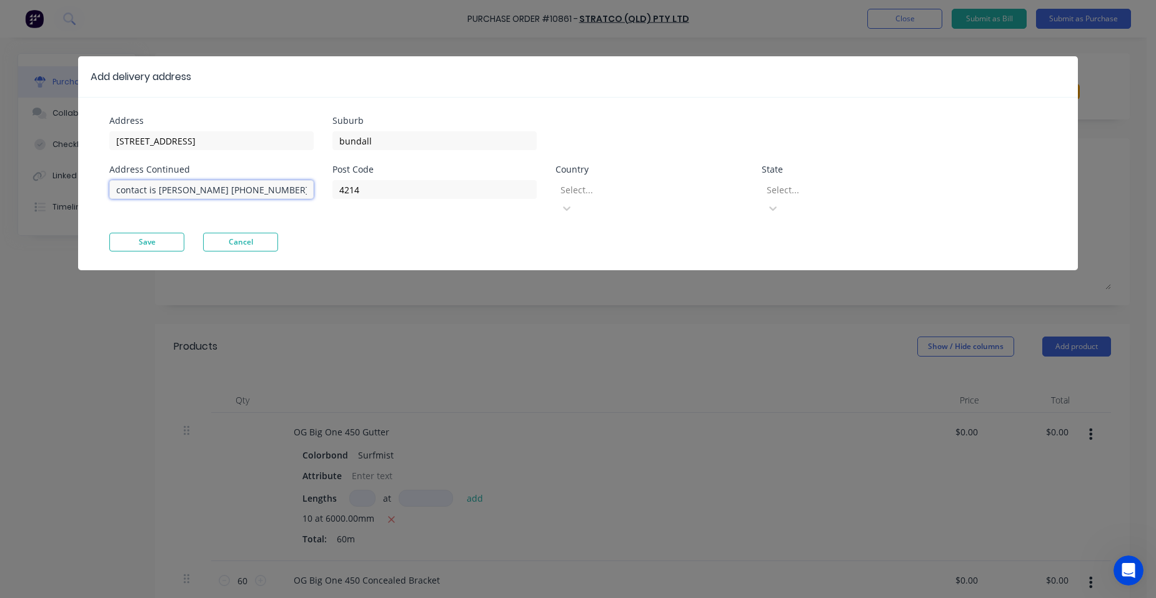
type input "contact is [PERSON_NAME] [PHONE_NUMBER]"
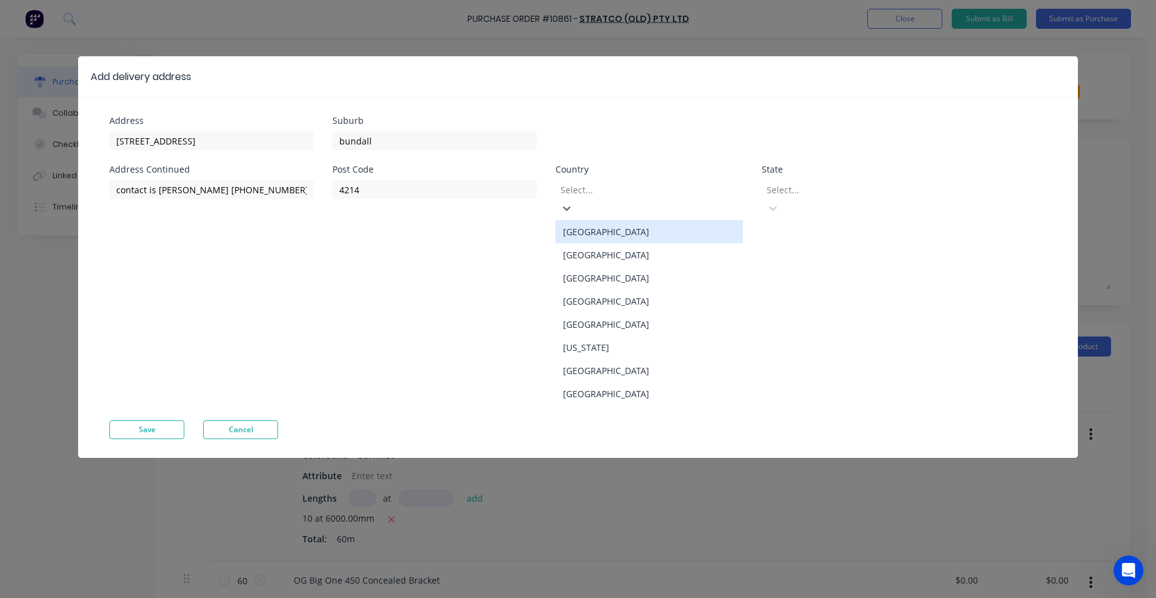
click at [659, 196] on div at bounding box center [649, 190] width 180 height 16
click at [609, 221] on div "[GEOGRAPHIC_DATA]" at bounding box center [650, 231] width 188 height 23
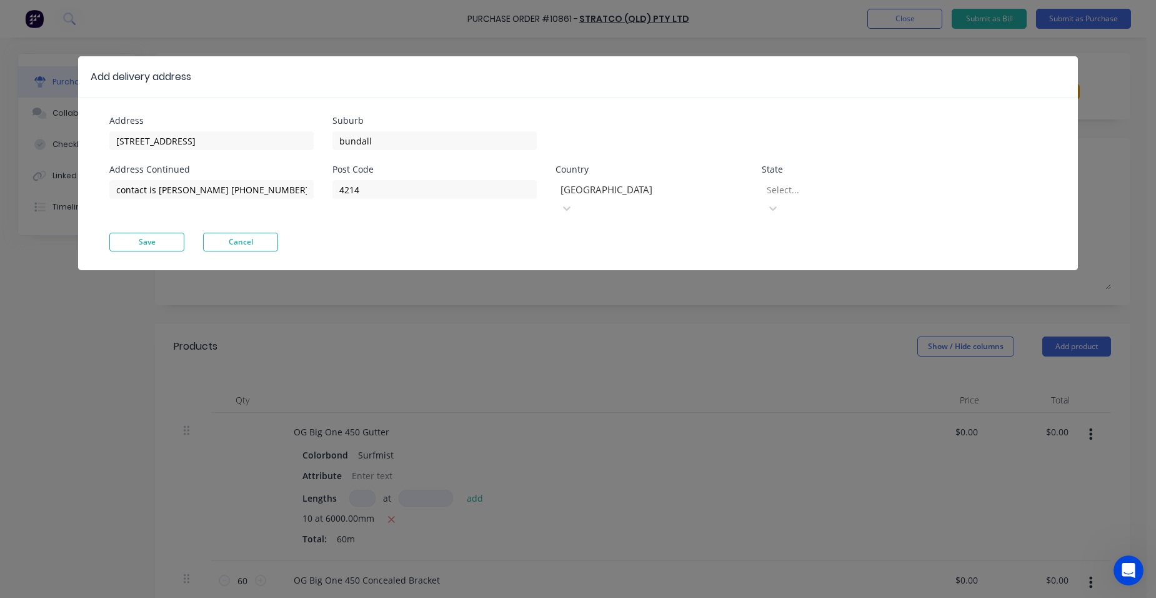
click at [803, 189] on div at bounding box center [856, 190] width 180 height 16
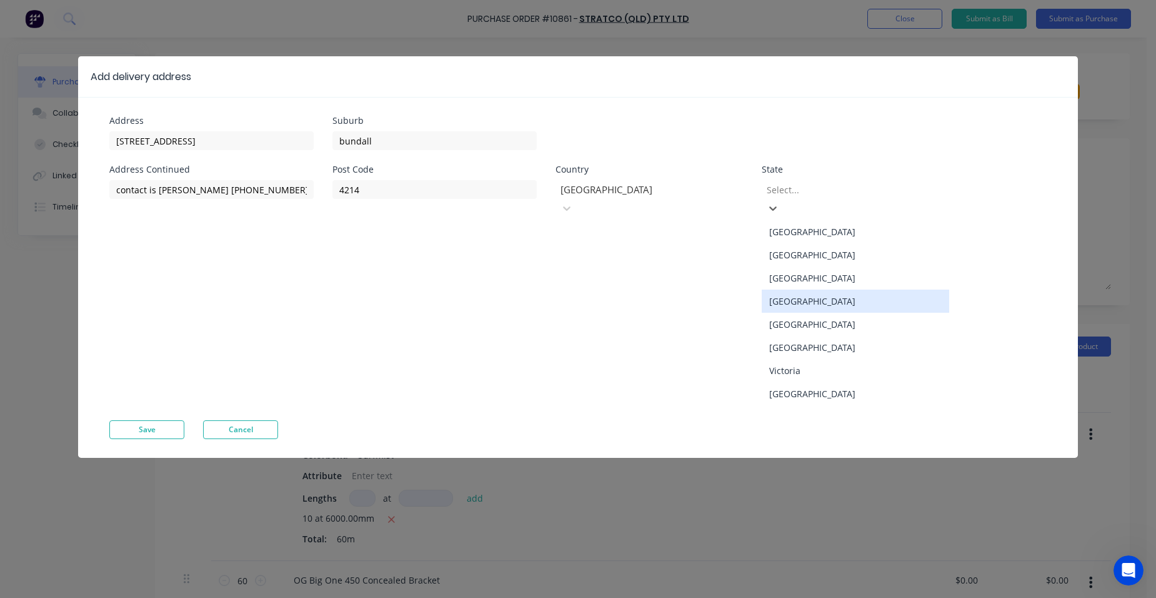
click at [806, 293] on div "[GEOGRAPHIC_DATA]" at bounding box center [856, 300] width 188 height 23
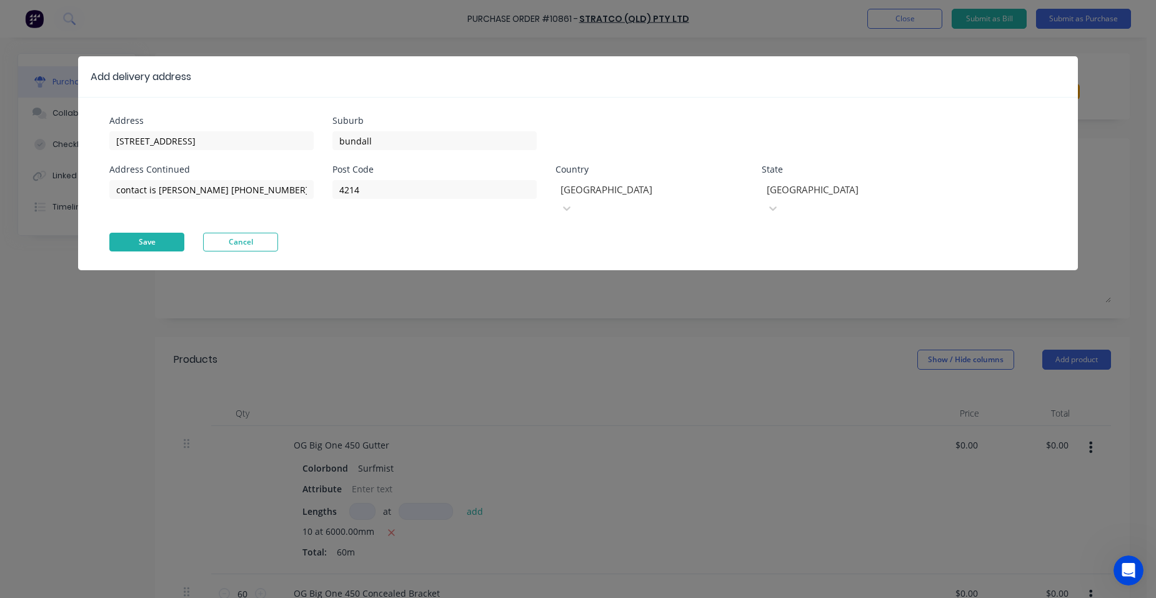
click at [165, 233] on button "Save" at bounding box center [146, 242] width 75 height 19
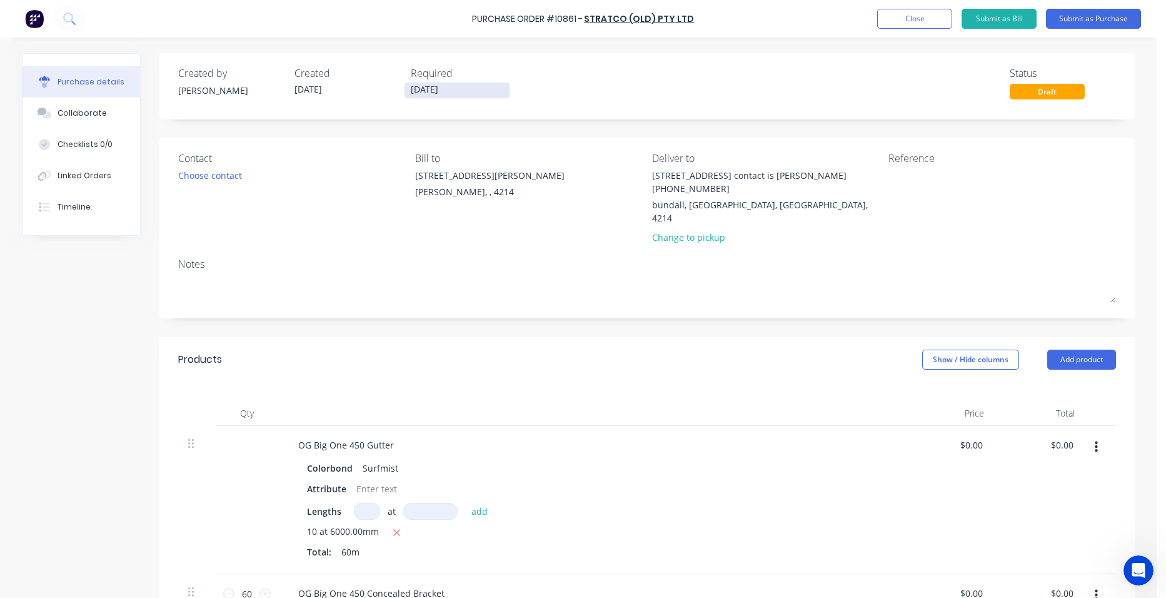
click at [416, 93] on input "[DATE]" at bounding box center [456, 91] width 105 height 16
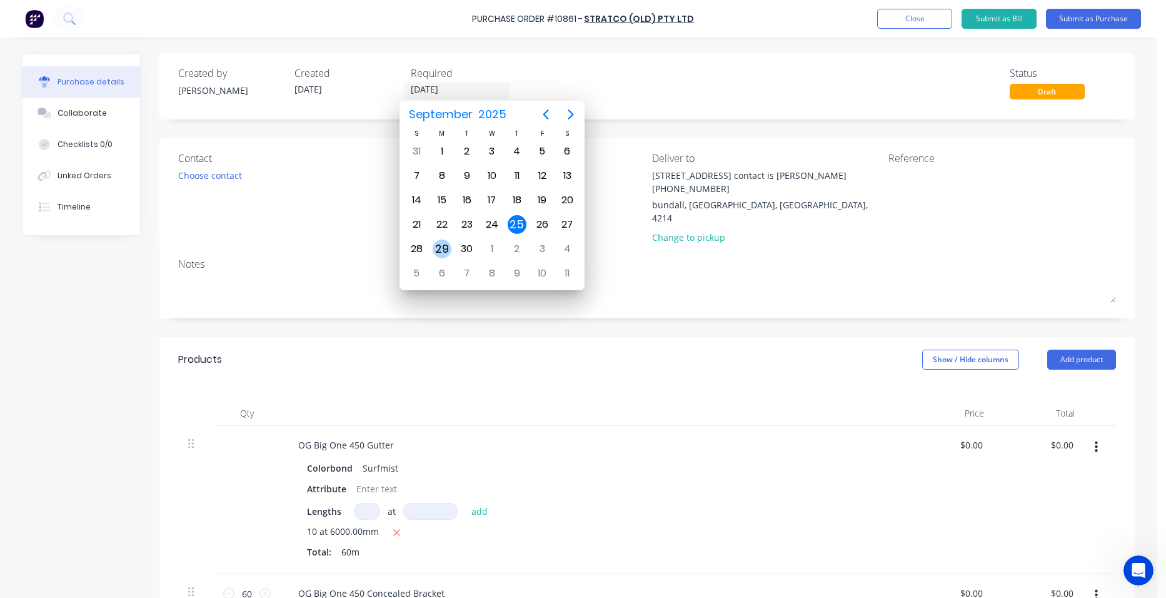
click at [434, 242] on div "29" at bounding box center [442, 248] width 19 height 19
type input "[DATE]"
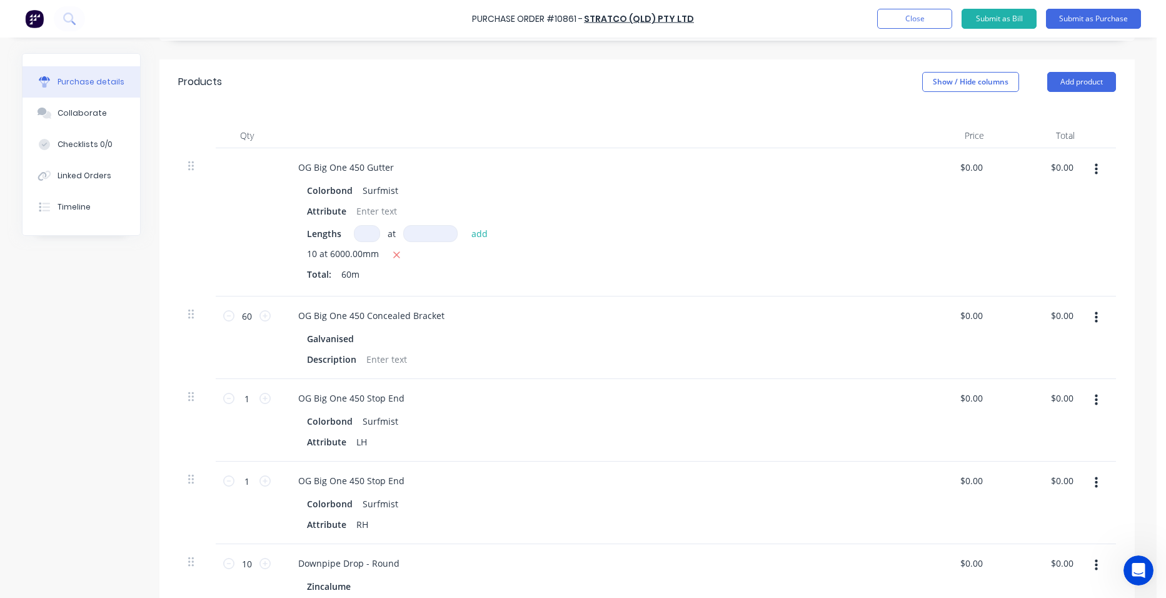
scroll to position [313, 0]
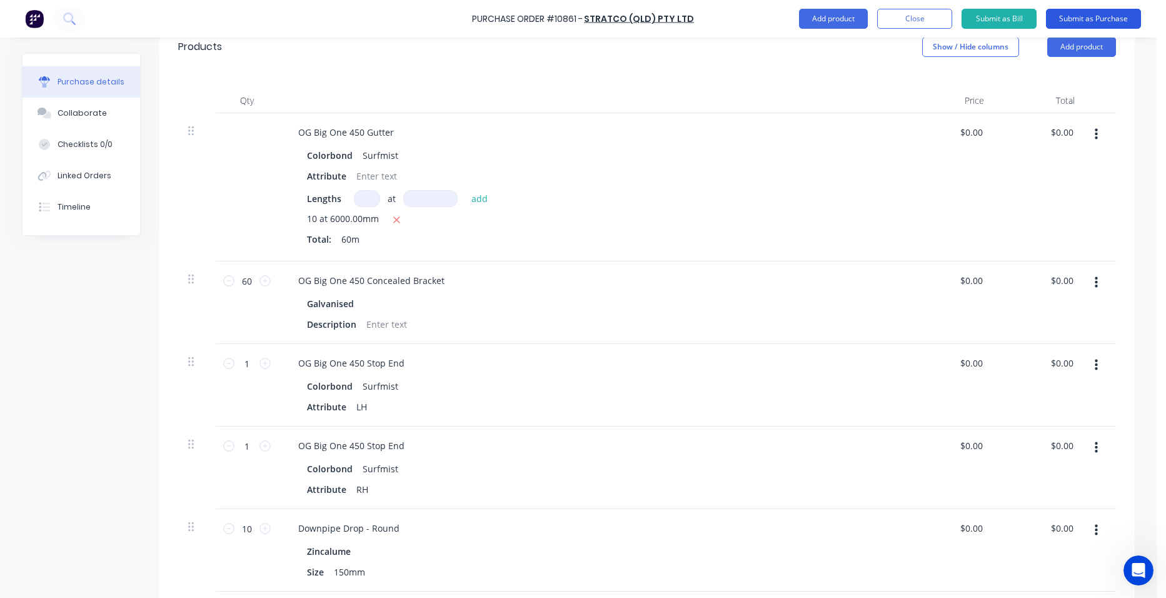
click at [1090, 22] on button "Submit as Purchase" at bounding box center [1093, 19] width 95 height 20
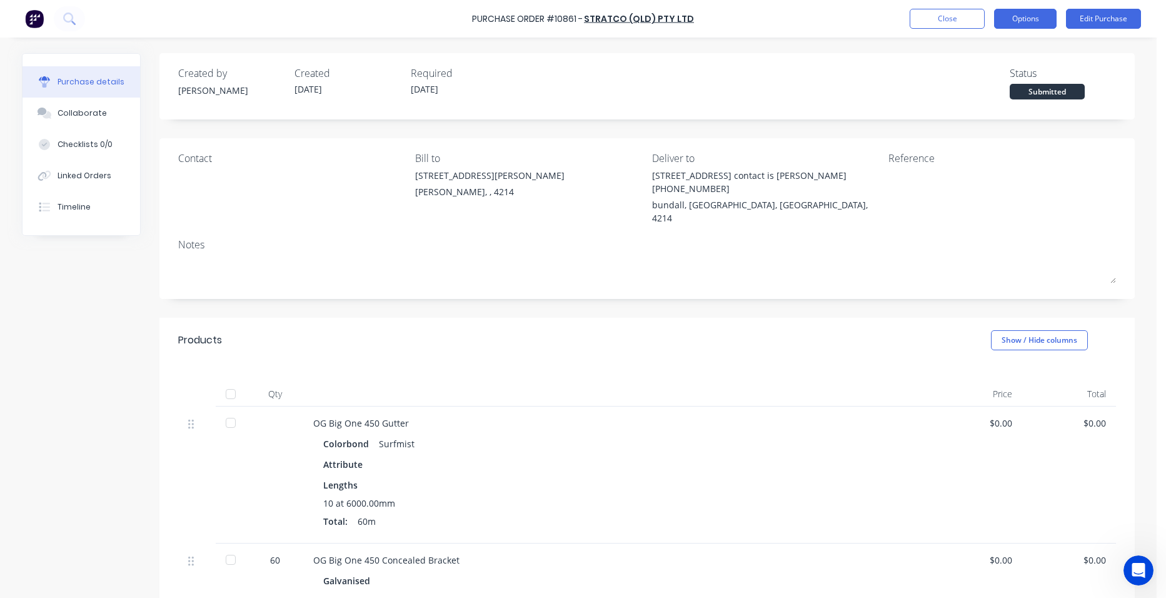
click at [1030, 18] on button "Options" at bounding box center [1025, 19] width 63 height 20
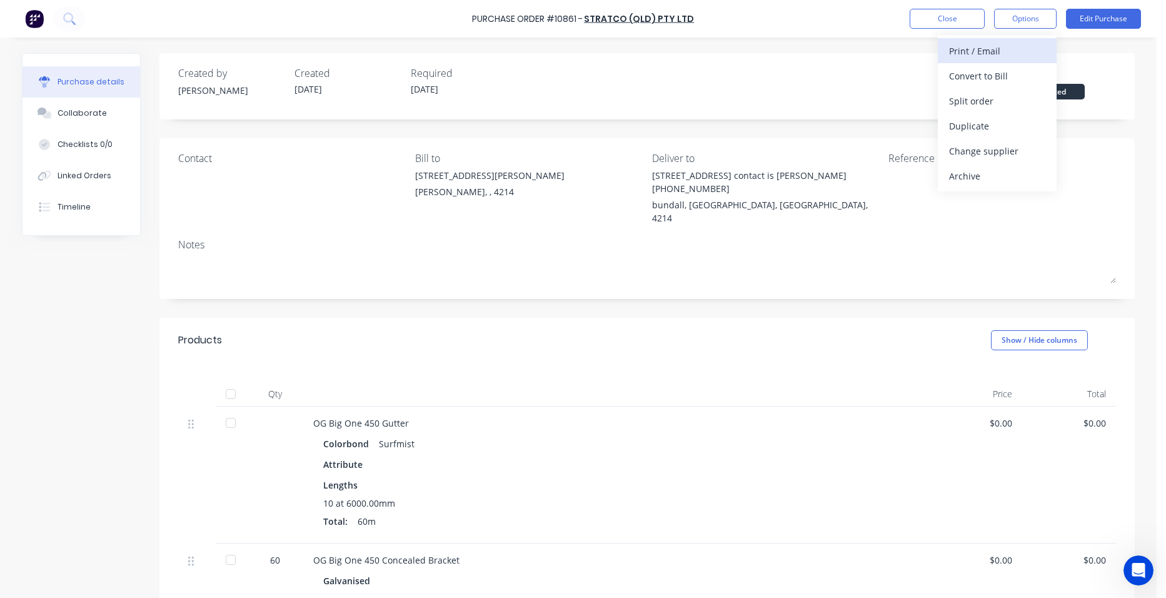
click at [992, 51] on div "Print / Email" at bounding box center [997, 51] width 96 height 18
click at [1016, 99] on div "Without pricing" at bounding box center [997, 101] width 96 height 18
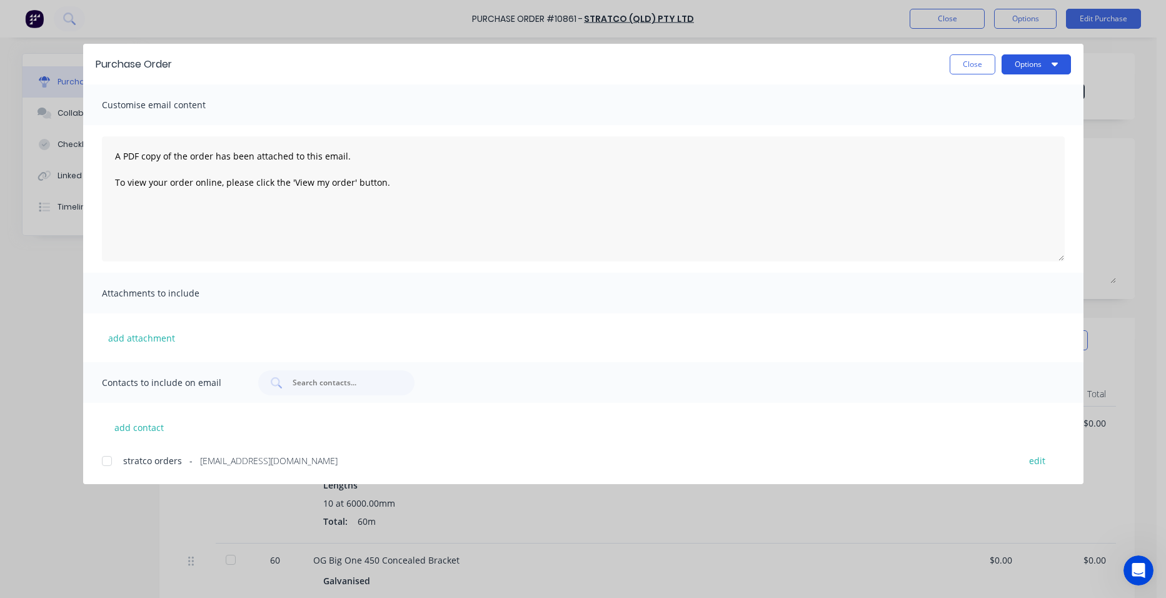
click at [1036, 59] on button "Options" at bounding box center [1035, 64] width 69 height 20
click at [1021, 129] on div "Print" at bounding box center [1011, 121] width 96 height 18
click at [968, 65] on button "Close" at bounding box center [972, 64] width 46 height 20
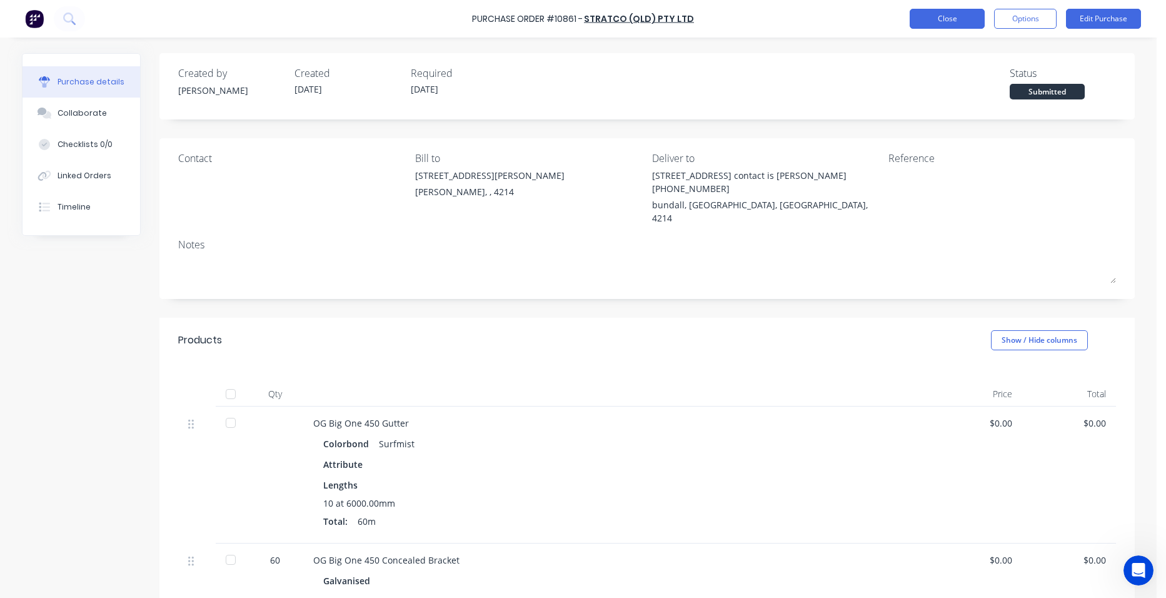
click at [936, 11] on button "Close" at bounding box center [946, 19] width 75 height 20
